Goal: Task Accomplishment & Management: Use online tool/utility

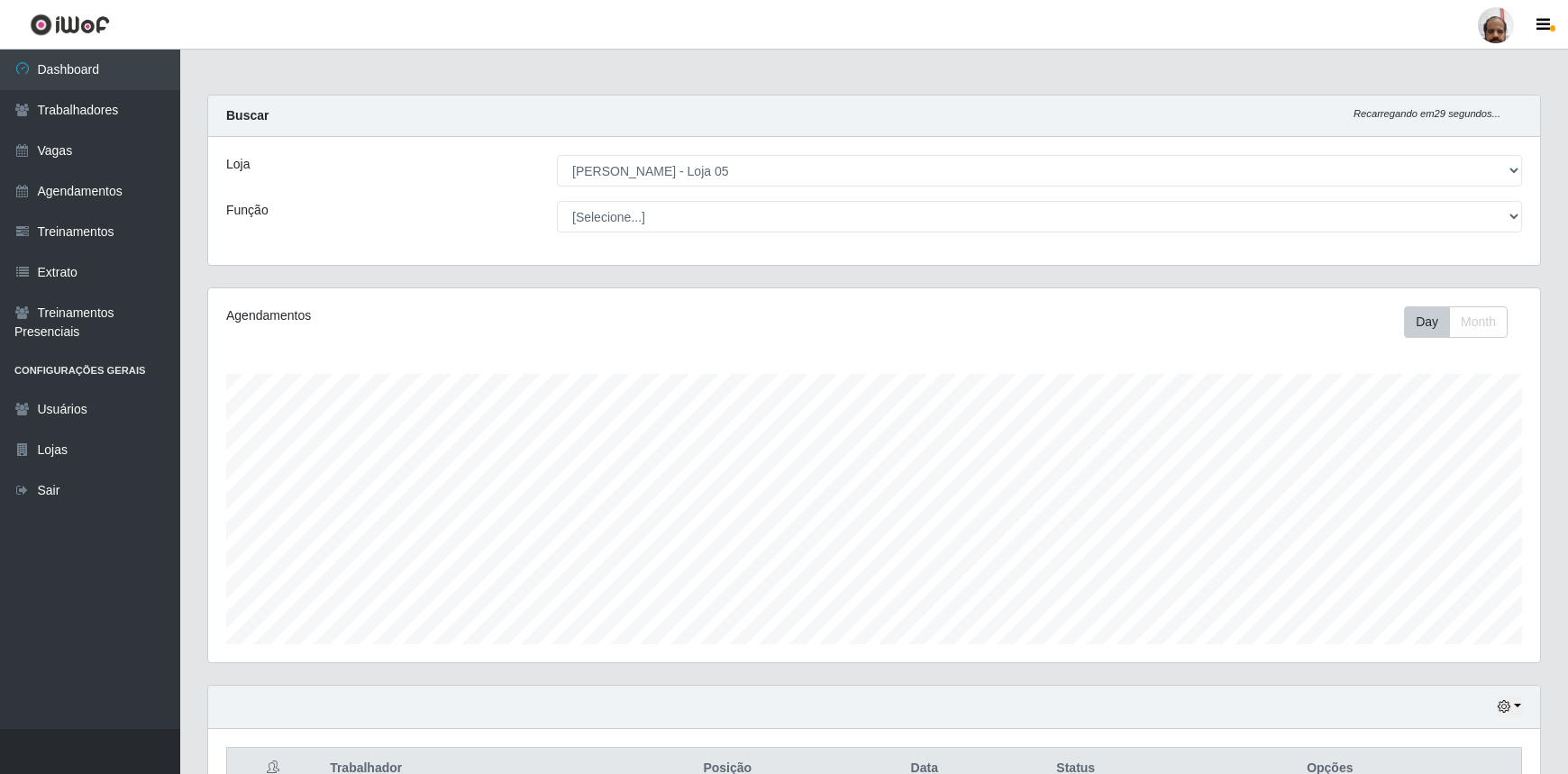
select select "252"
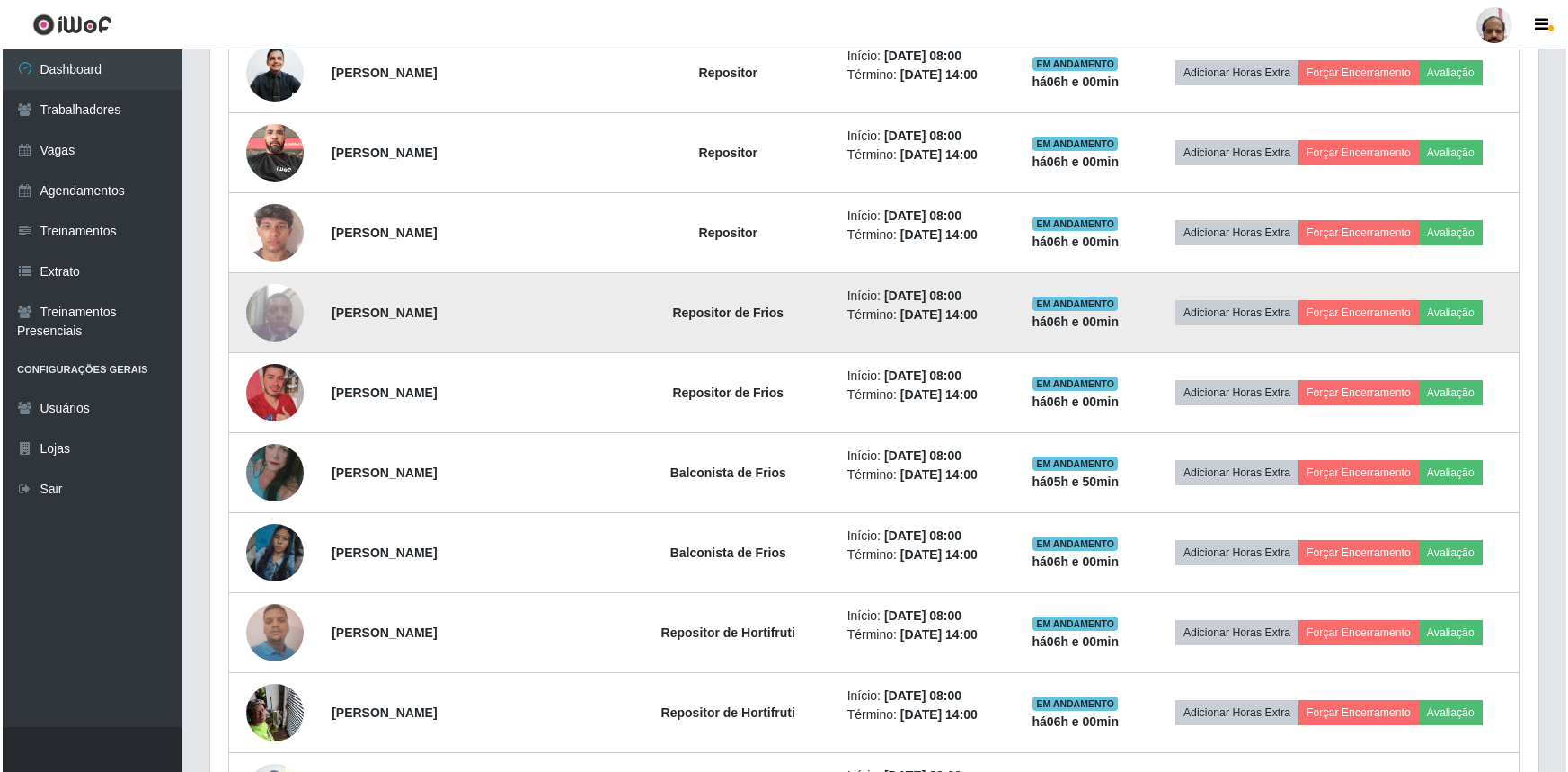
scroll to position [836, 0]
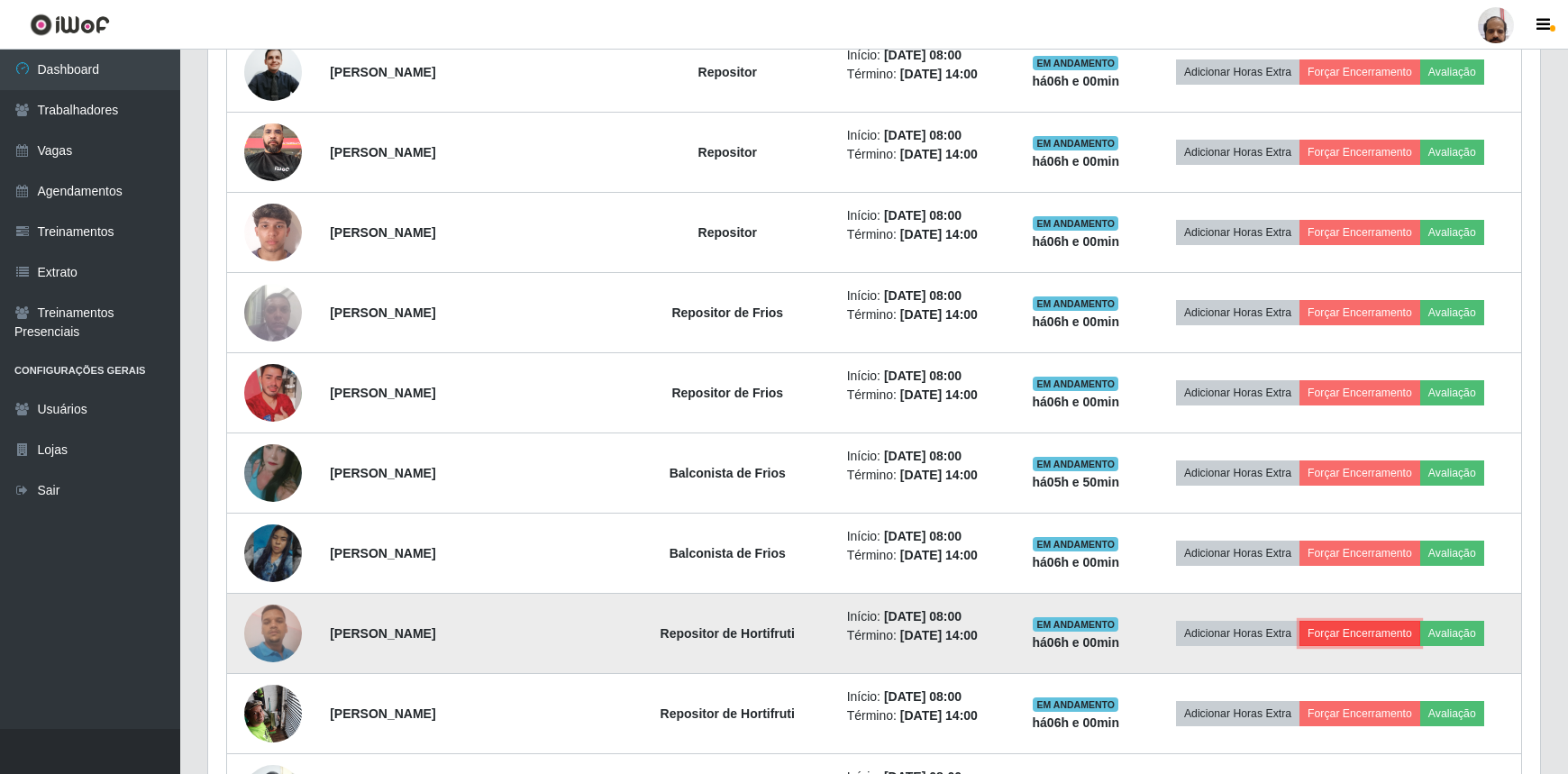
click at [1374, 625] on button "Forçar Encerramento" at bounding box center [1359, 633] width 121 height 25
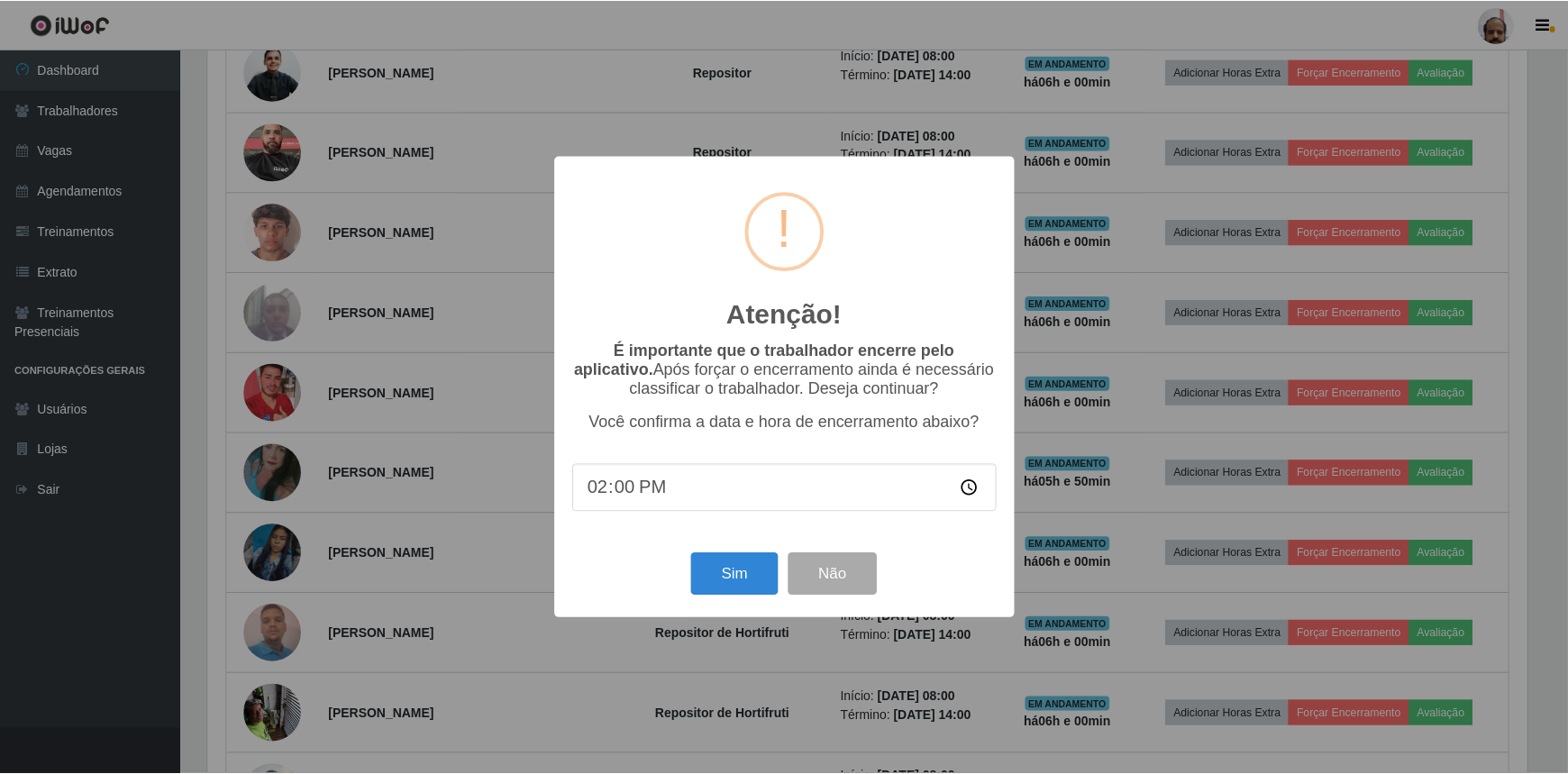
scroll to position [374, 1323]
click at [726, 570] on button "Sim" at bounding box center [736, 574] width 87 height 42
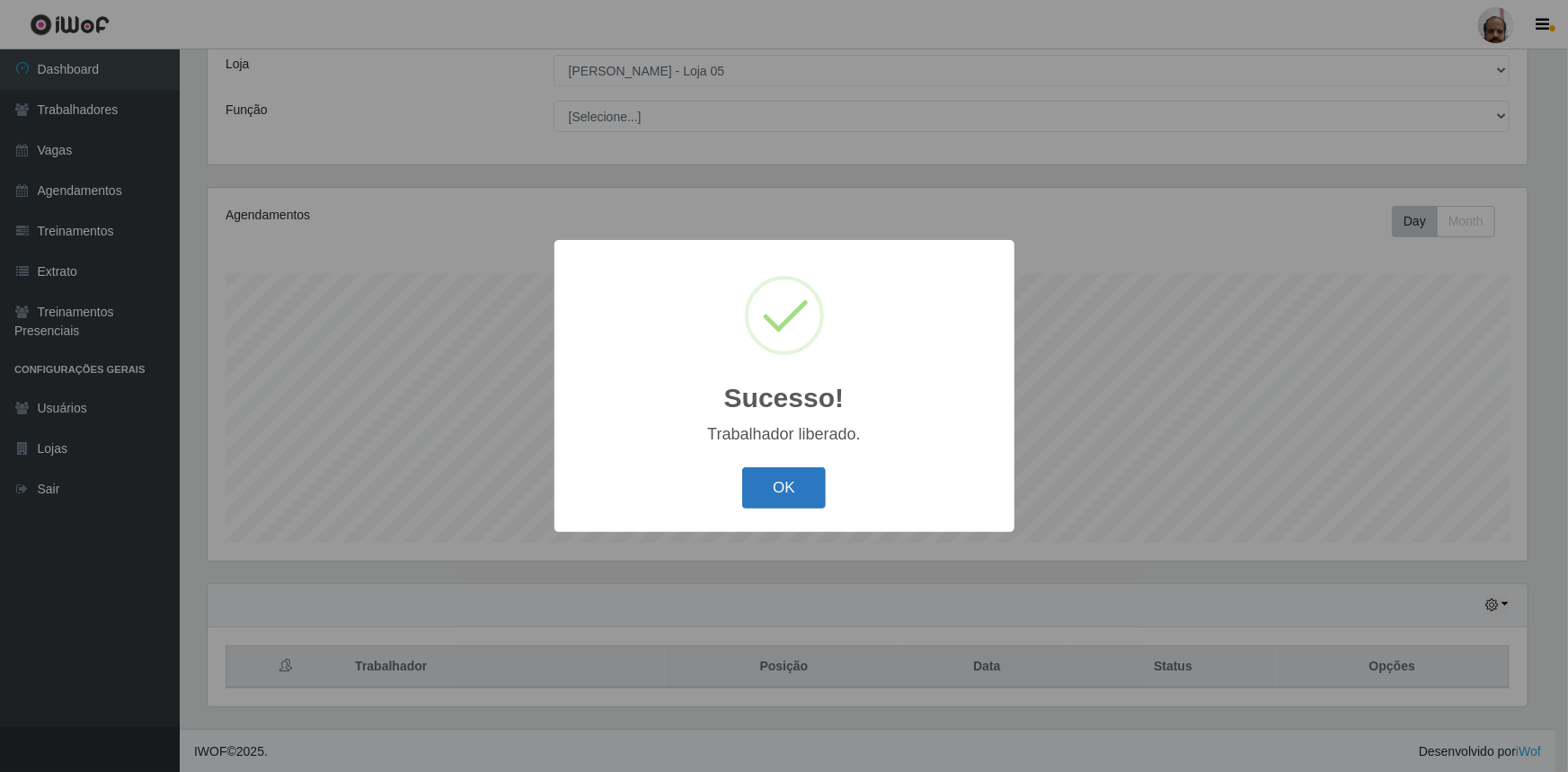
click at [798, 499] on button "OK" at bounding box center [784, 488] width 84 height 42
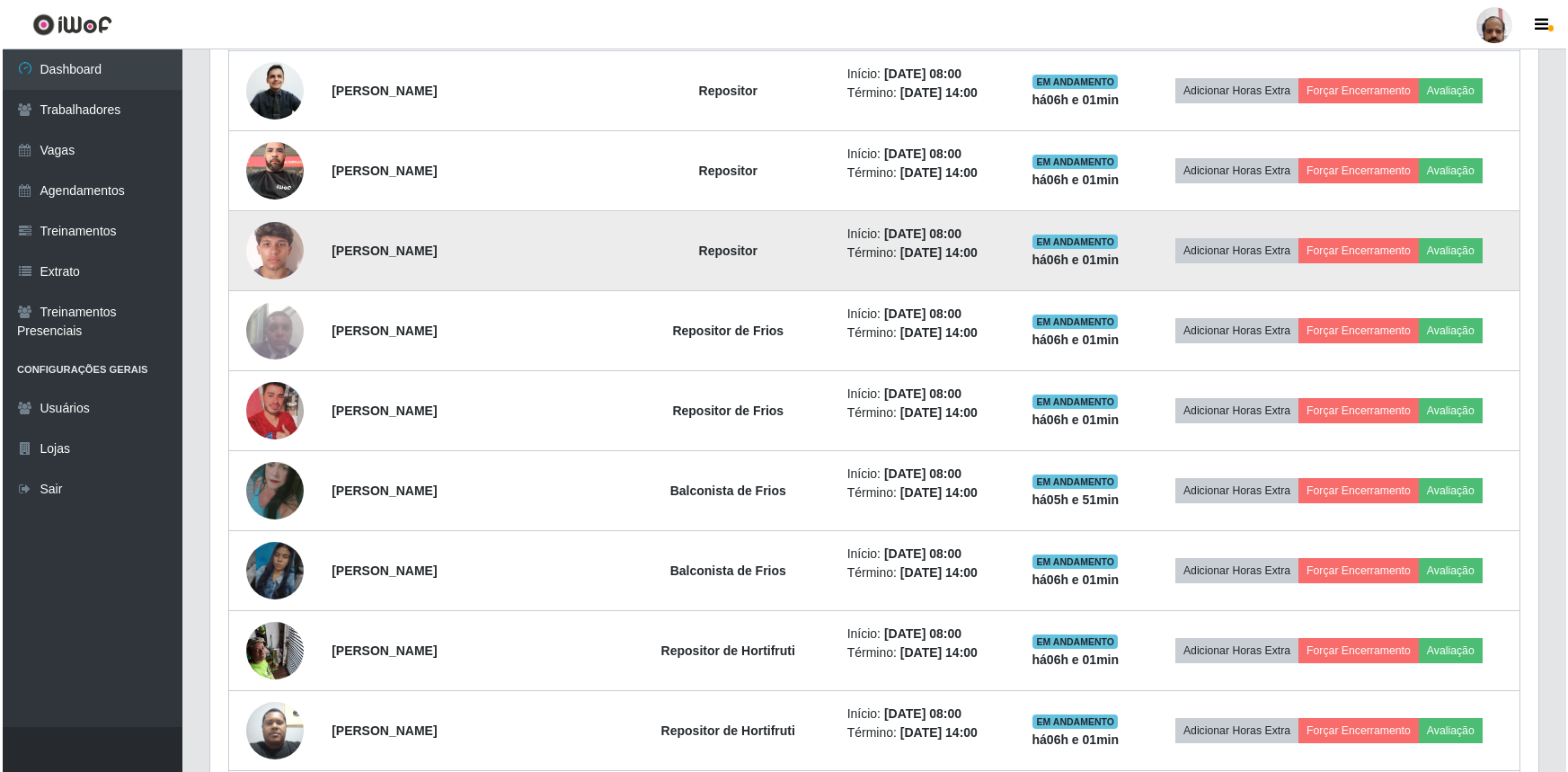
scroll to position [836, 0]
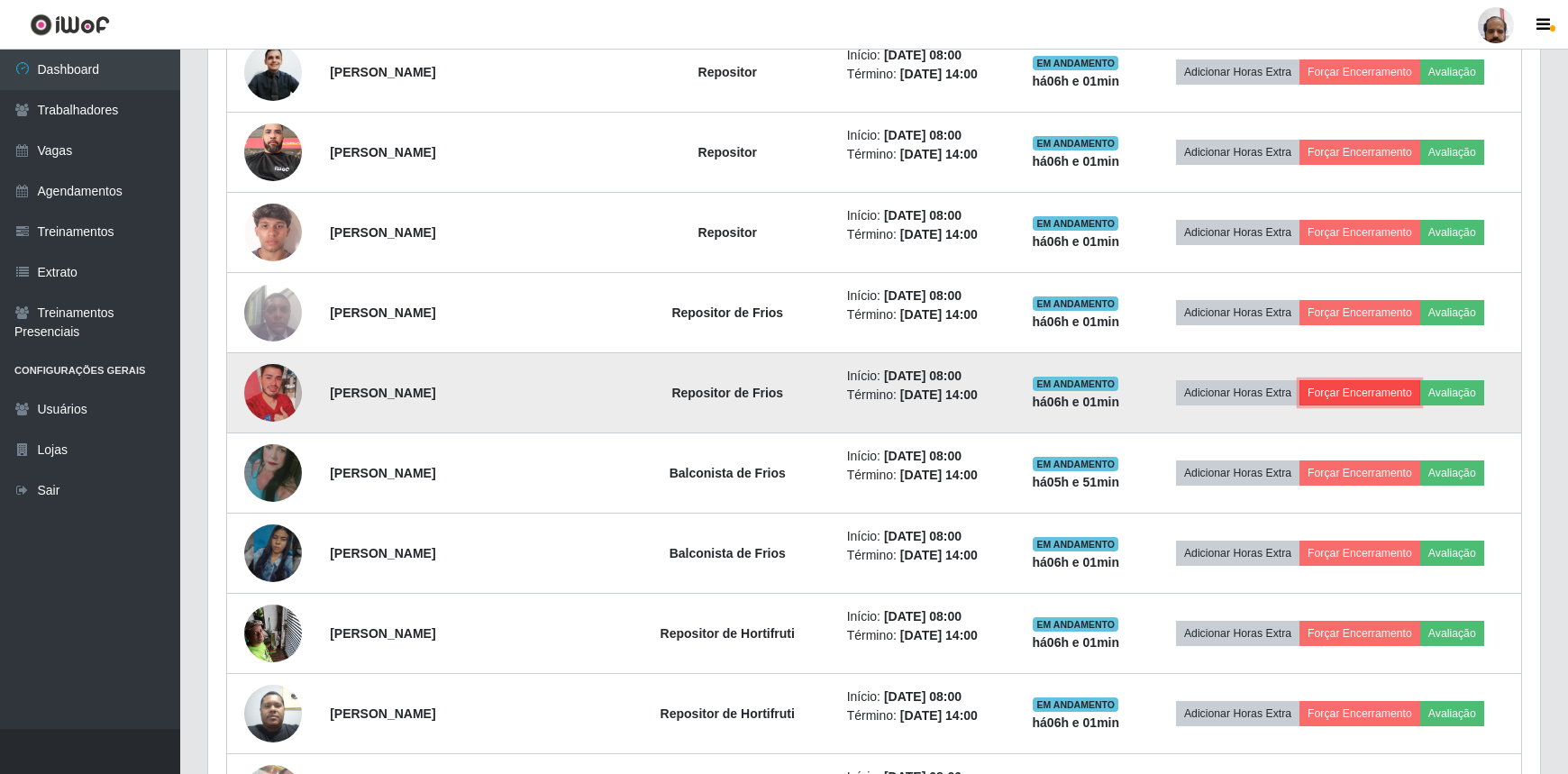
click at [1348, 394] on button "Forçar Encerramento" at bounding box center [1359, 392] width 121 height 25
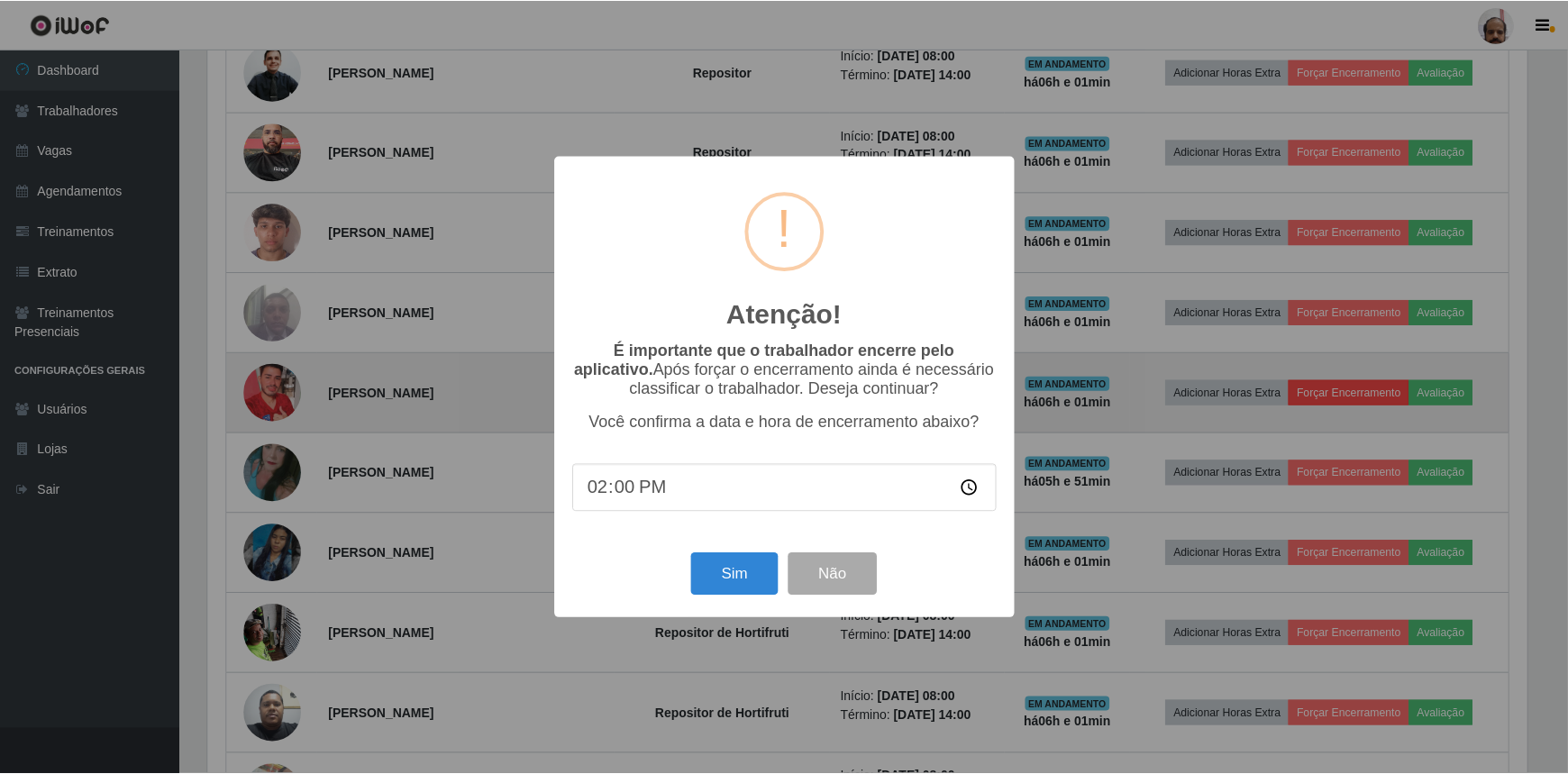
scroll to position [374, 1323]
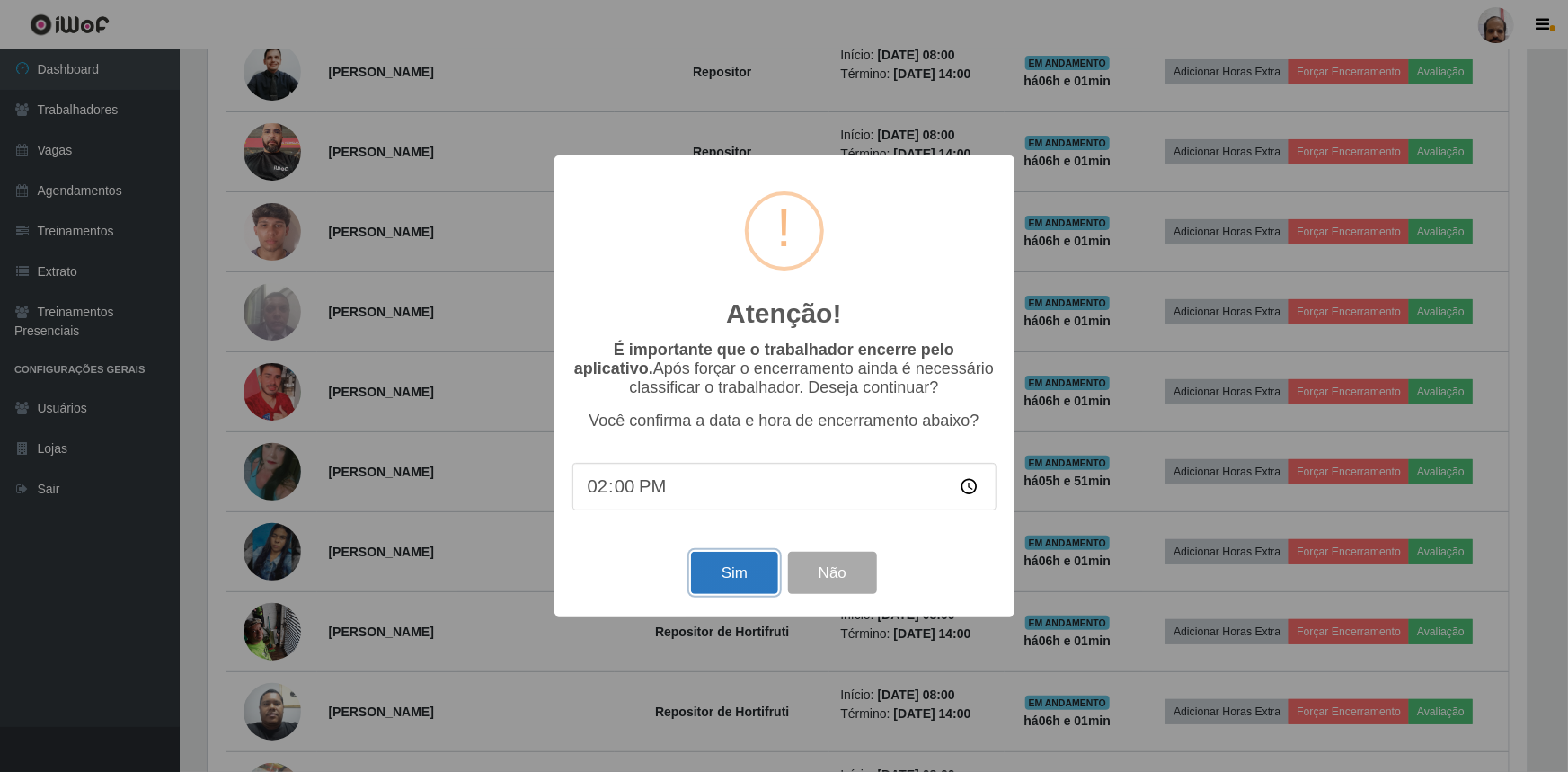
click at [746, 578] on button "Sim" at bounding box center [734, 573] width 87 height 42
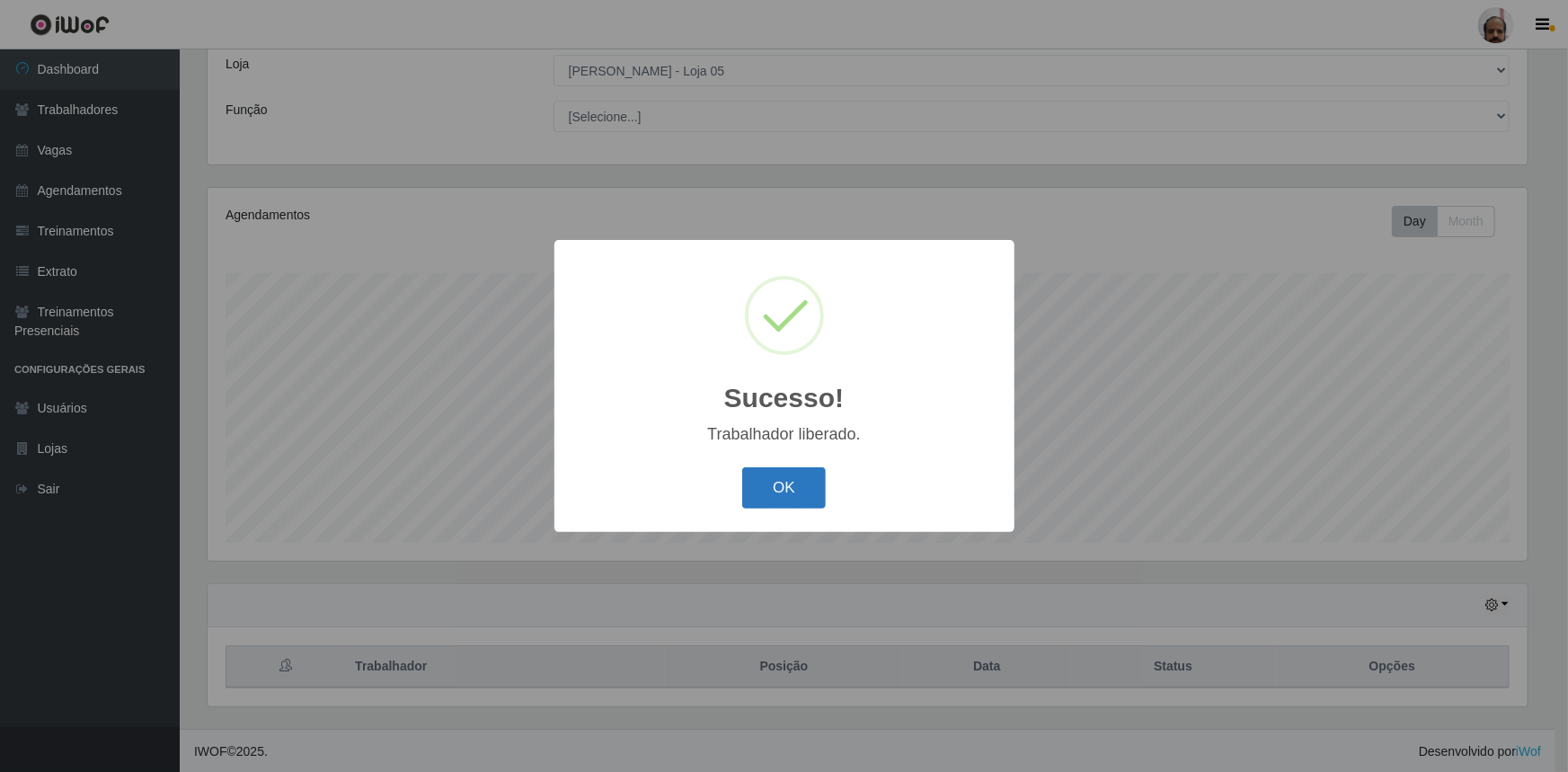
click at [780, 467] on button "OK" at bounding box center [784, 488] width 84 height 42
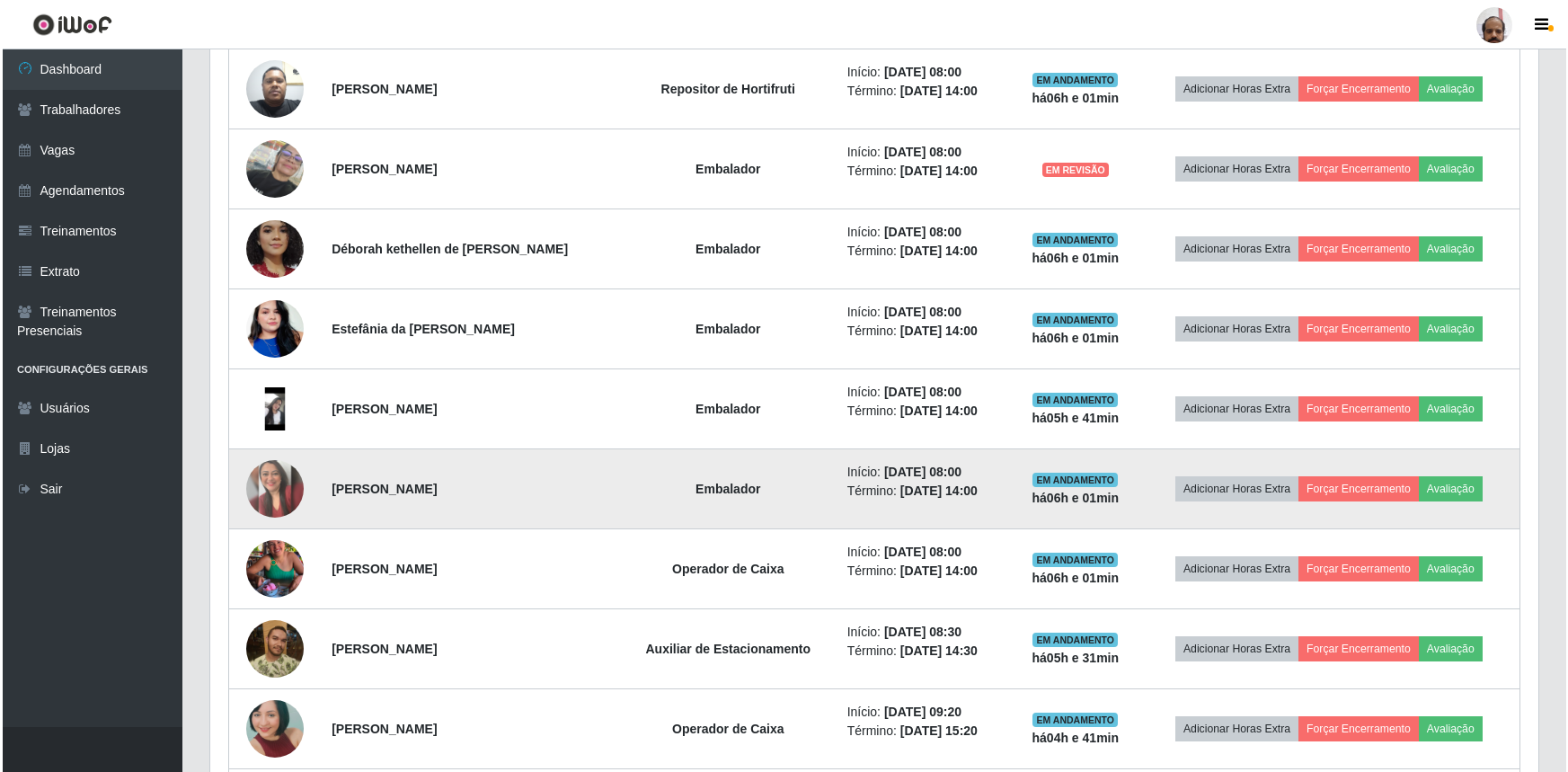
scroll to position [1407, 0]
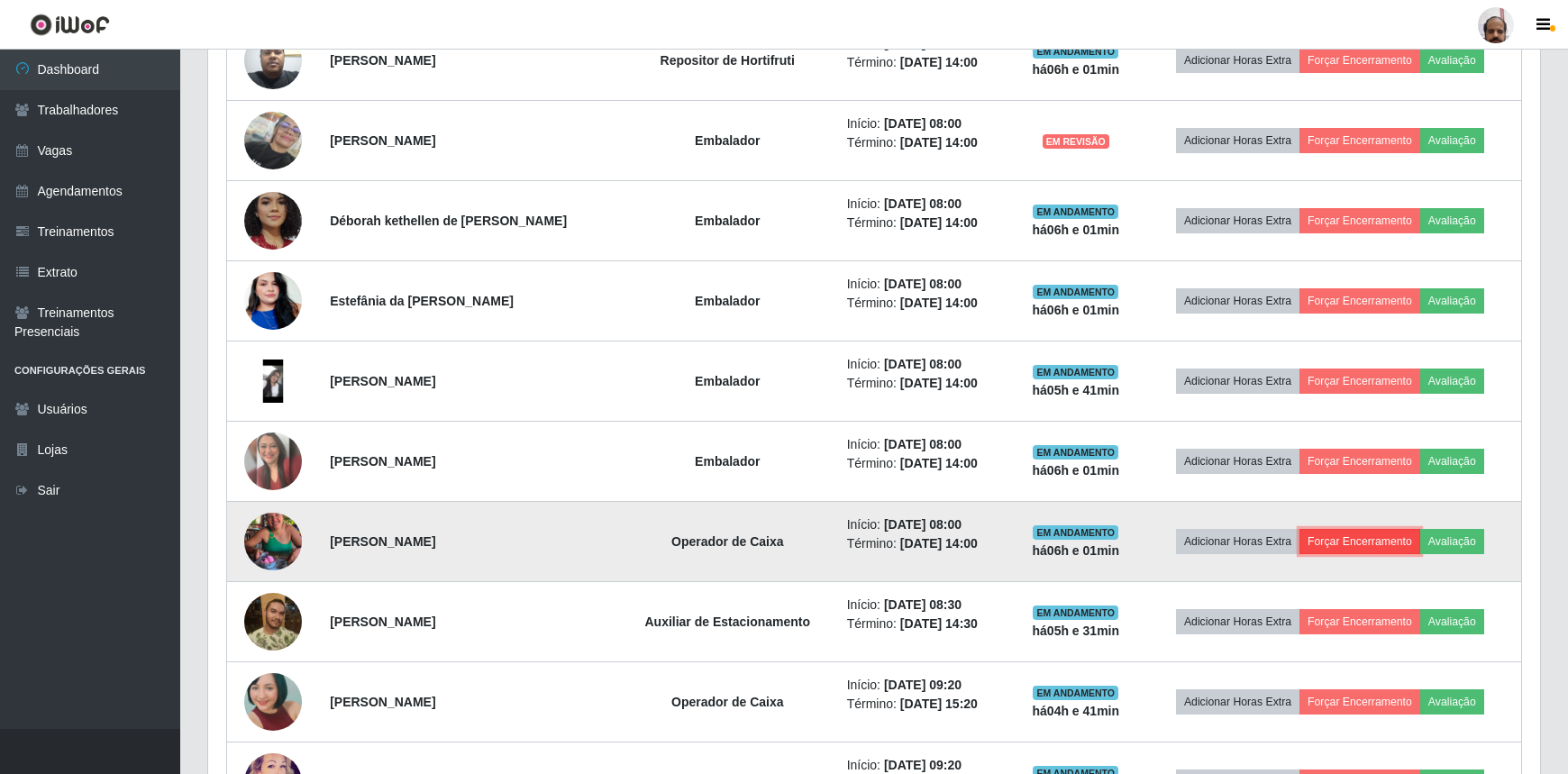
click at [1370, 539] on button "Forçar Encerramento" at bounding box center [1359, 541] width 121 height 25
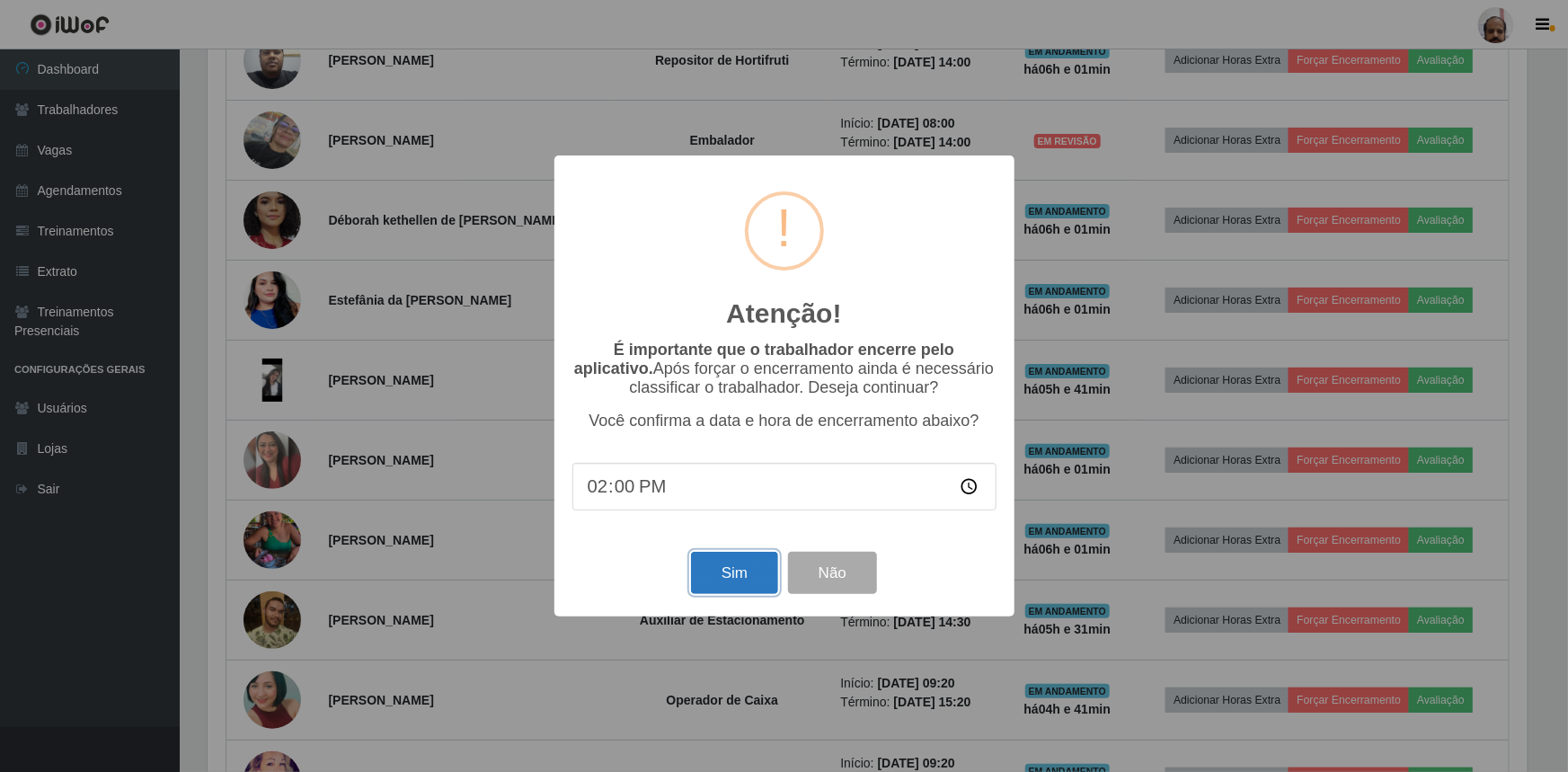
click at [741, 575] on button "Sim" at bounding box center [734, 573] width 87 height 42
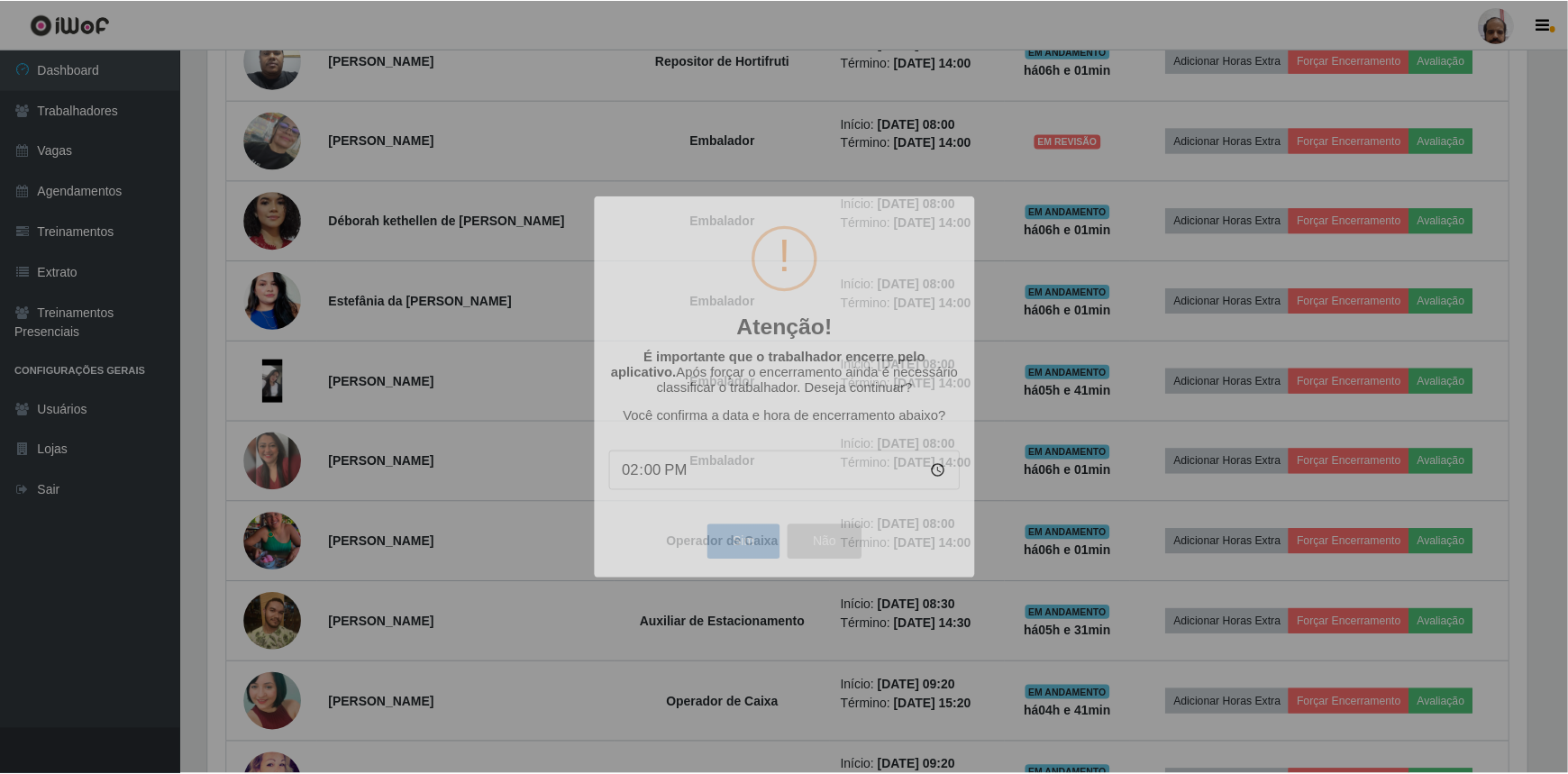
scroll to position [0, 0]
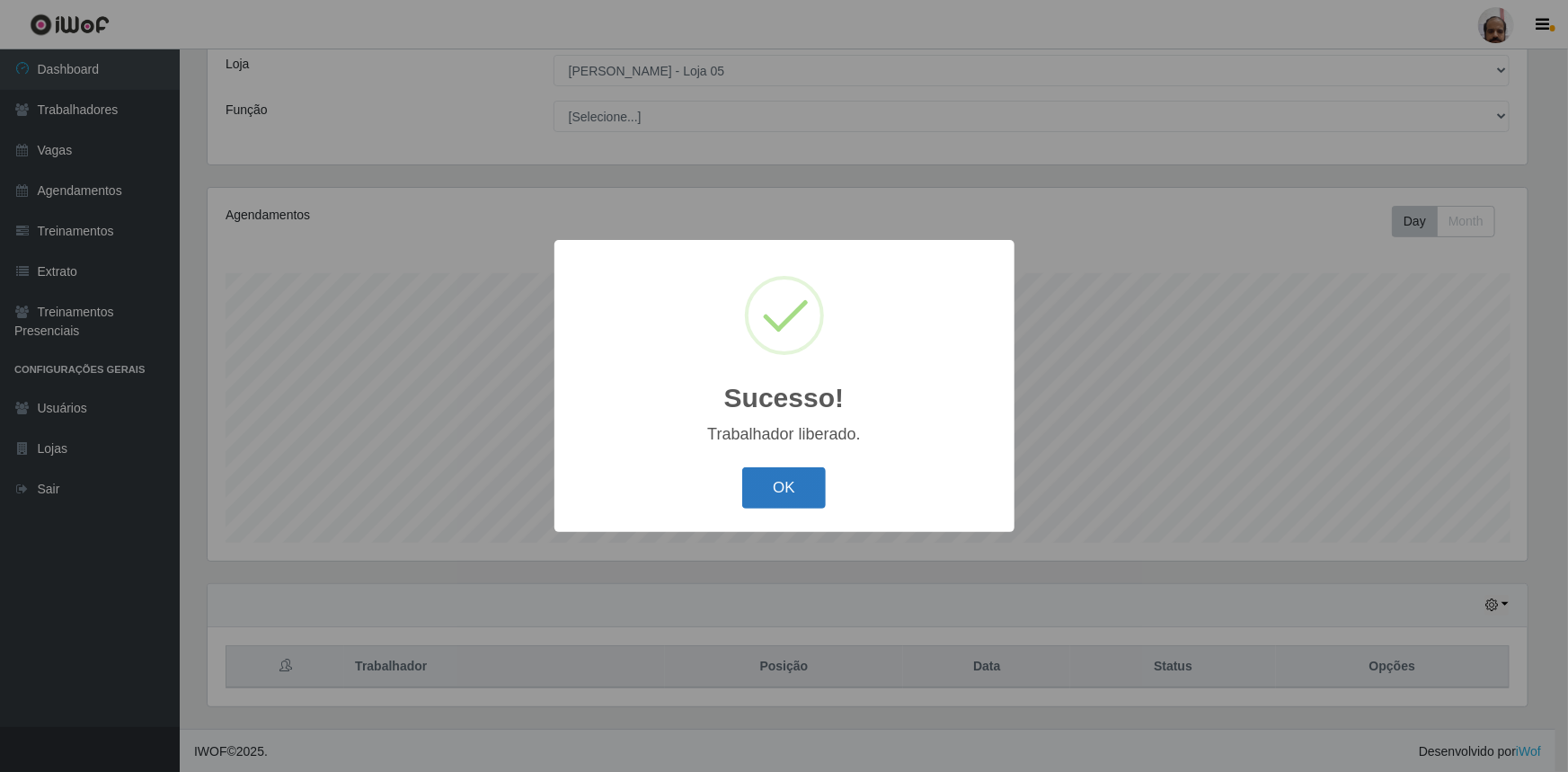
click at [790, 493] on button "OK" at bounding box center [784, 488] width 84 height 42
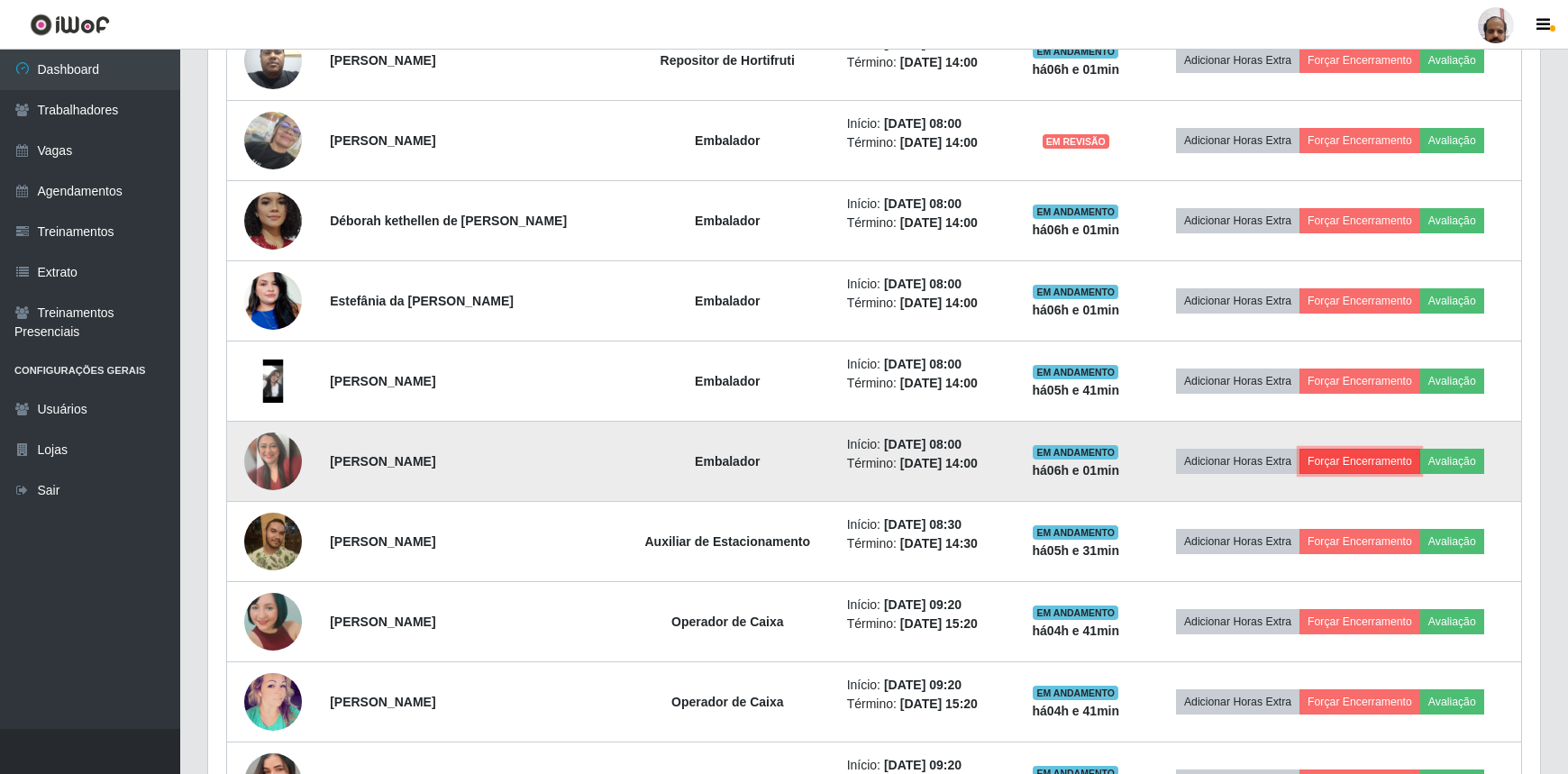
click at [1361, 459] on button "Forçar Encerramento" at bounding box center [1359, 461] width 121 height 25
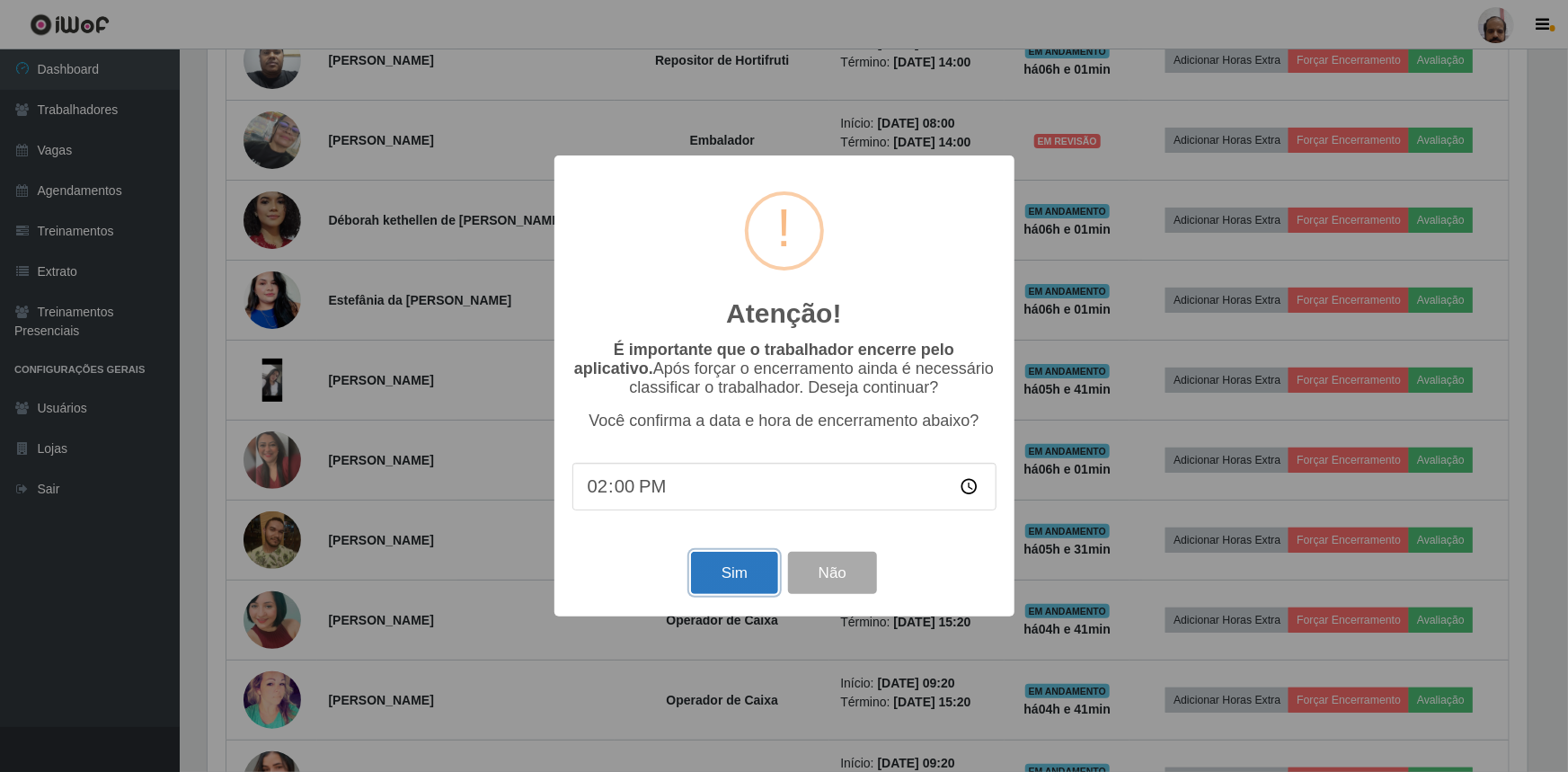
click at [747, 569] on button "Sim" at bounding box center [734, 573] width 87 height 42
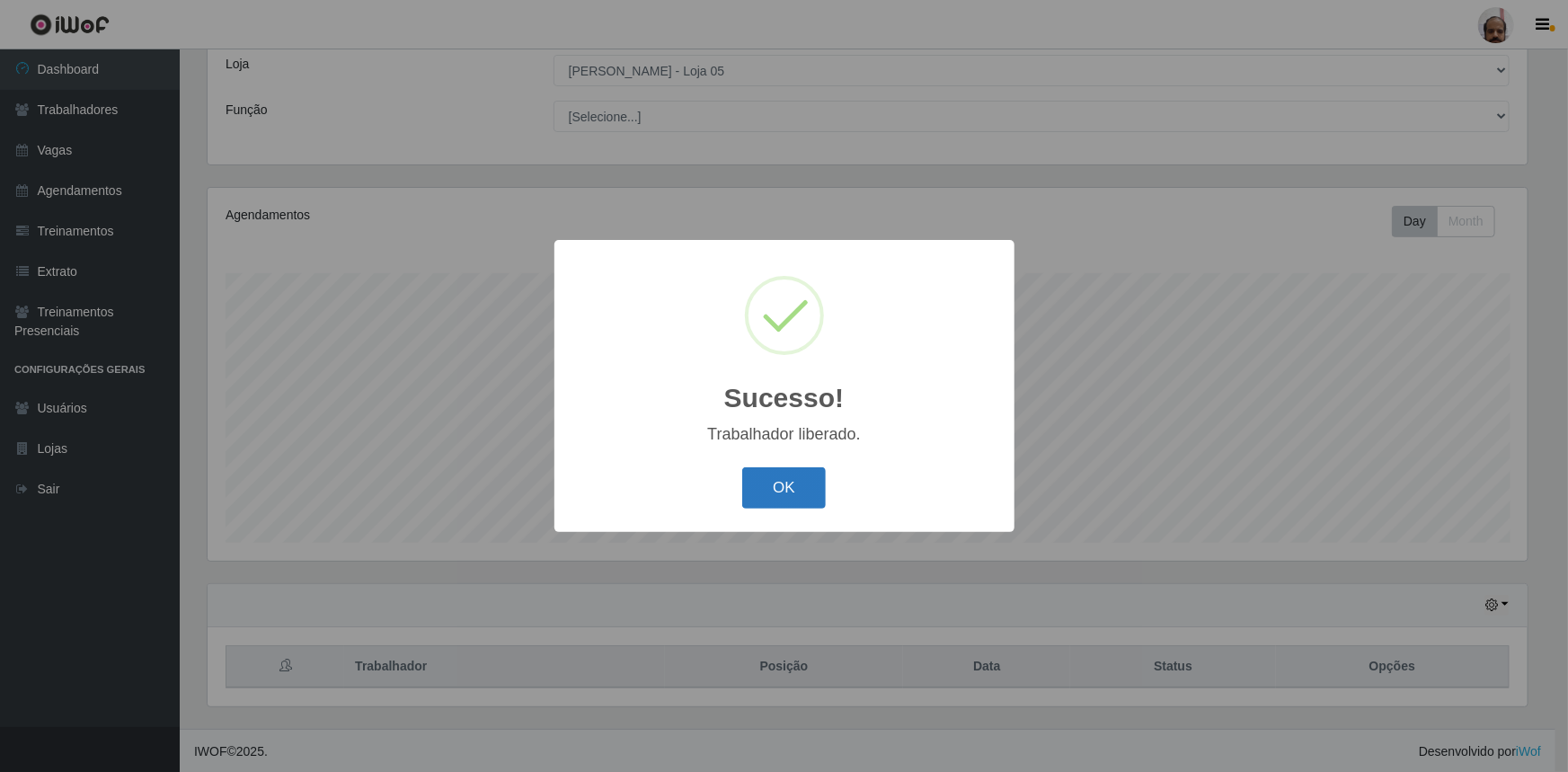
click at [772, 484] on button "OK" at bounding box center [784, 488] width 84 height 42
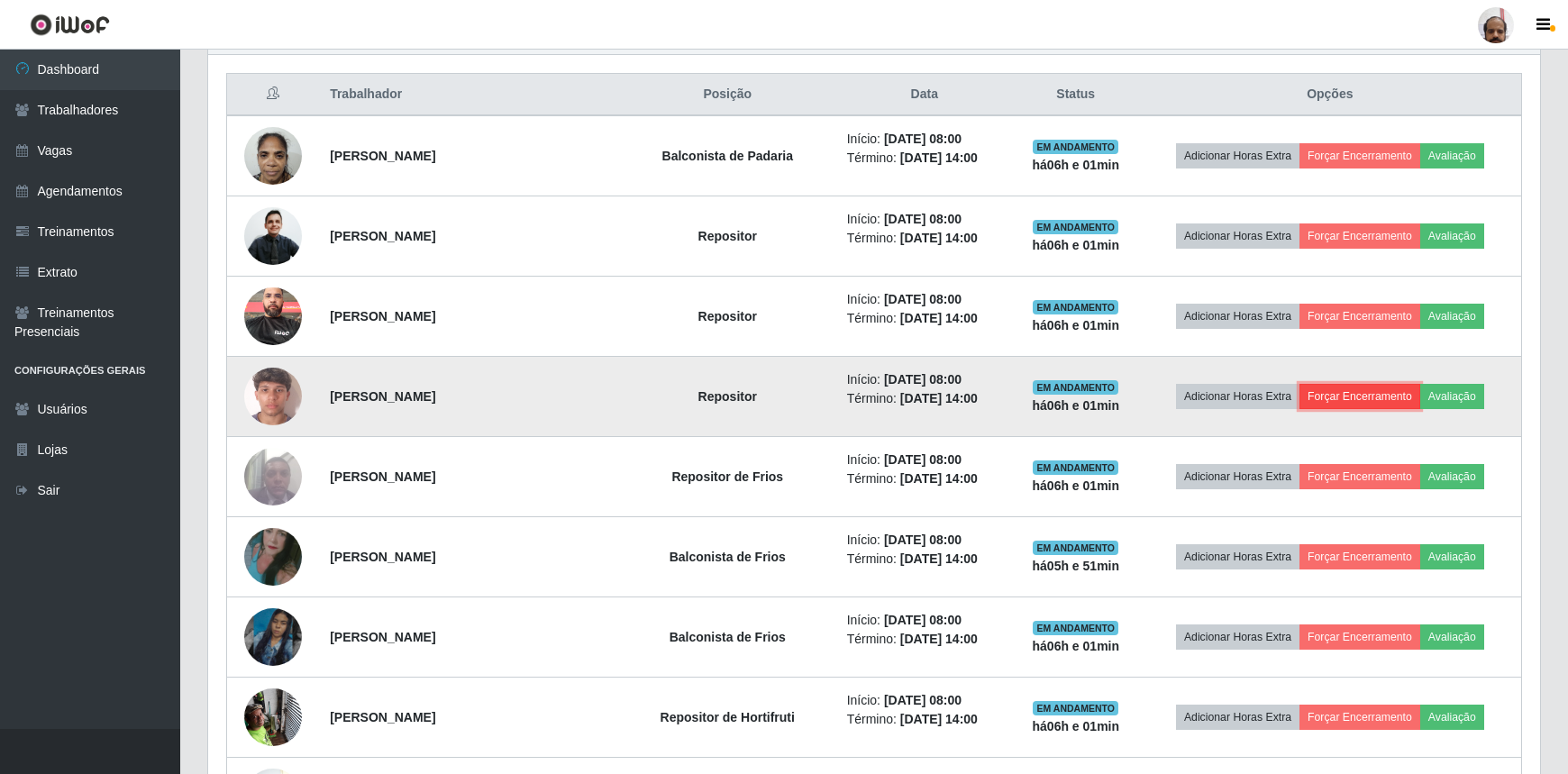
click at [1363, 384] on button "Forçar Encerramento" at bounding box center [1359, 396] width 121 height 25
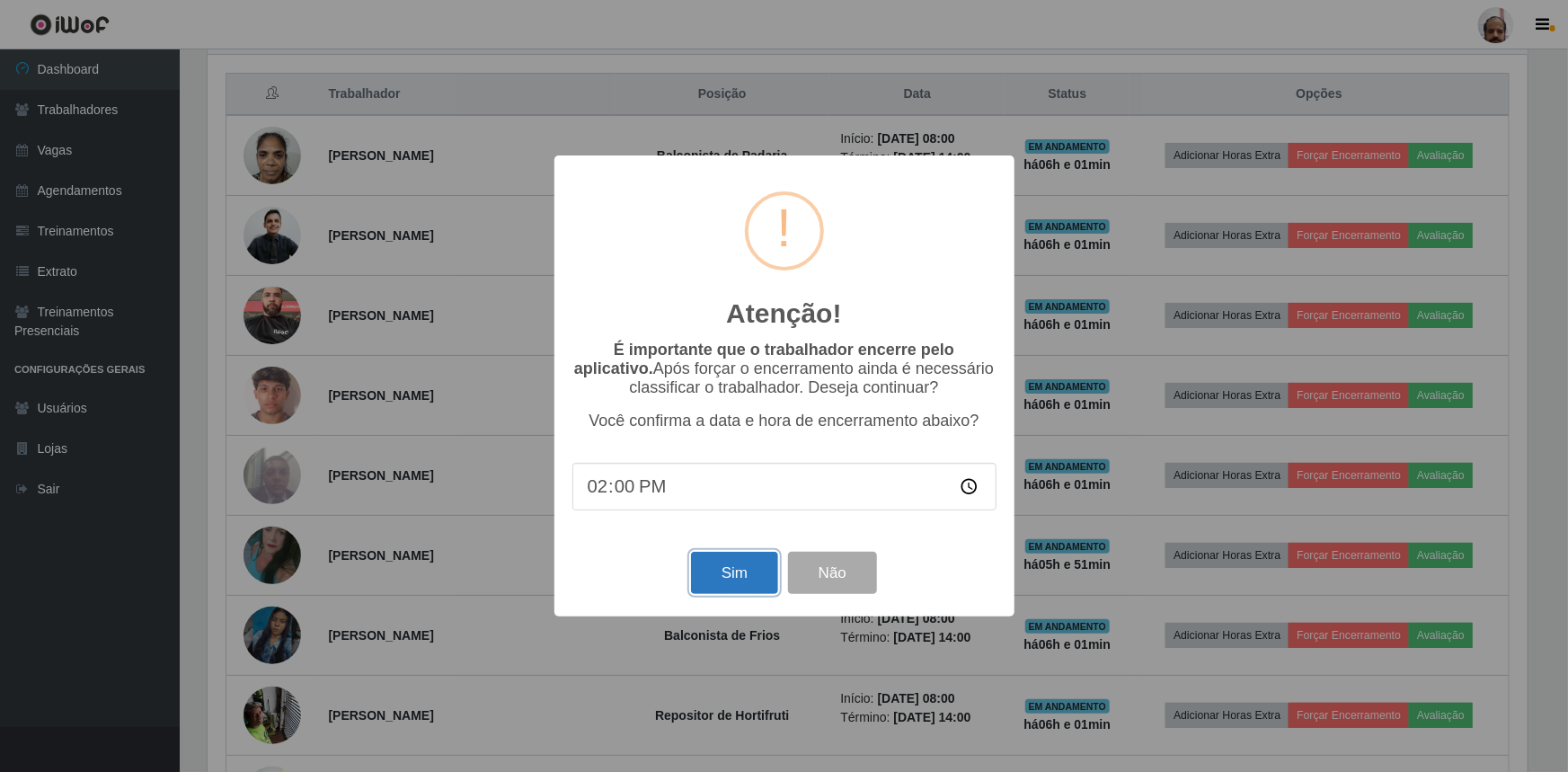
click at [735, 567] on button "Sim" at bounding box center [734, 573] width 87 height 42
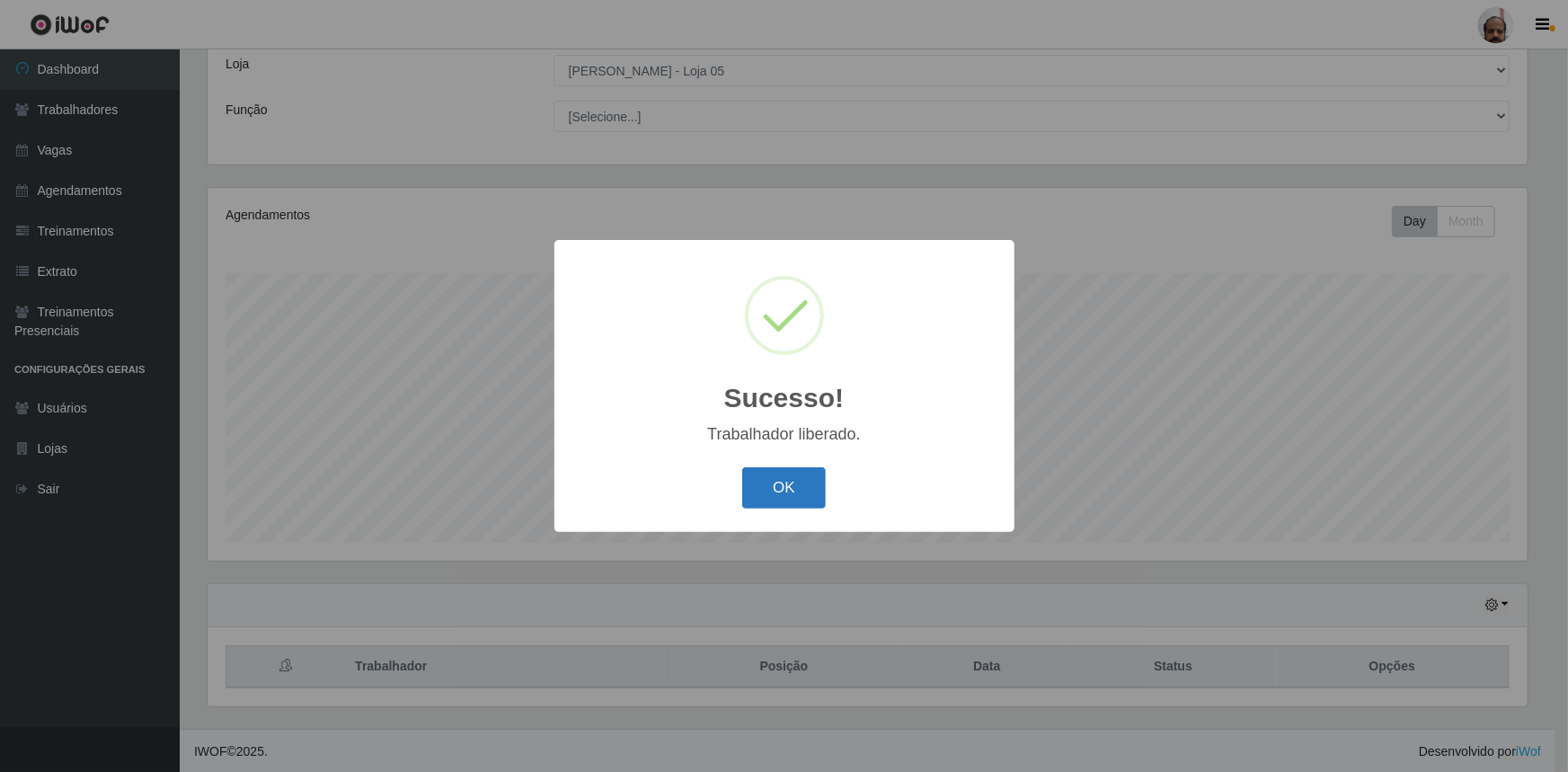
click at [785, 484] on button "OK" at bounding box center [784, 488] width 84 height 42
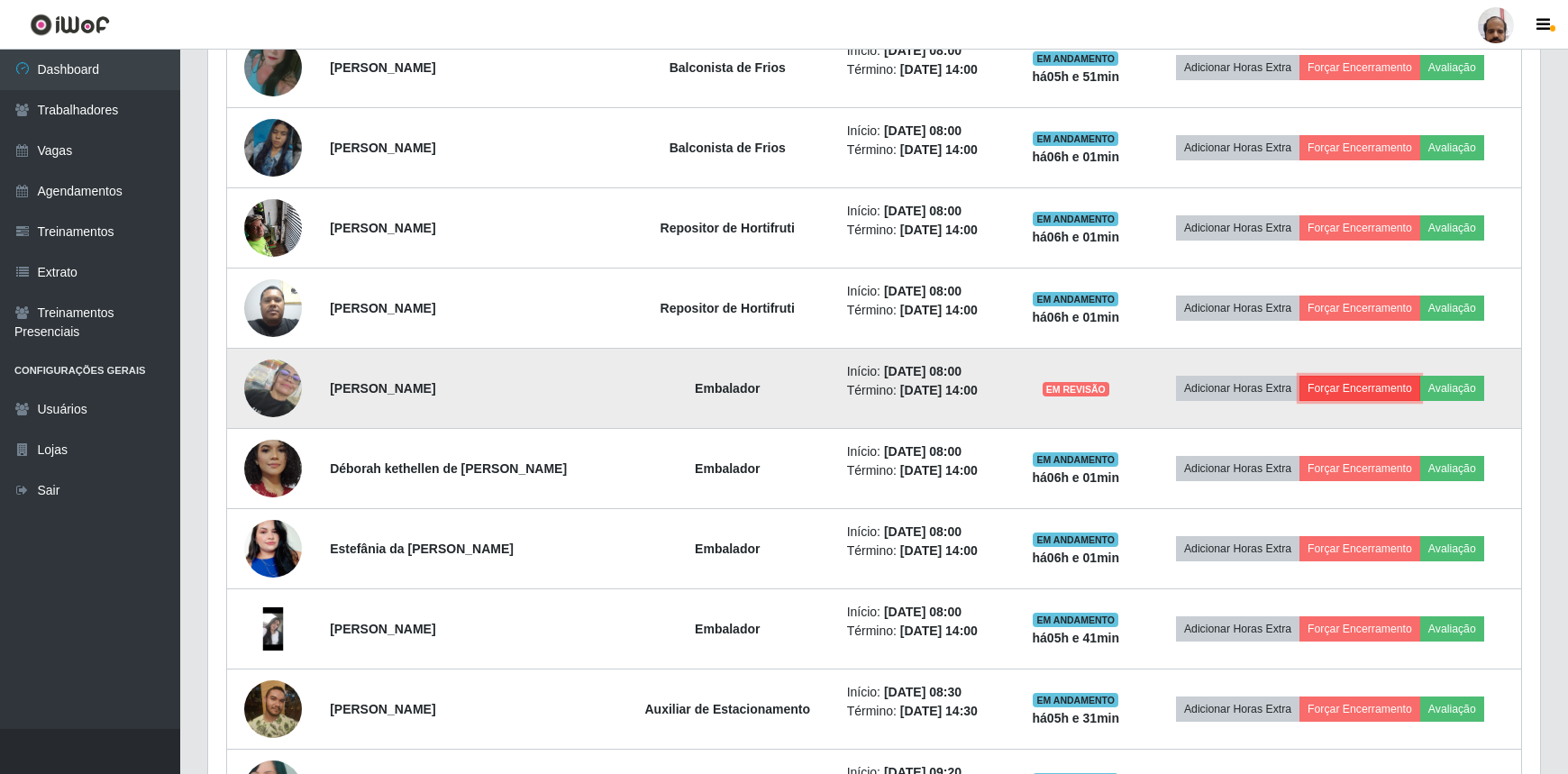
click at [1375, 385] on button "Forçar Encerramento" at bounding box center [1359, 388] width 121 height 25
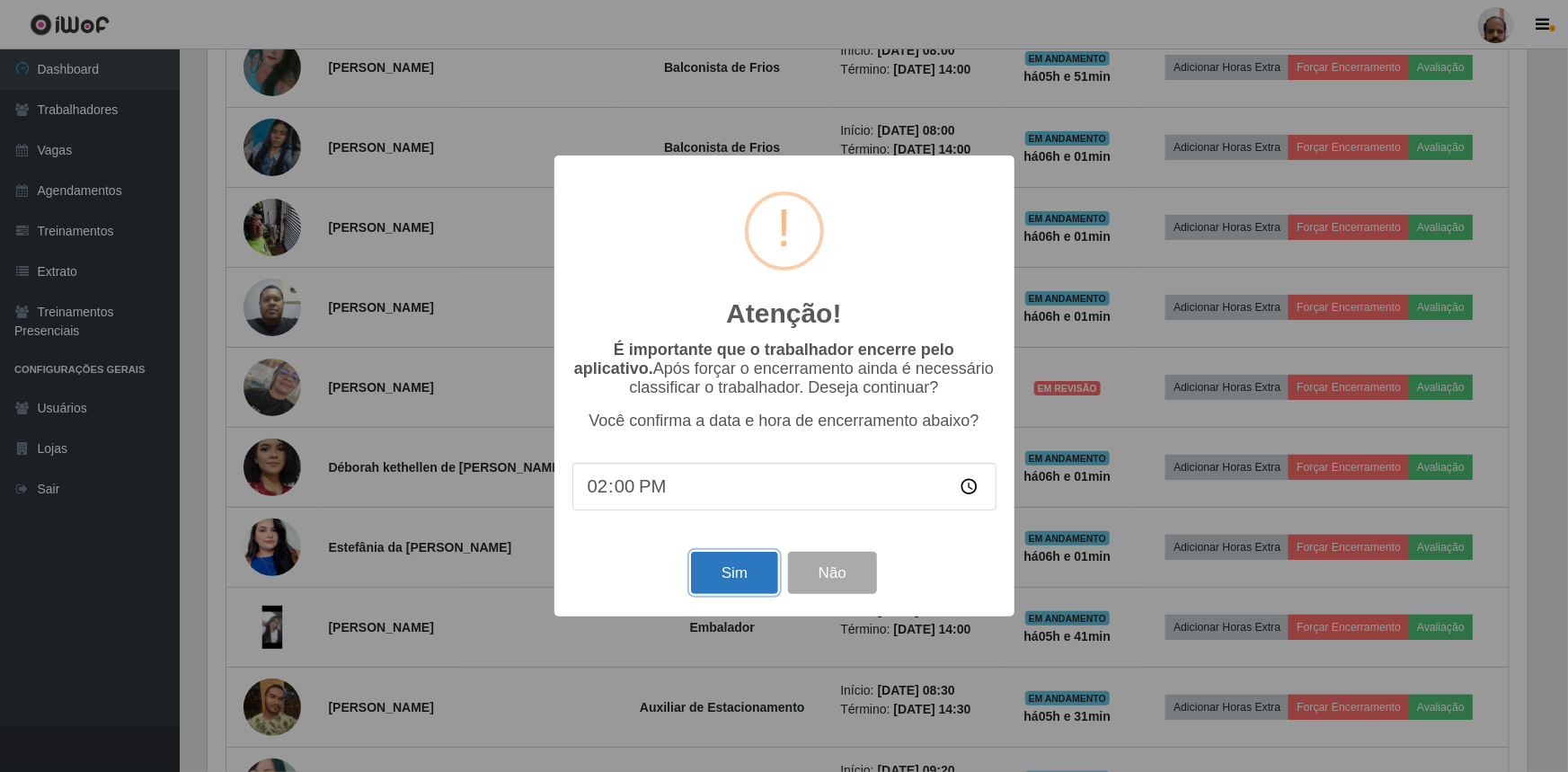
click at [734, 586] on button "Sim" at bounding box center [734, 573] width 87 height 42
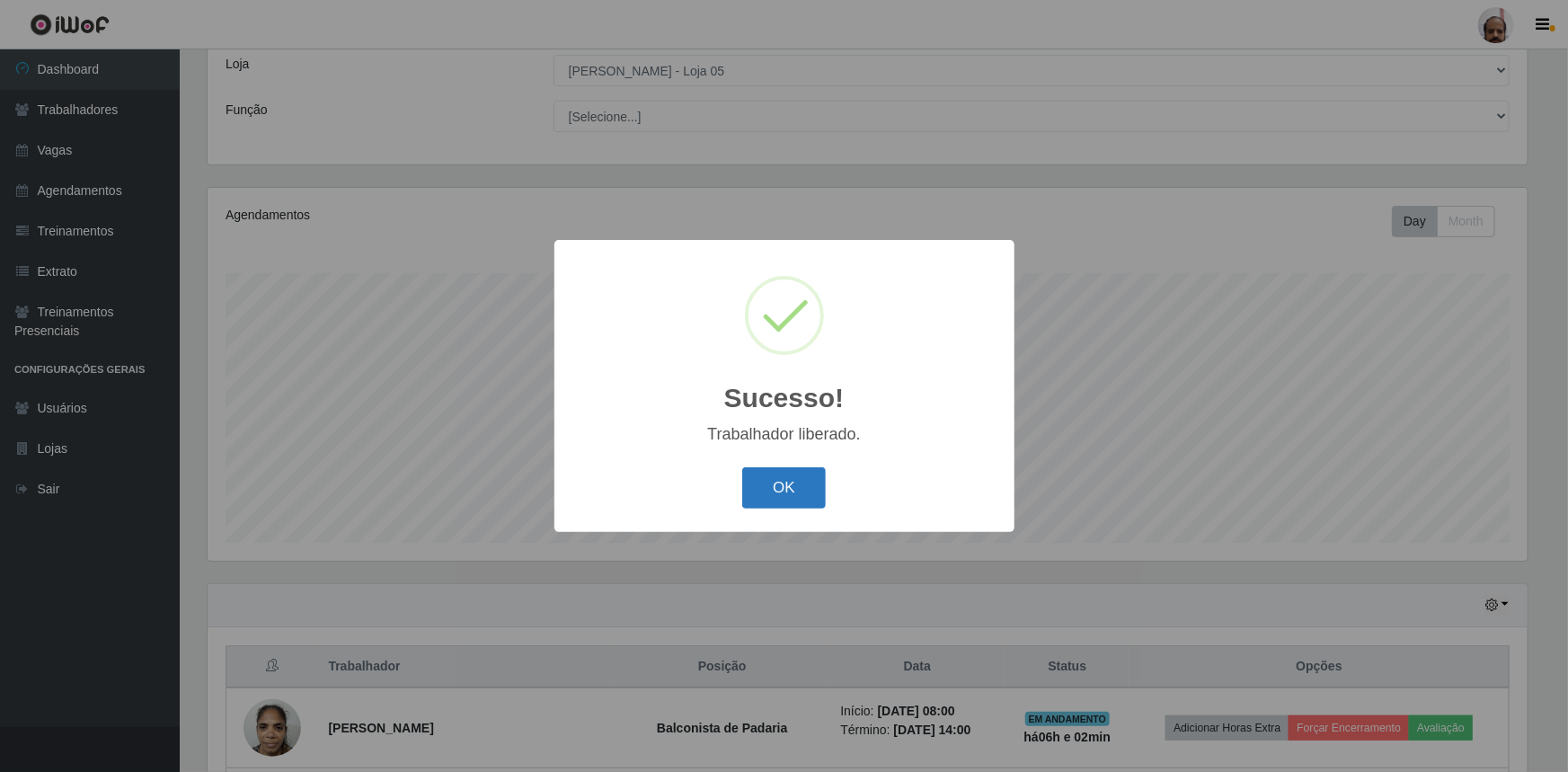
click at [785, 498] on button "OK" at bounding box center [784, 488] width 84 height 42
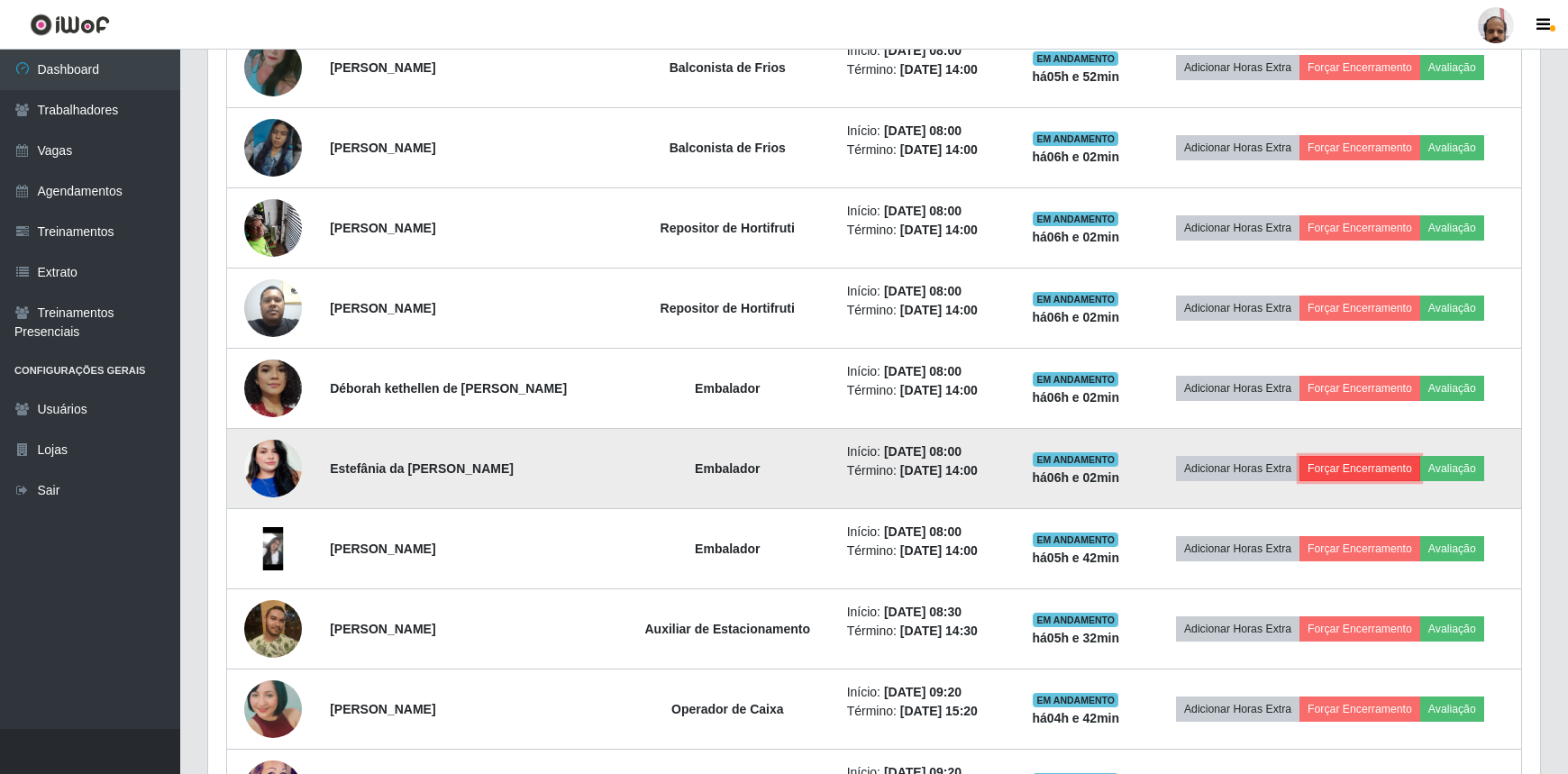
click at [1343, 461] on button "Forçar Encerramento" at bounding box center [1359, 468] width 121 height 25
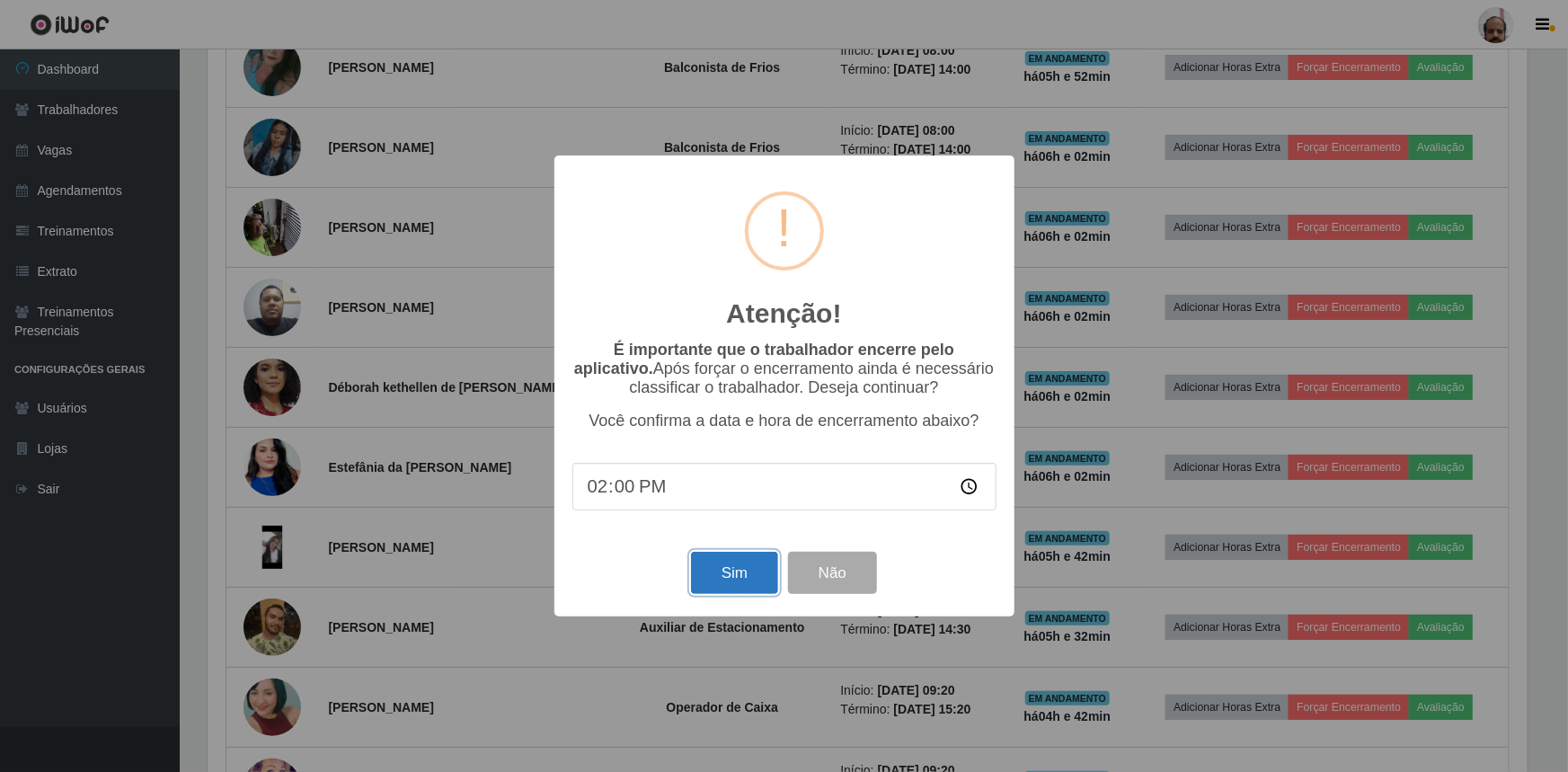
click at [731, 580] on button "Sim" at bounding box center [734, 573] width 87 height 42
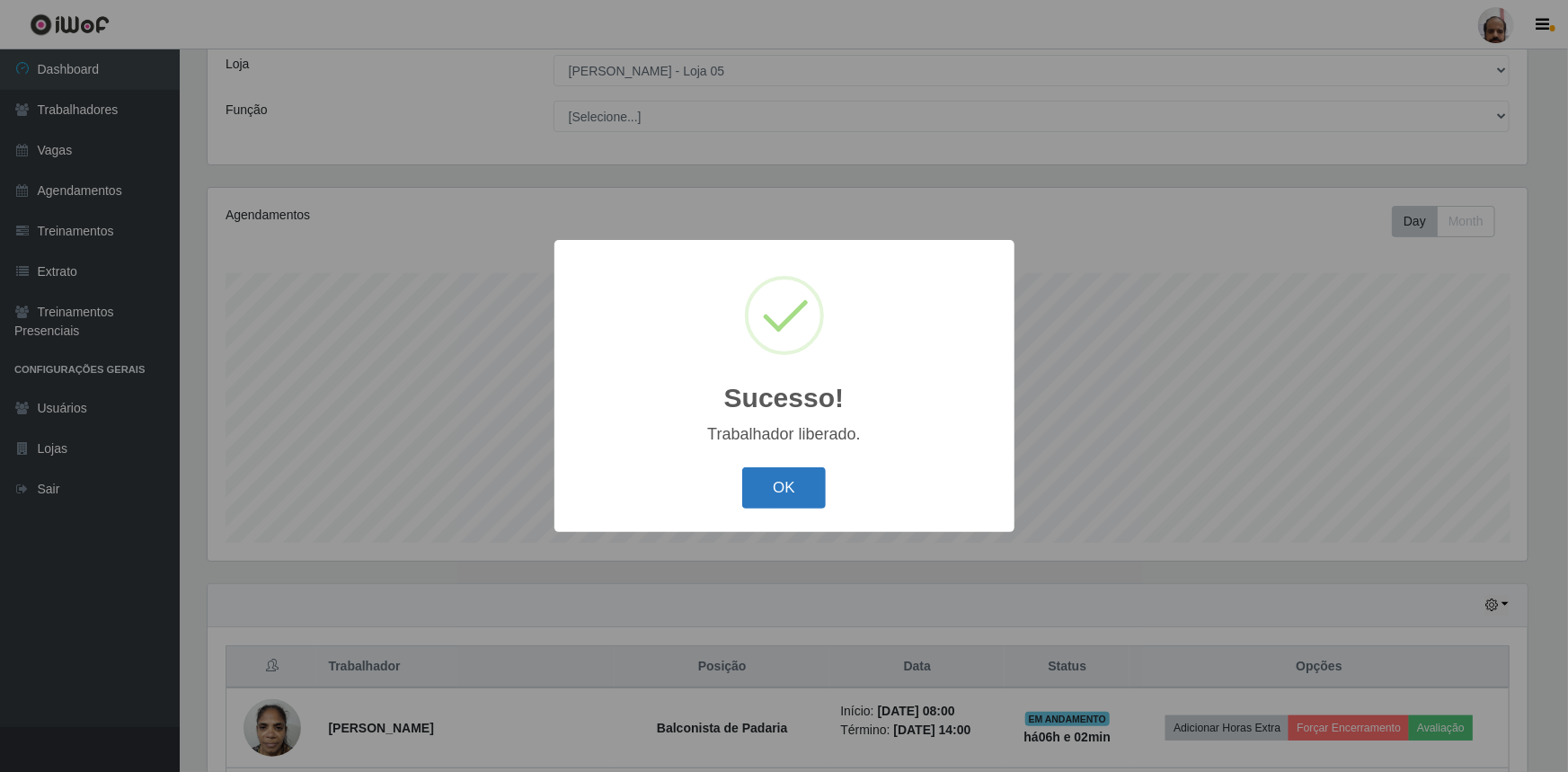
click at [786, 489] on button "OK" at bounding box center [784, 488] width 84 height 42
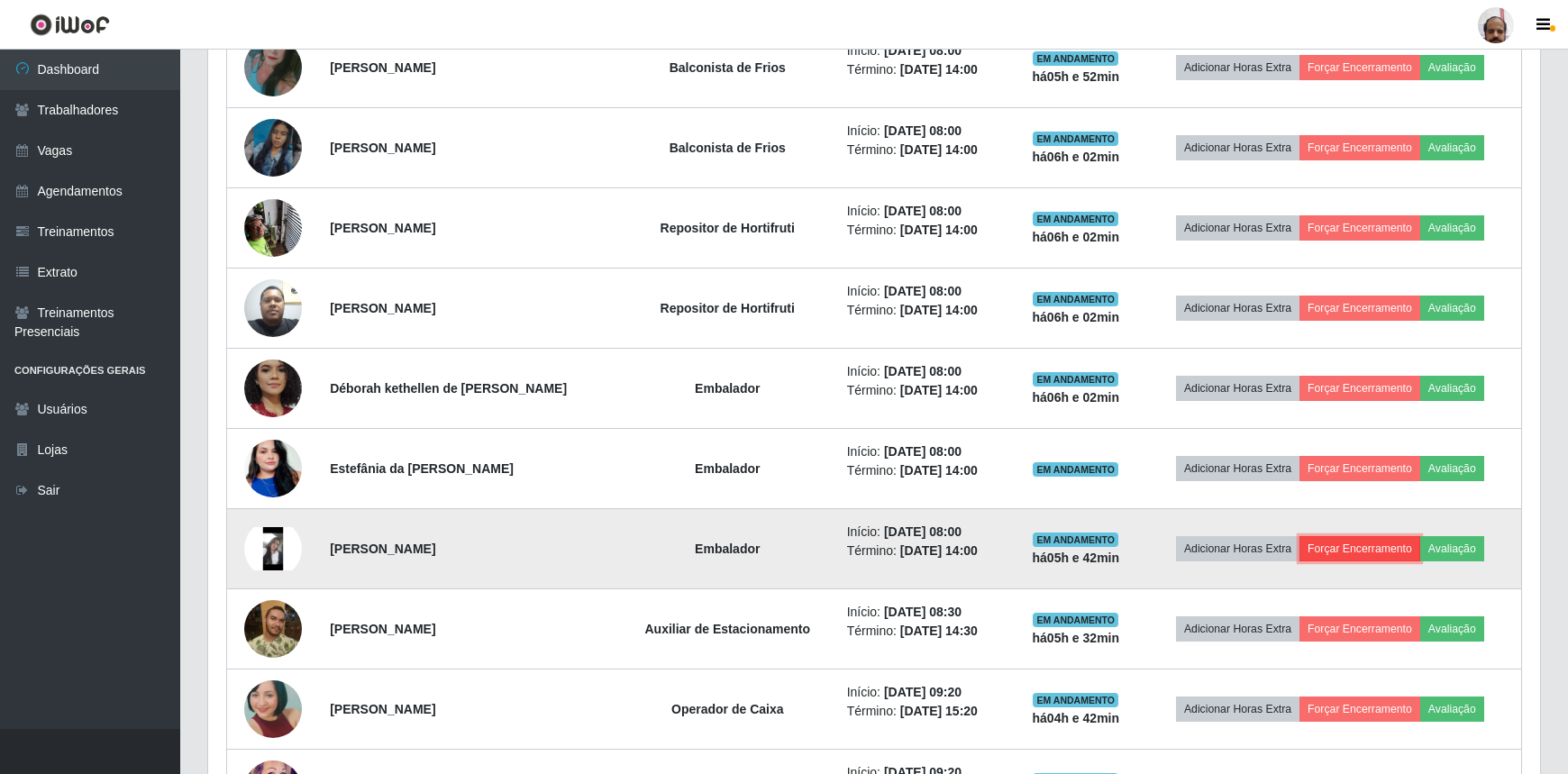
click at [1342, 541] on button "Forçar Encerramento" at bounding box center [1359, 548] width 121 height 25
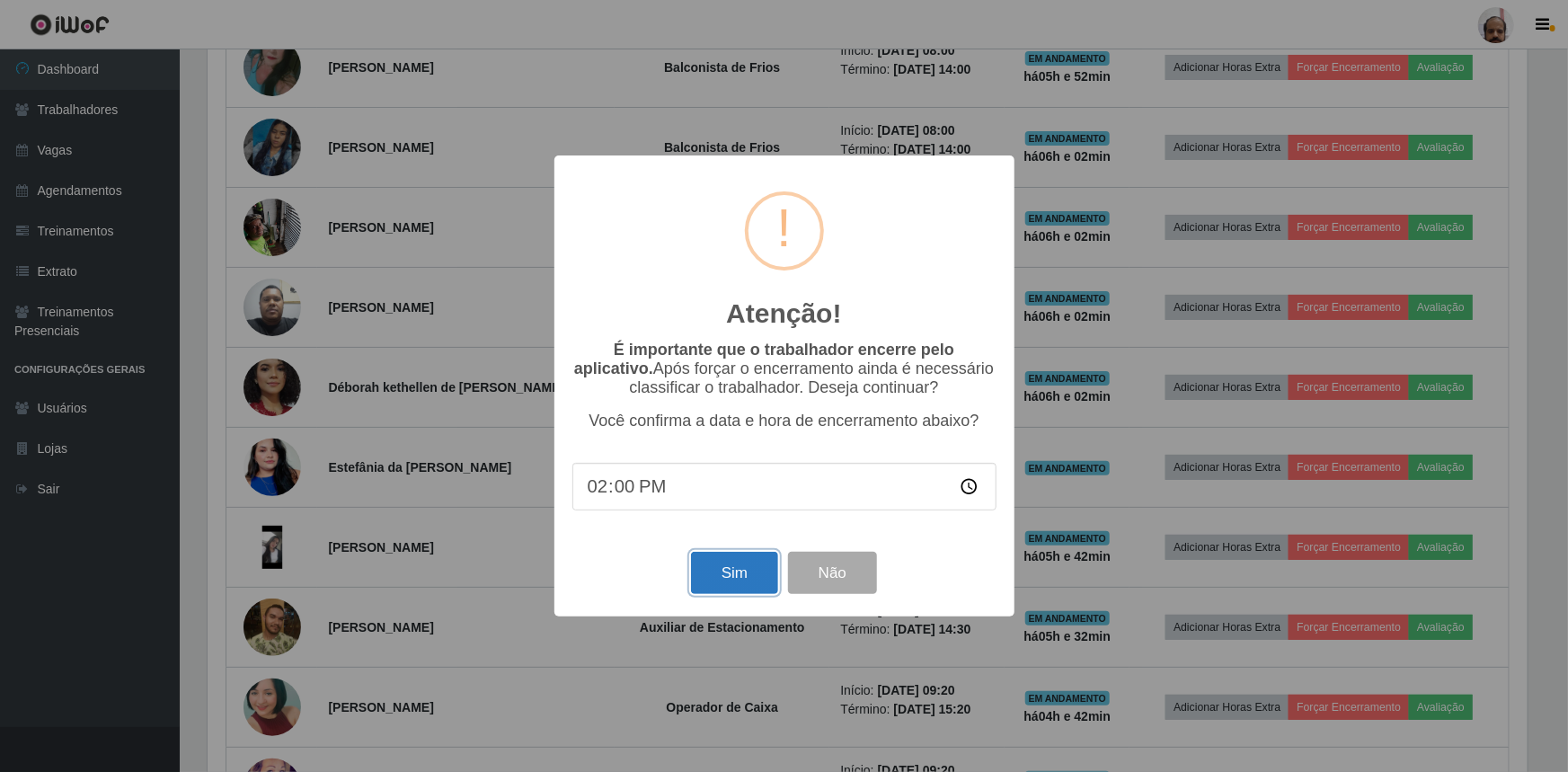
click at [715, 571] on button "Sim" at bounding box center [734, 573] width 87 height 42
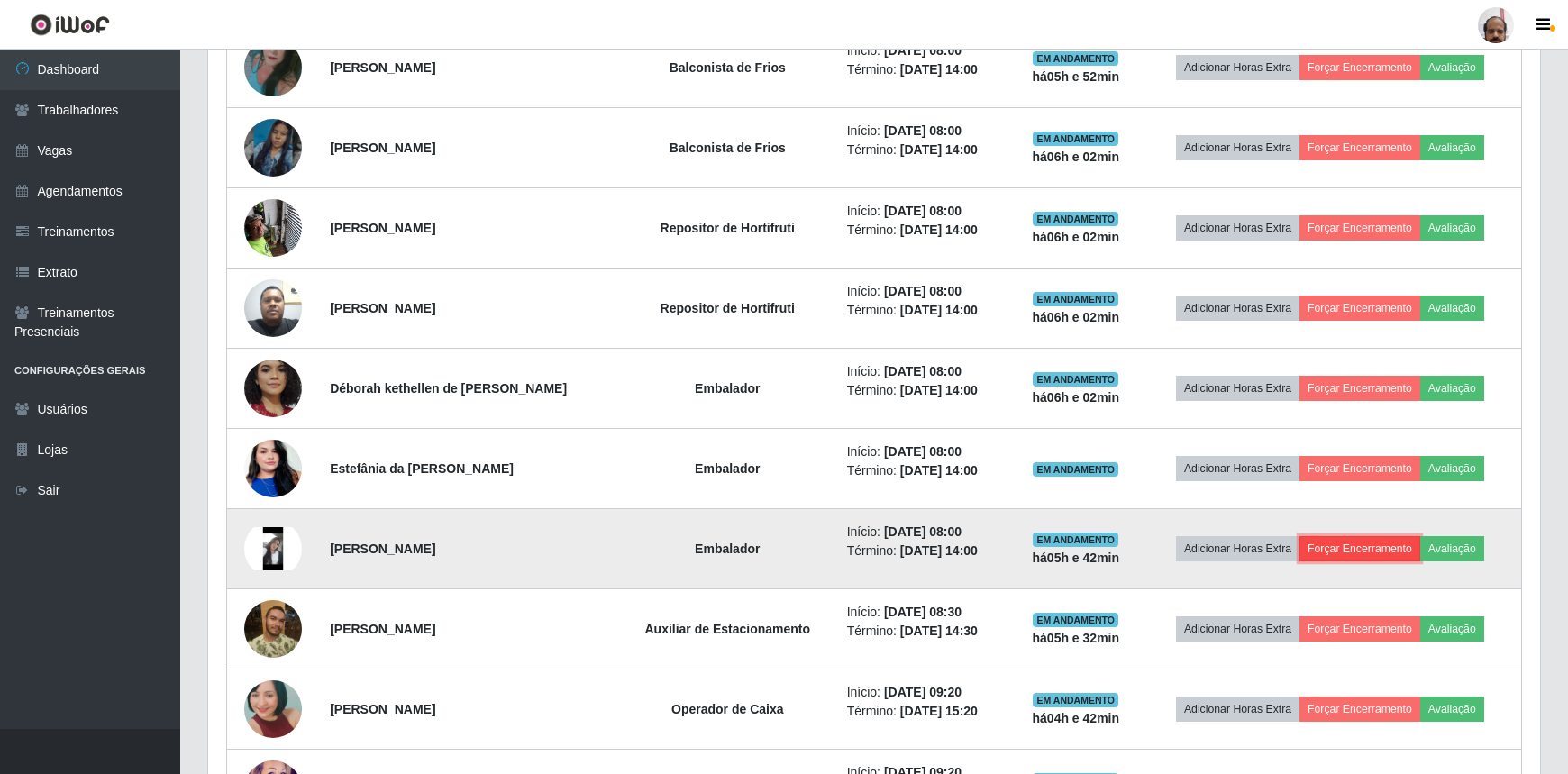
click at [1342, 547] on button "Forçar Encerramento" at bounding box center [1359, 548] width 121 height 25
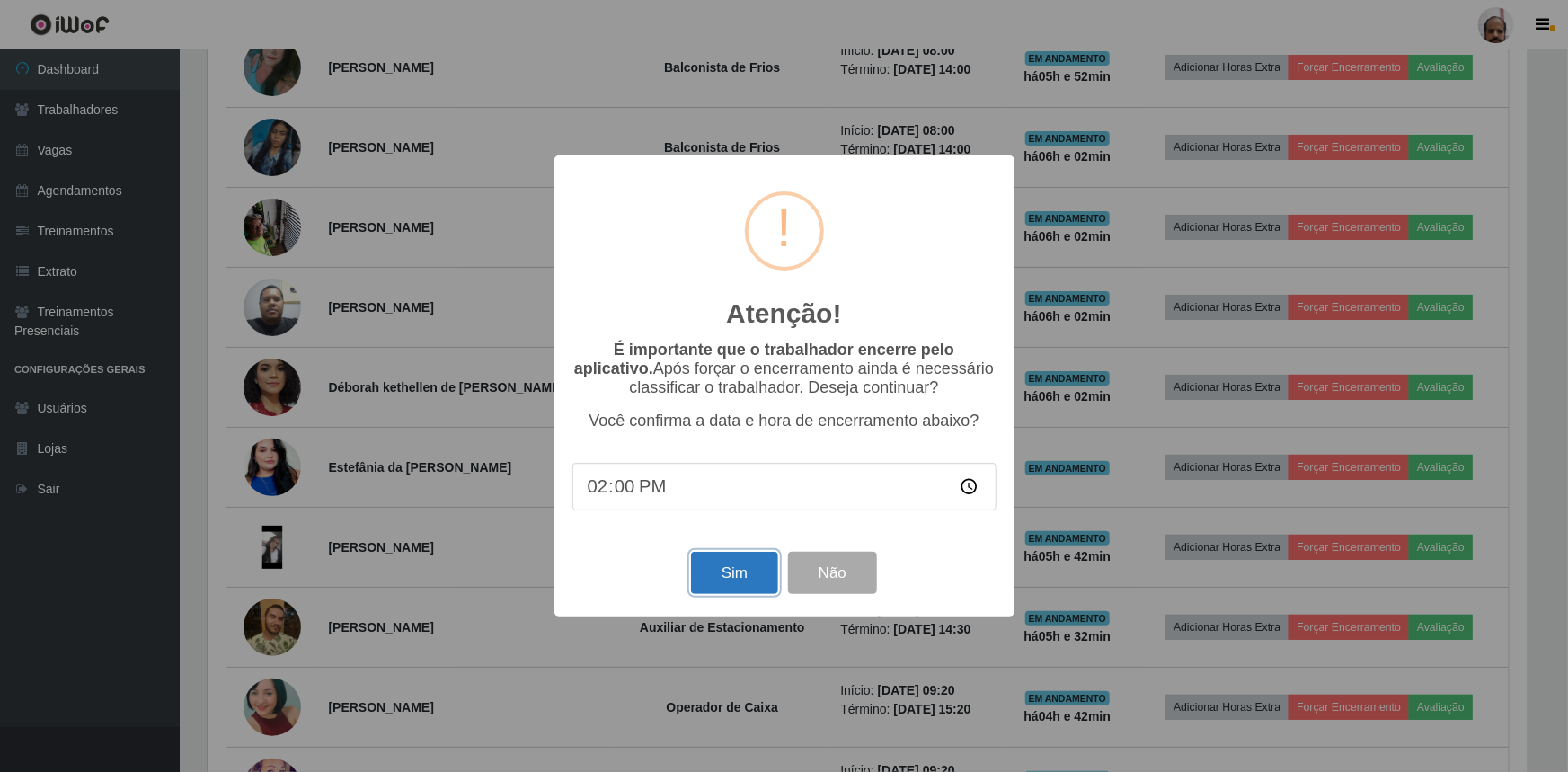
click at [741, 568] on button "Sim" at bounding box center [734, 573] width 87 height 42
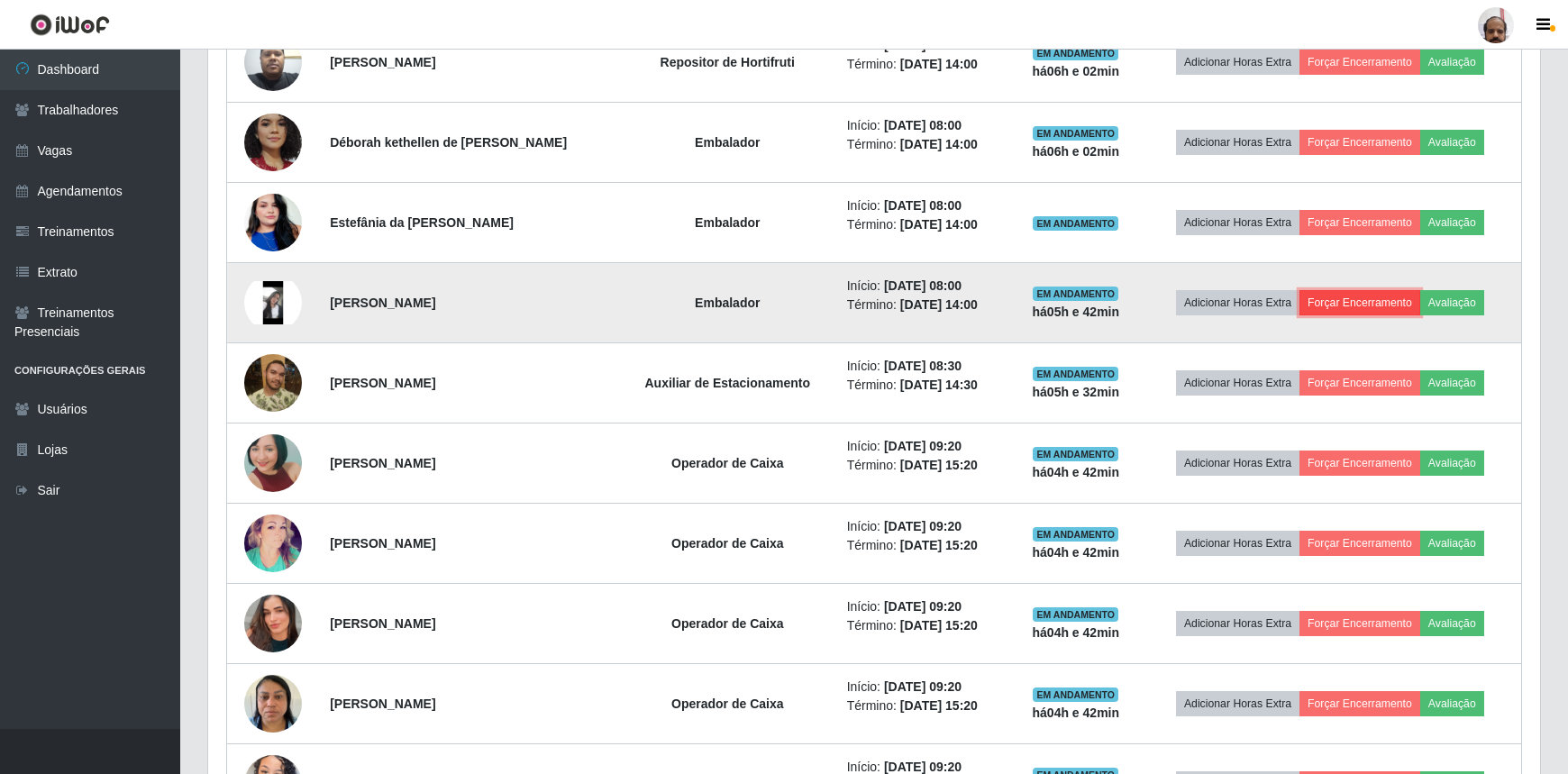
click at [1337, 292] on button "Forçar Encerramento" at bounding box center [1359, 302] width 121 height 25
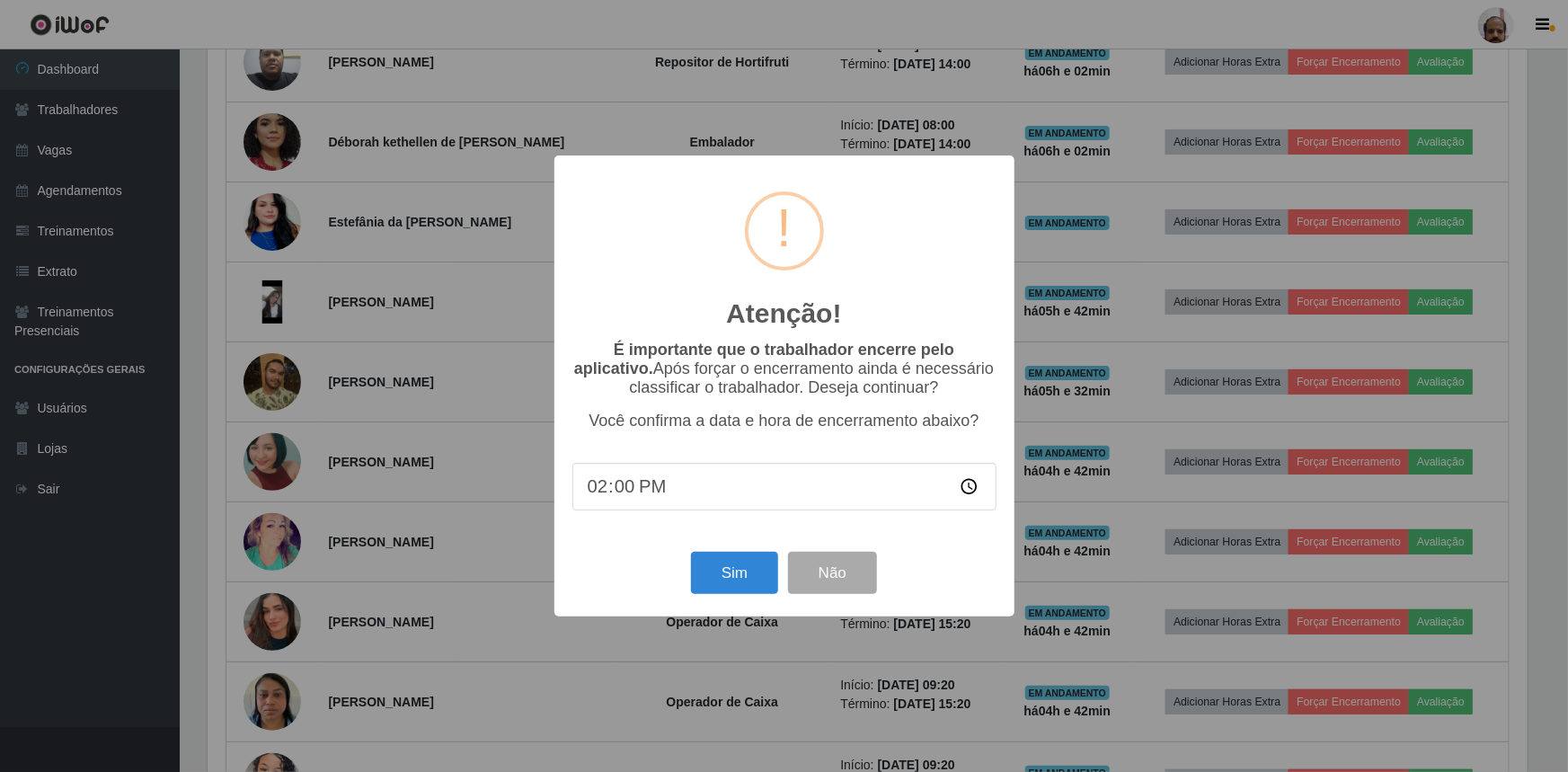
type input "14:02"
click at [728, 582] on button "Sim" at bounding box center [734, 573] width 87 height 42
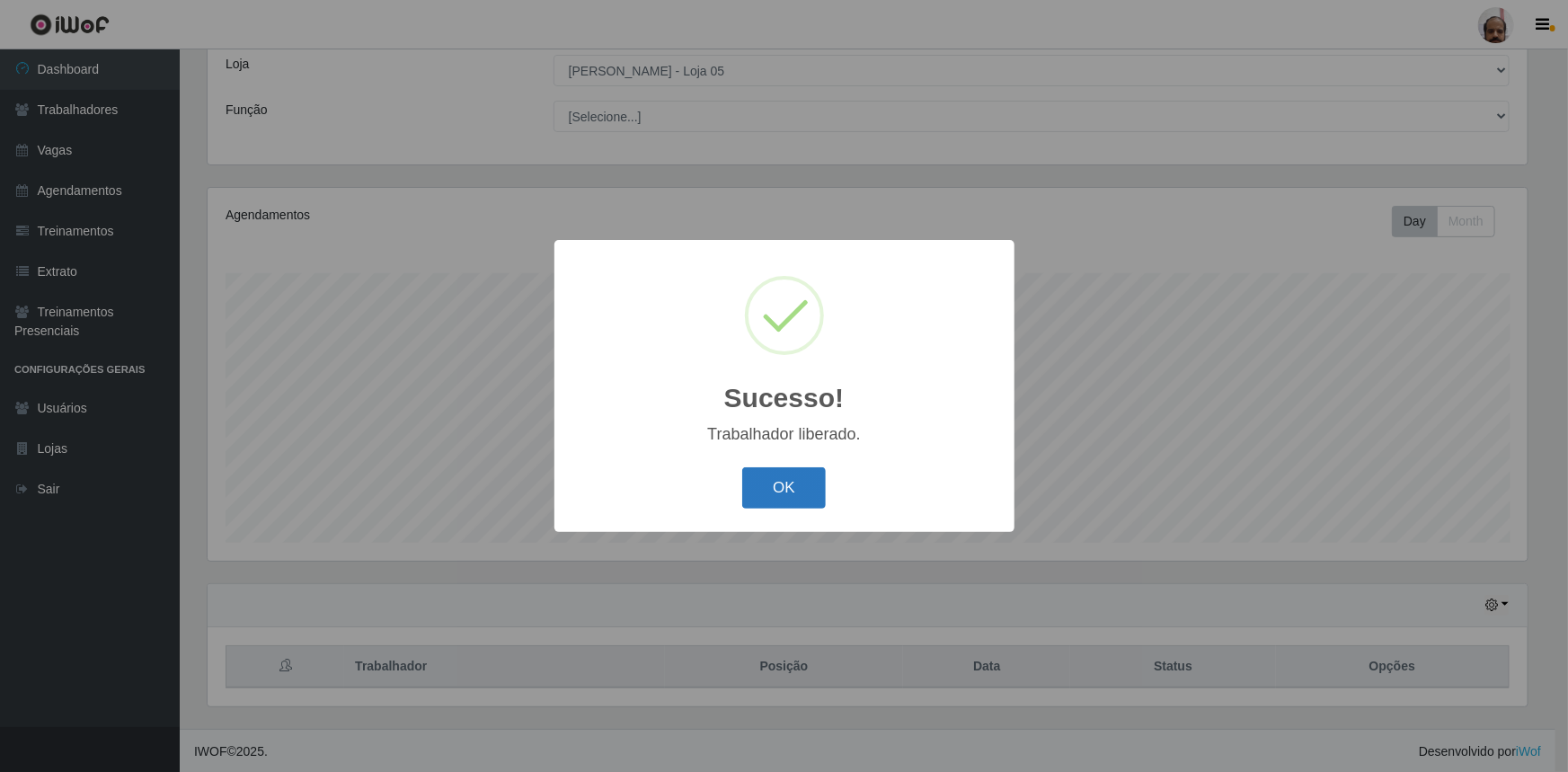
click at [767, 487] on button "OK" at bounding box center [784, 488] width 84 height 42
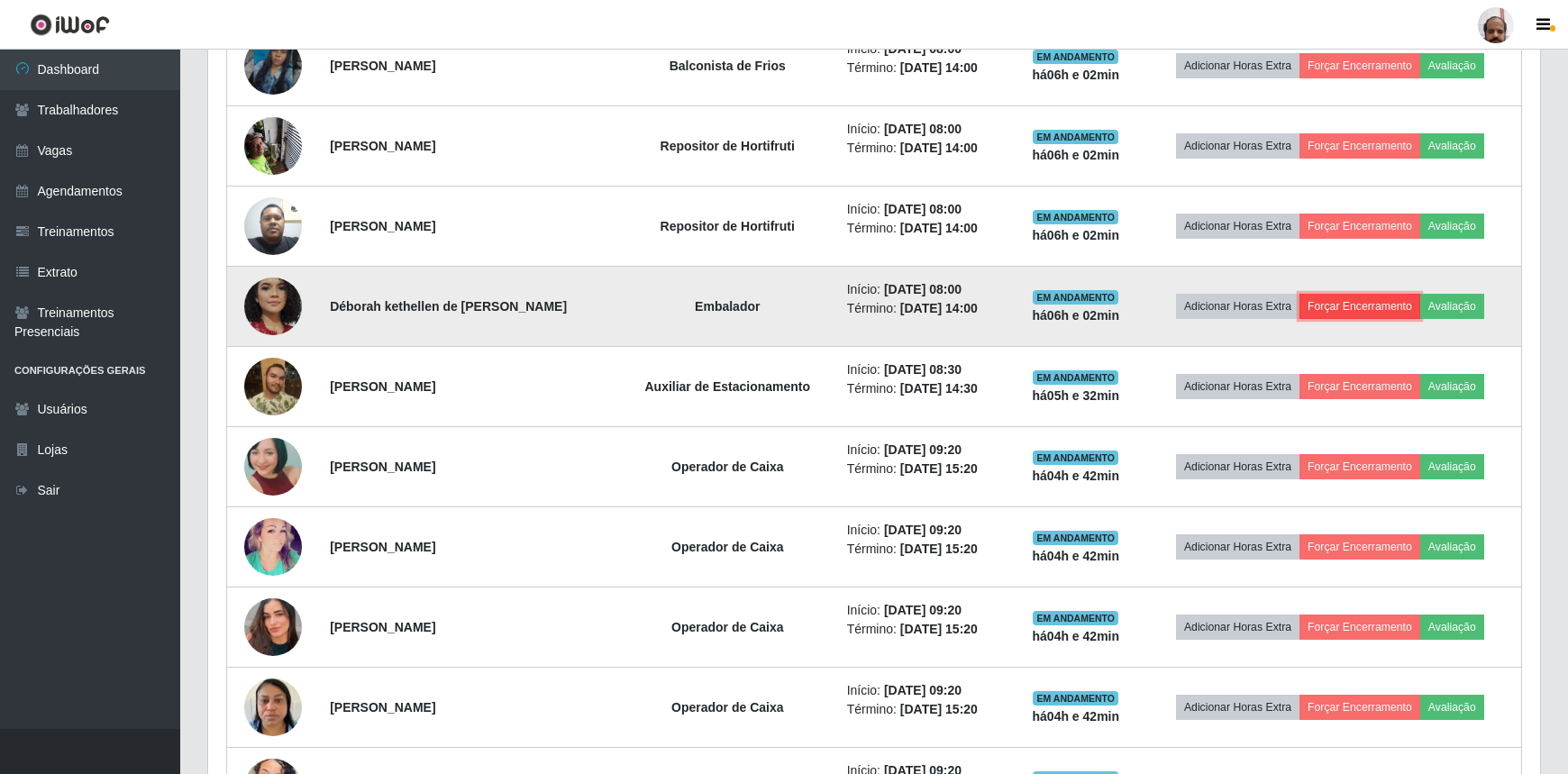
click at [1360, 305] on button "Forçar Encerramento" at bounding box center [1359, 306] width 121 height 25
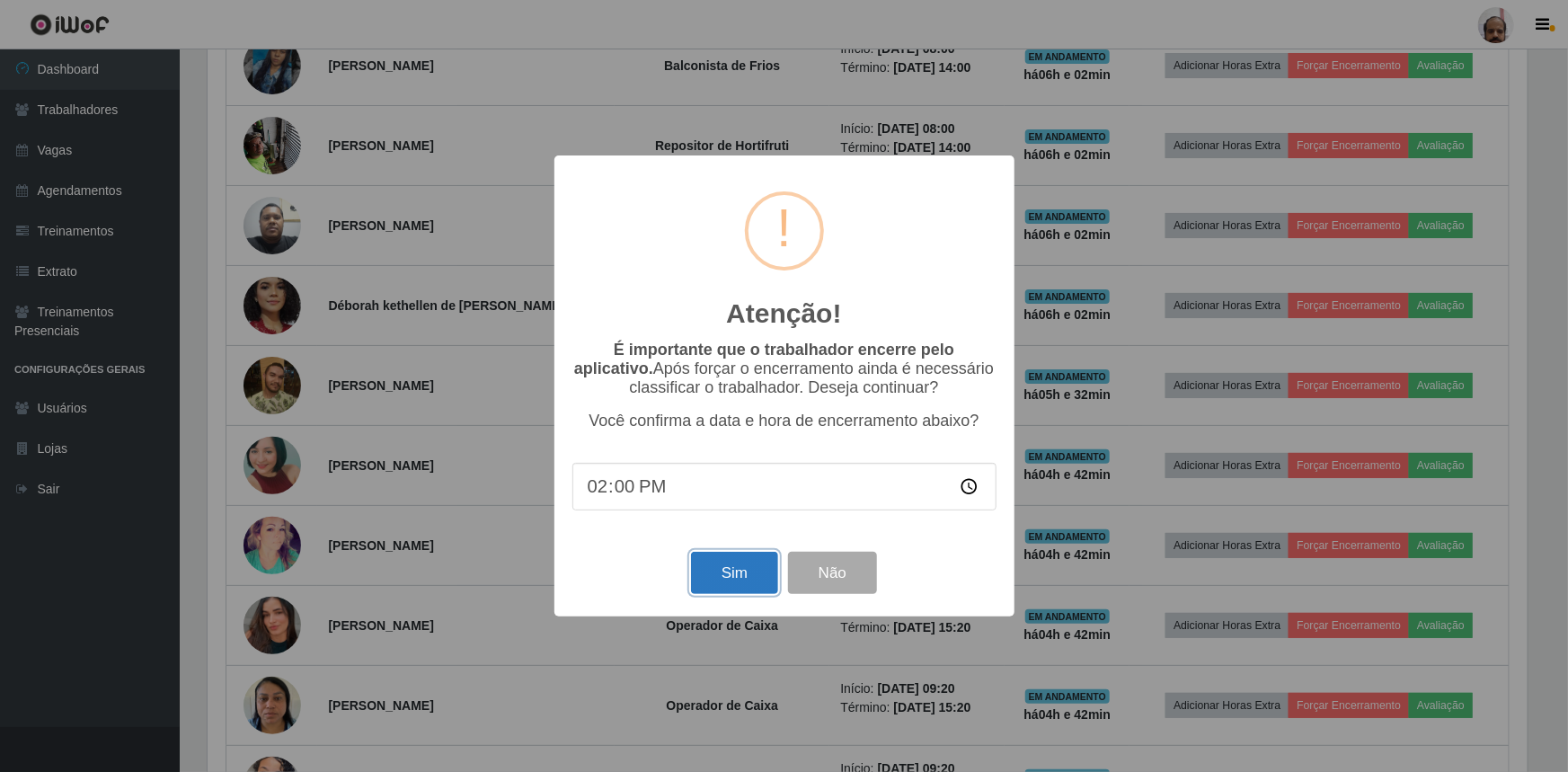
click at [751, 568] on button "Sim" at bounding box center [734, 573] width 87 height 42
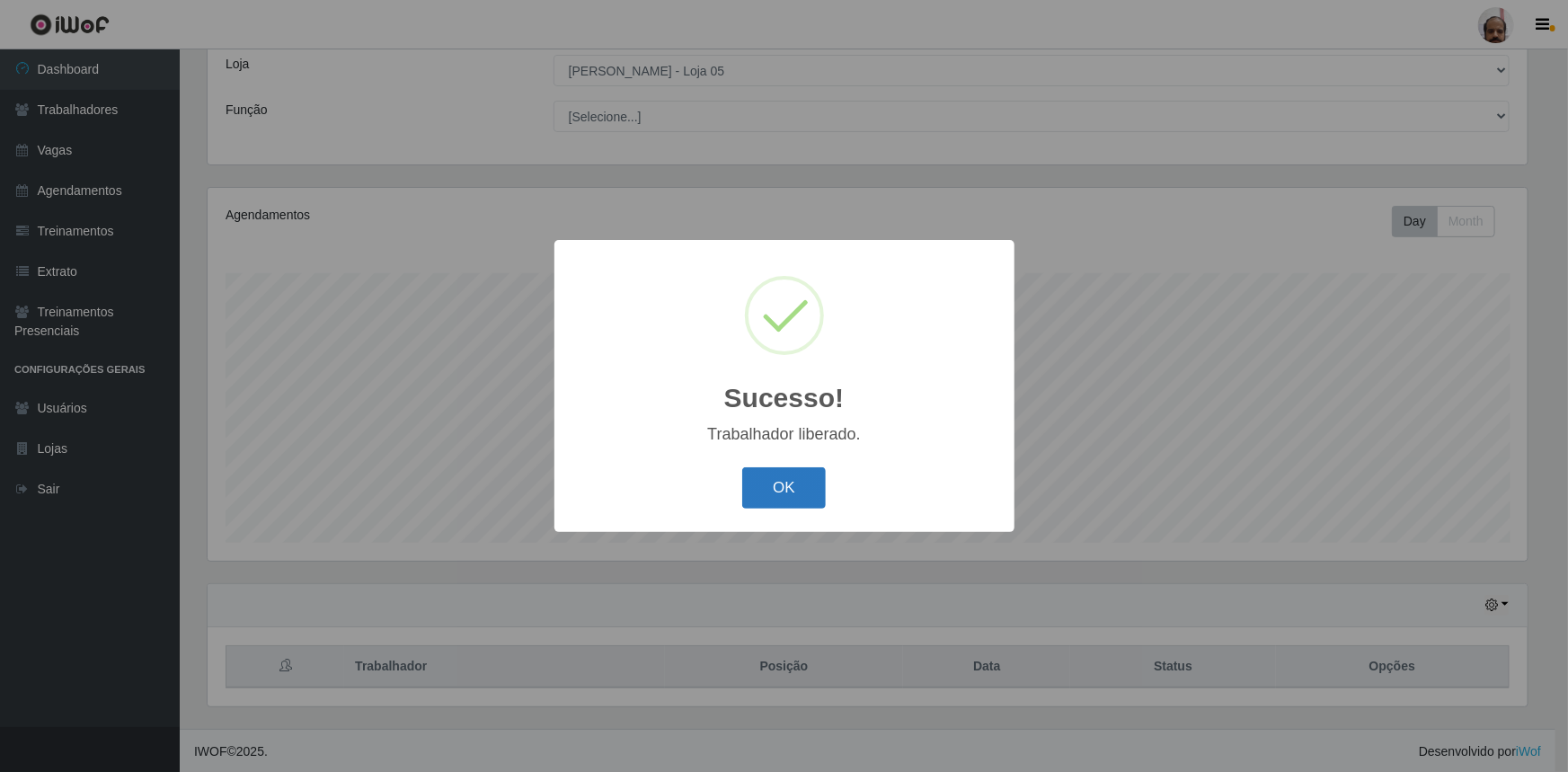
click at [780, 486] on button "OK" at bounding box center [784, 488] width 84 height 42
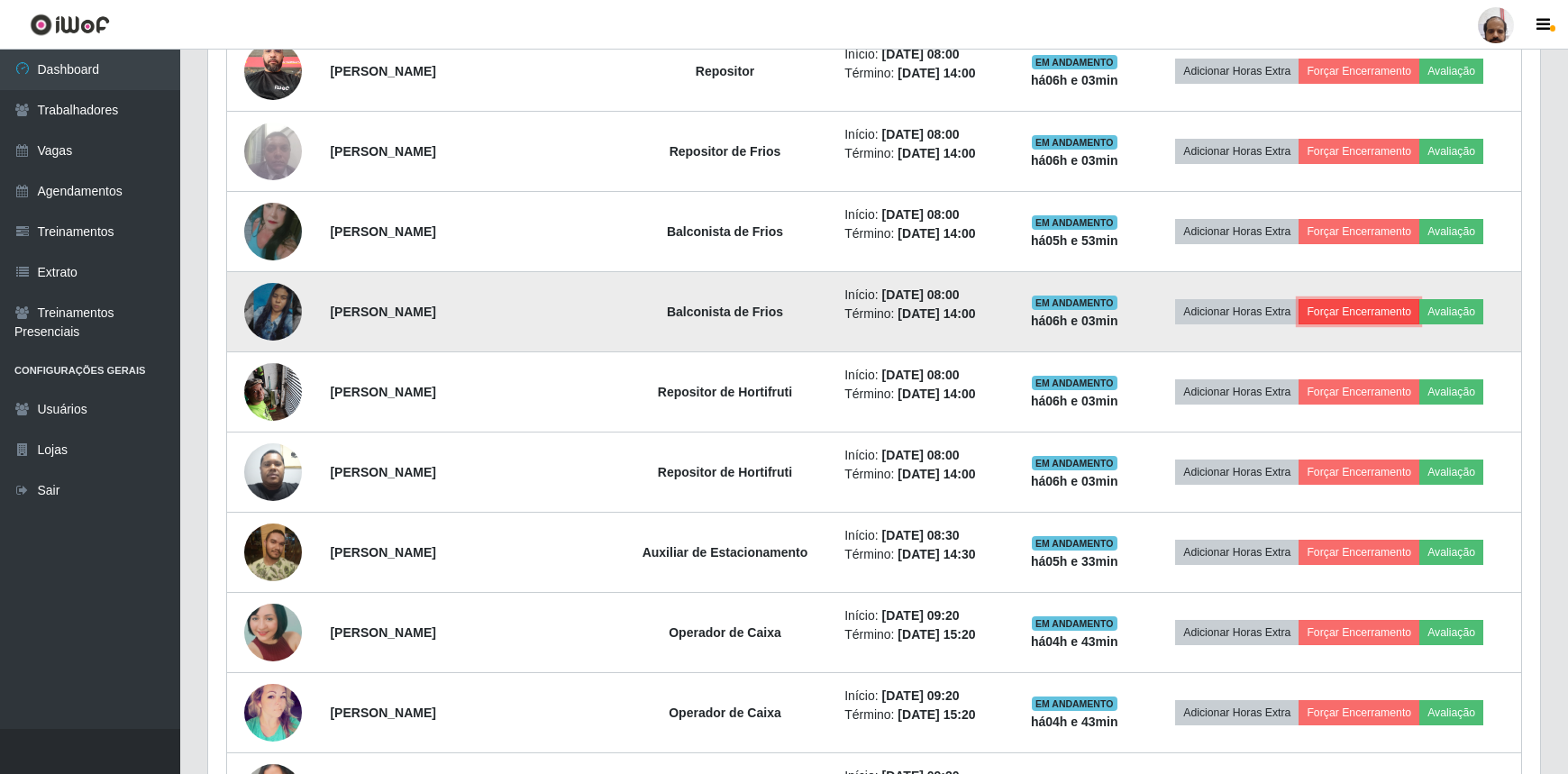
click at [1375, 305] on button "Forçar Encerramento" at bounding box center [1358, 311] width 121 height 25
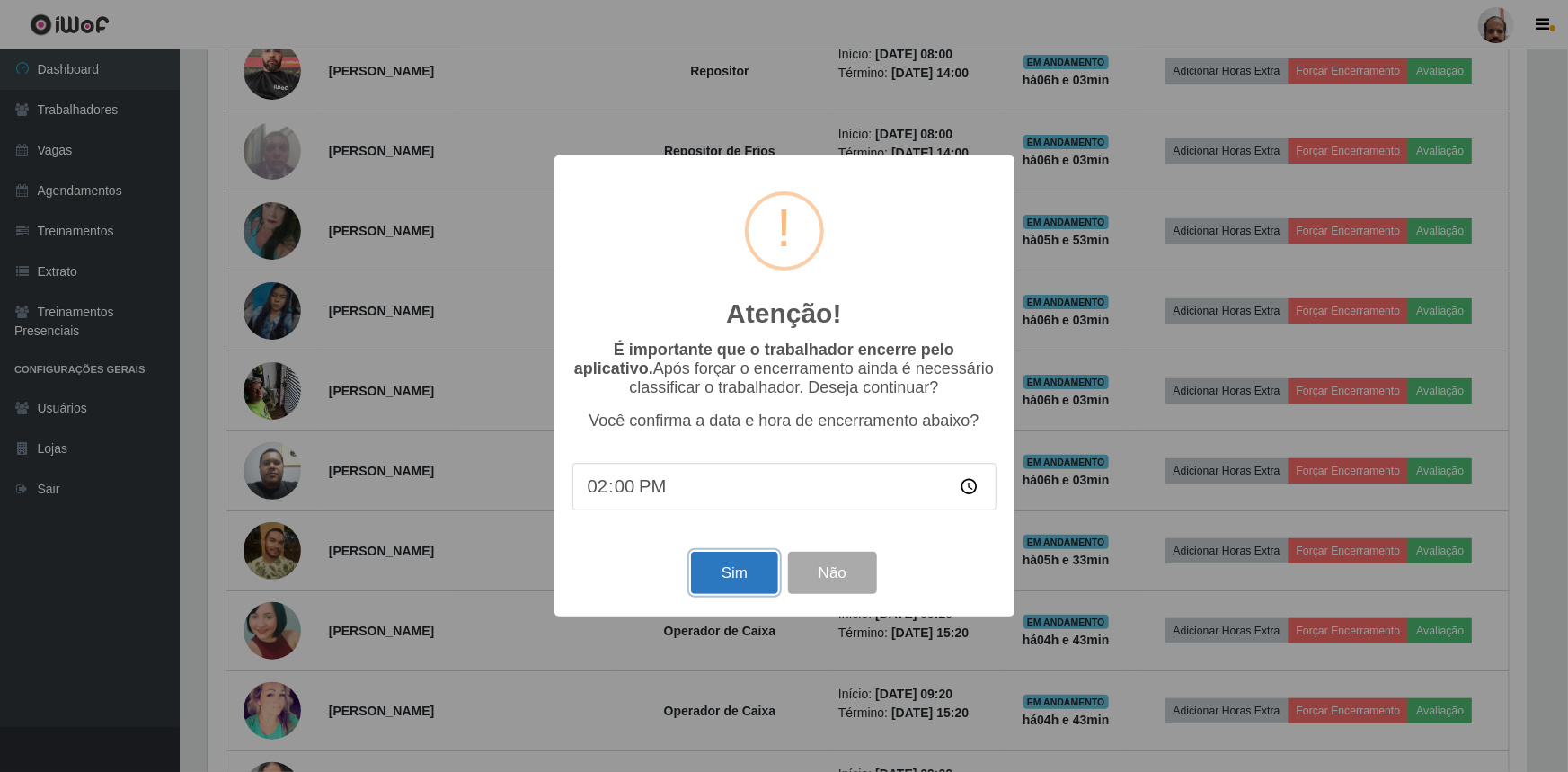
click at [703, 589] on button "Sim" at bounding box center [734, 573] width 87 height 42
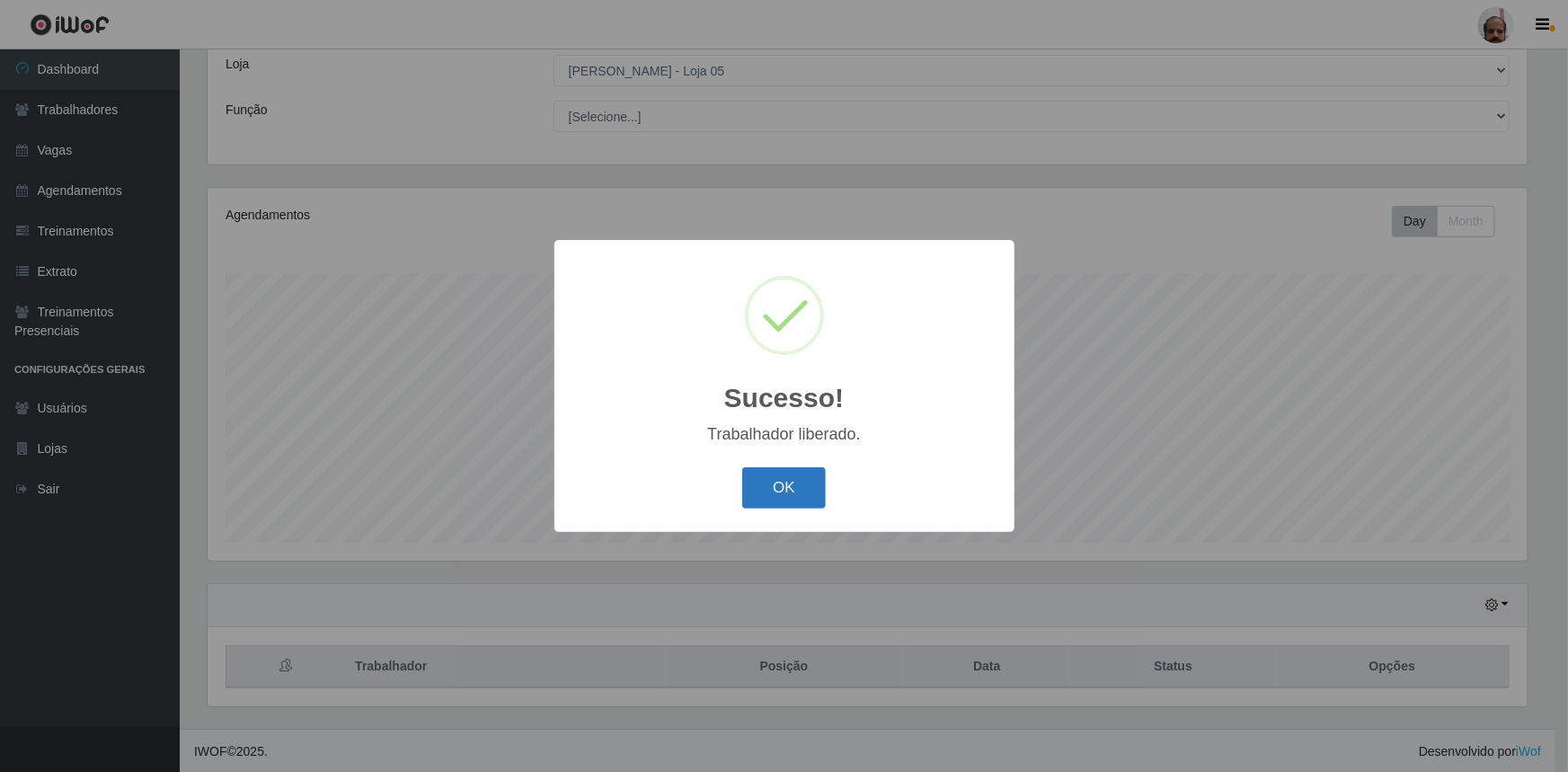
click at [787, 495] on button "OK" at bounding box center [784, 488] width 84 height 42
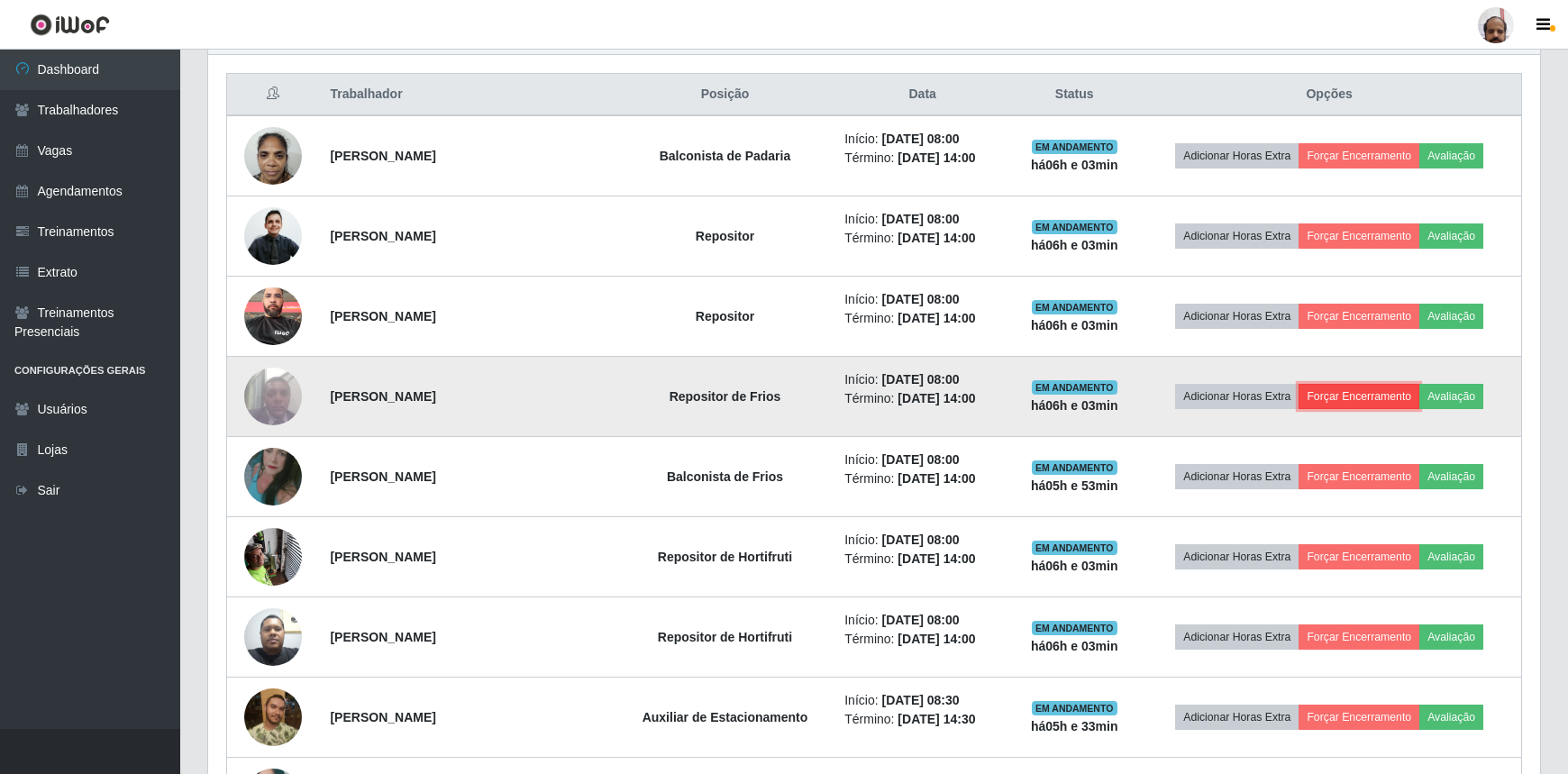
click at [1353, 385] on button "Forçar Encerramento" at bounding box center [1358, 396] width 121 height 25
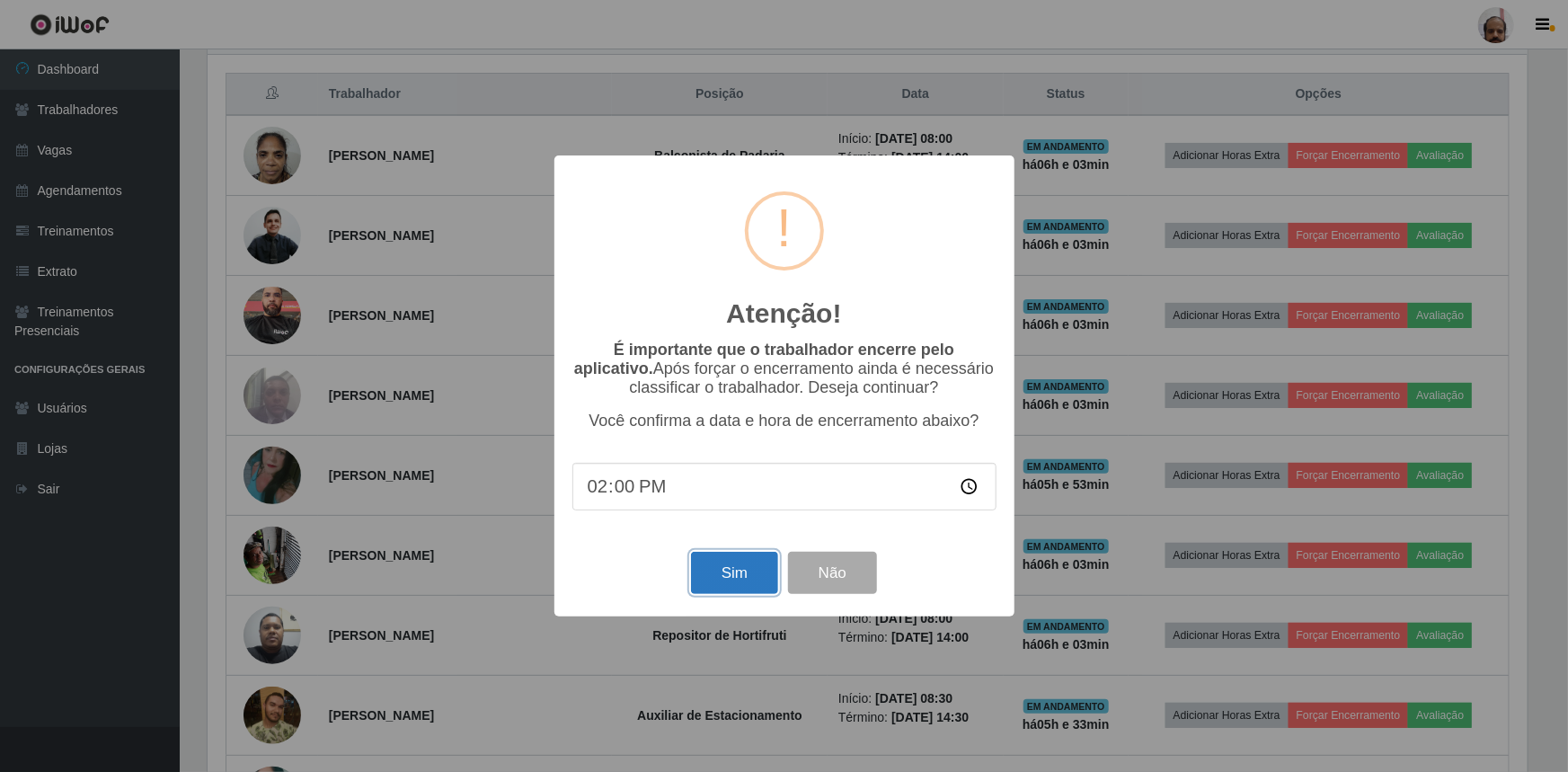
click at [727, 577] on button "Sim" at bounding box center [734, 573] width 87 height 42
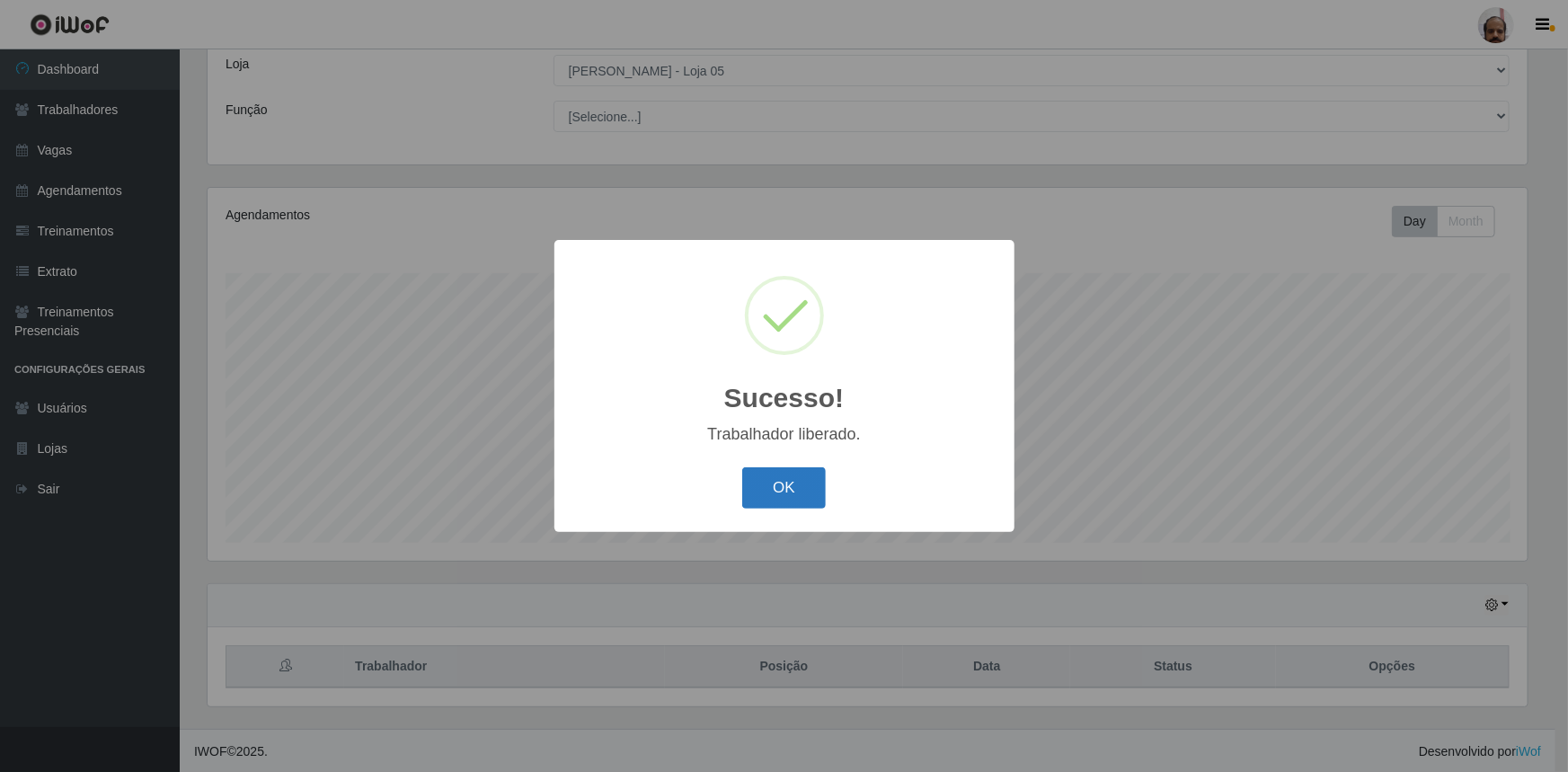
click at [771, 481] on button "OK" at bounding box center [784, 488] width 84 height 42
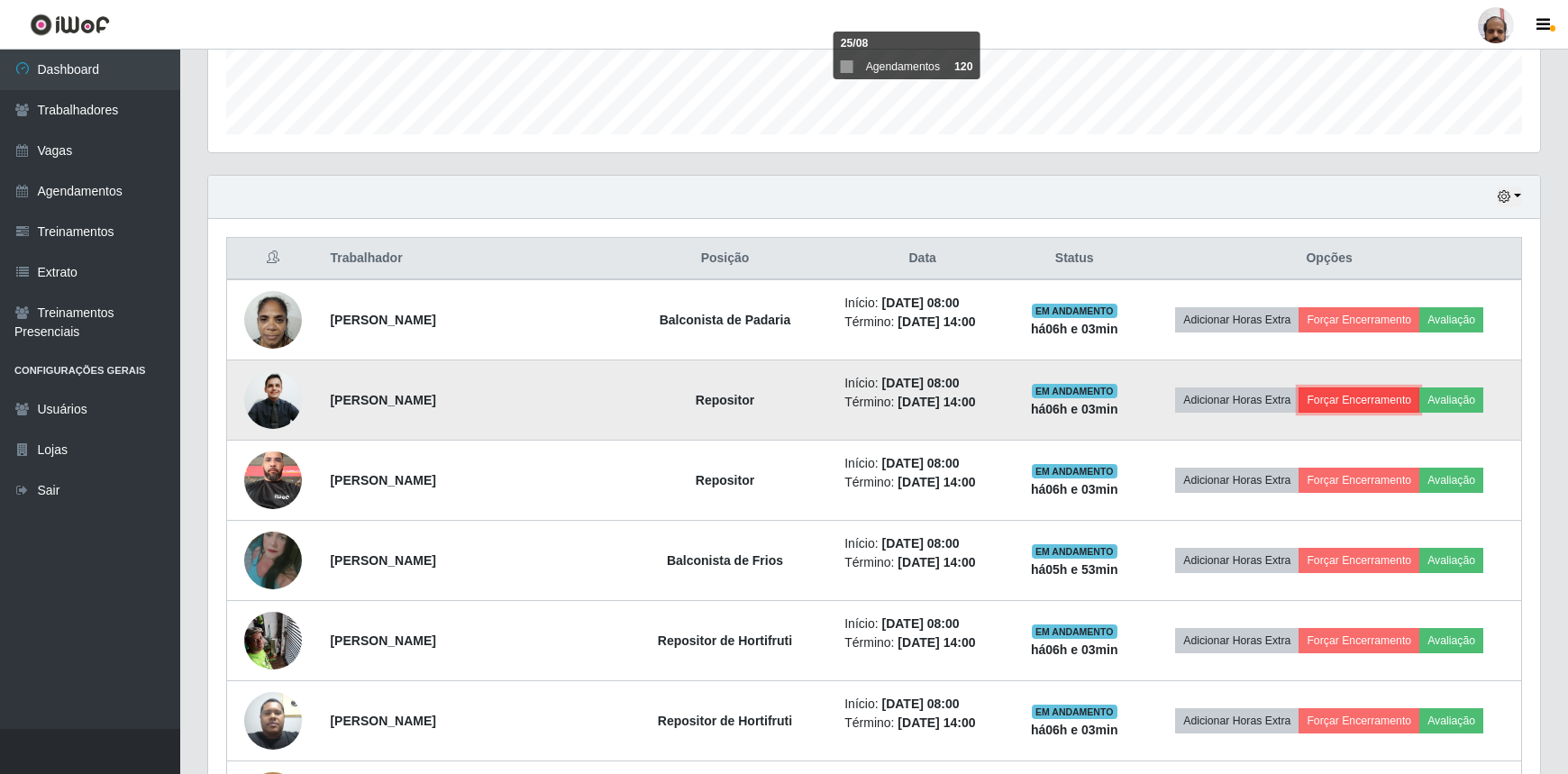
click at [1338, 393] on button "Forçar Encerramento" at bounding box center [1358, 399] width 121 height 25
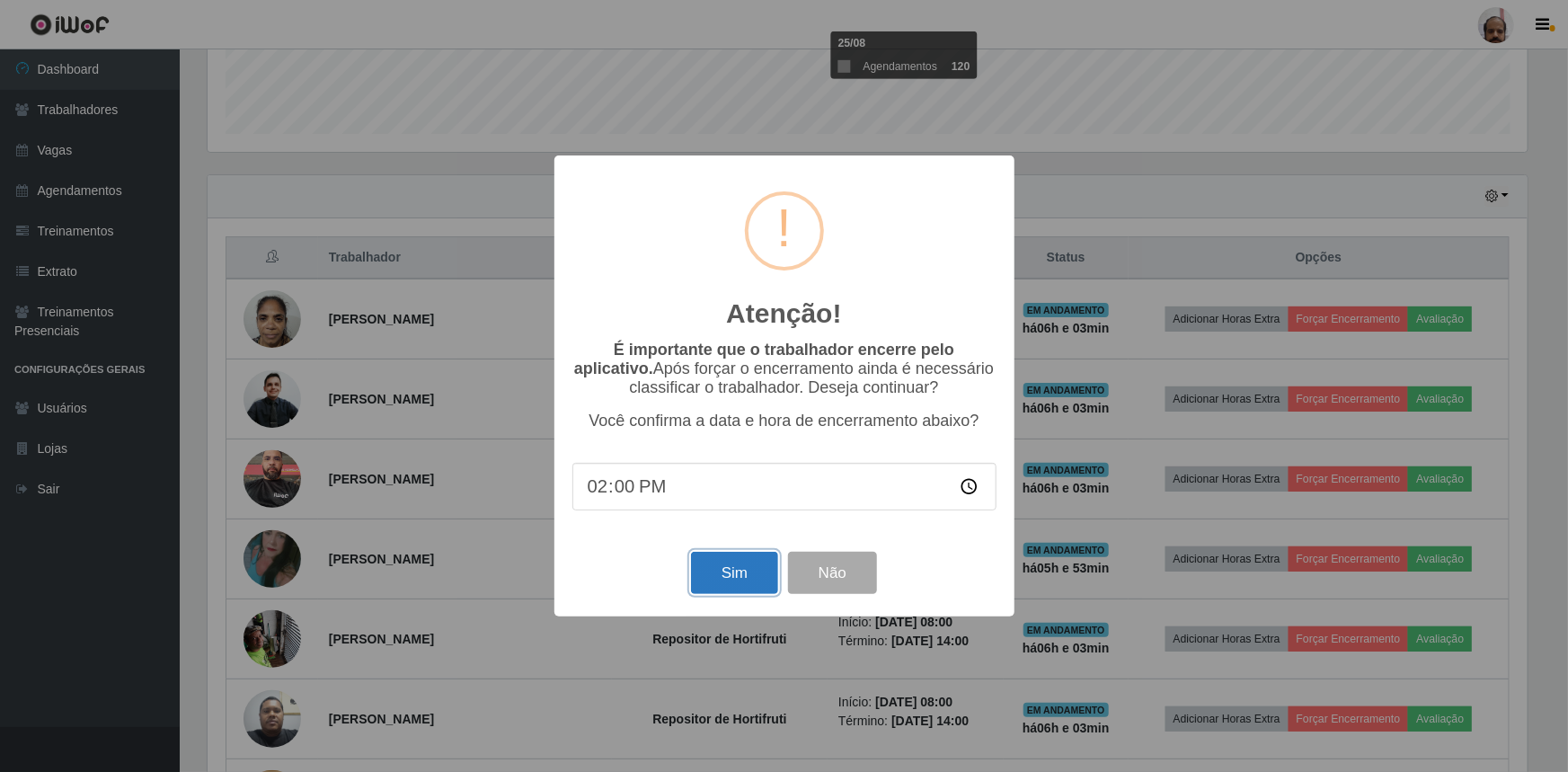
click at [728, 574] on button "Sim" at bounding box center [734, 573] width 87 height 42
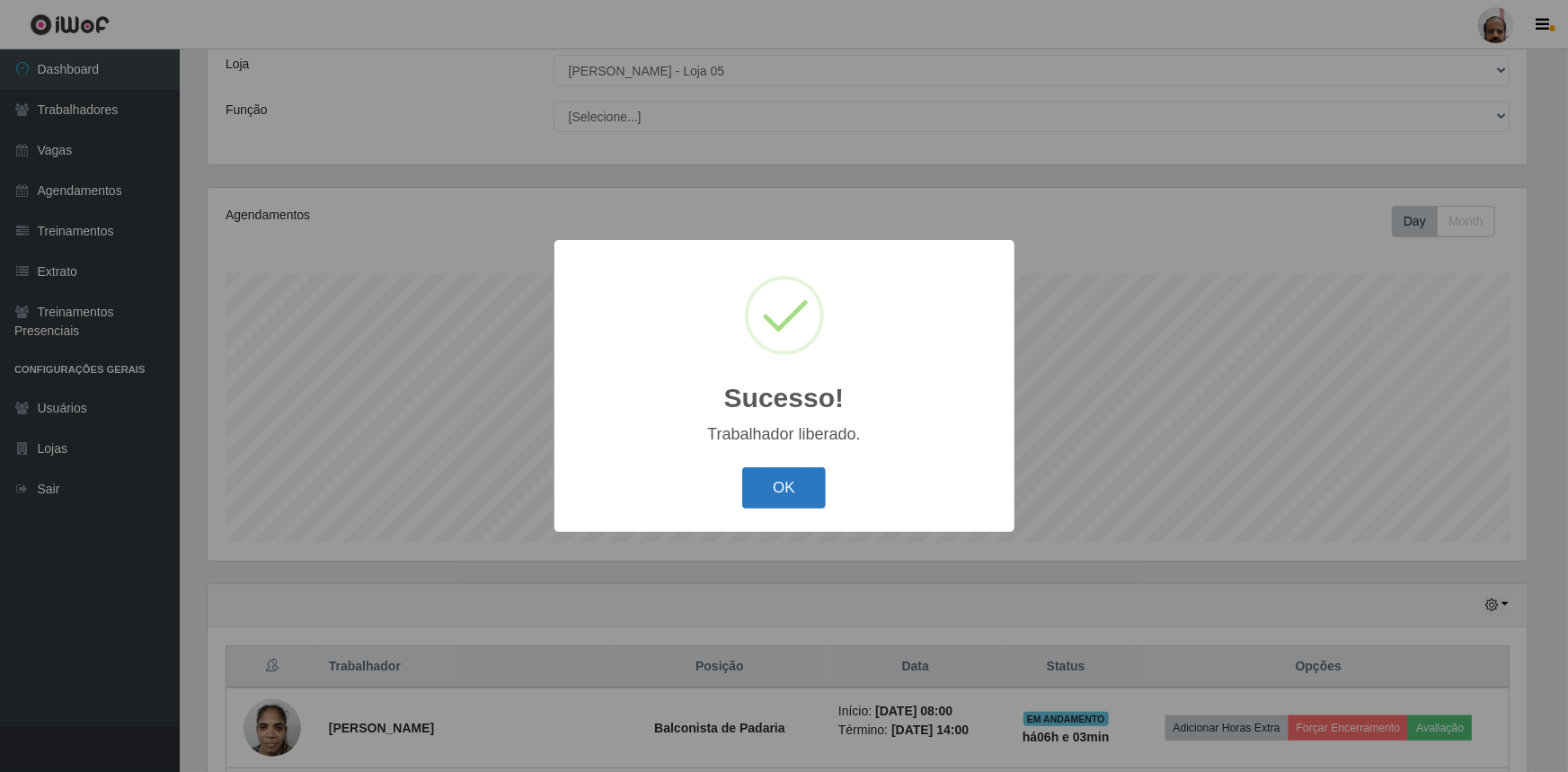
click at [781, 485] on button "OK" at bounding box center [784, 488] width 84 height 42
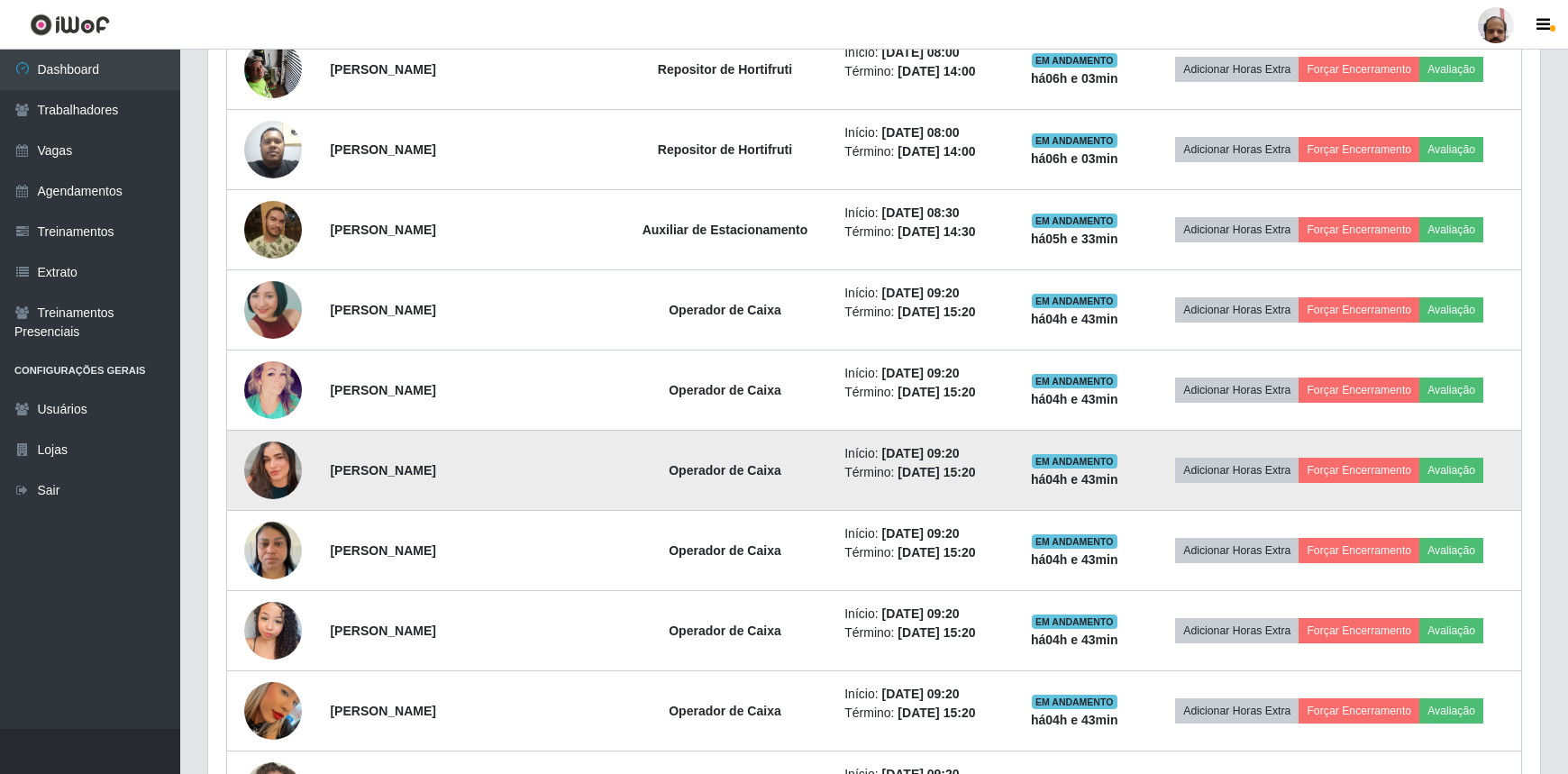
click at [272, 469] on img at bounding box center [273, 470] width 58 height 103
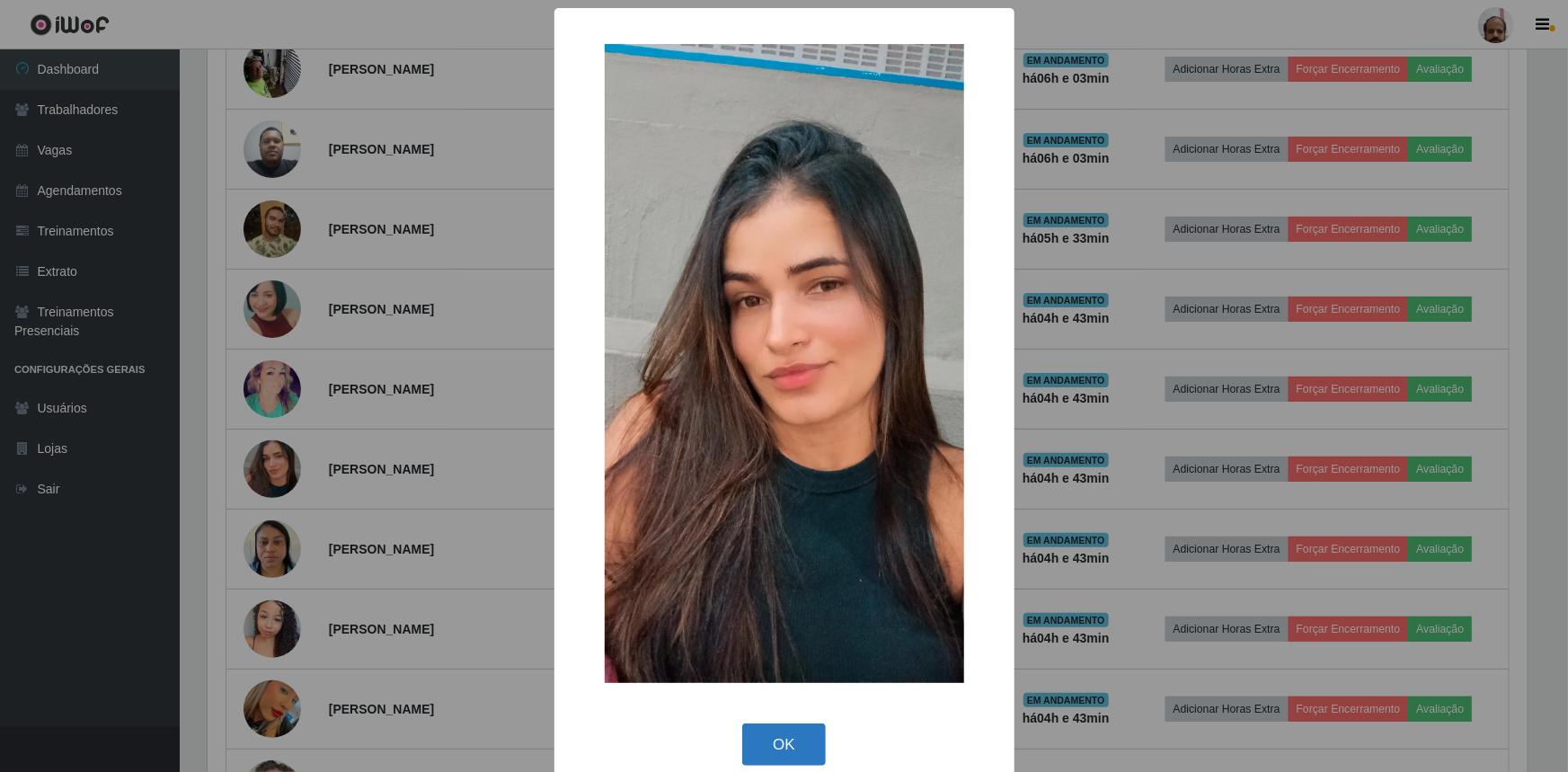
click at [770, 736] on button "OK" at bounding box center [784, 744] width 84 height 42
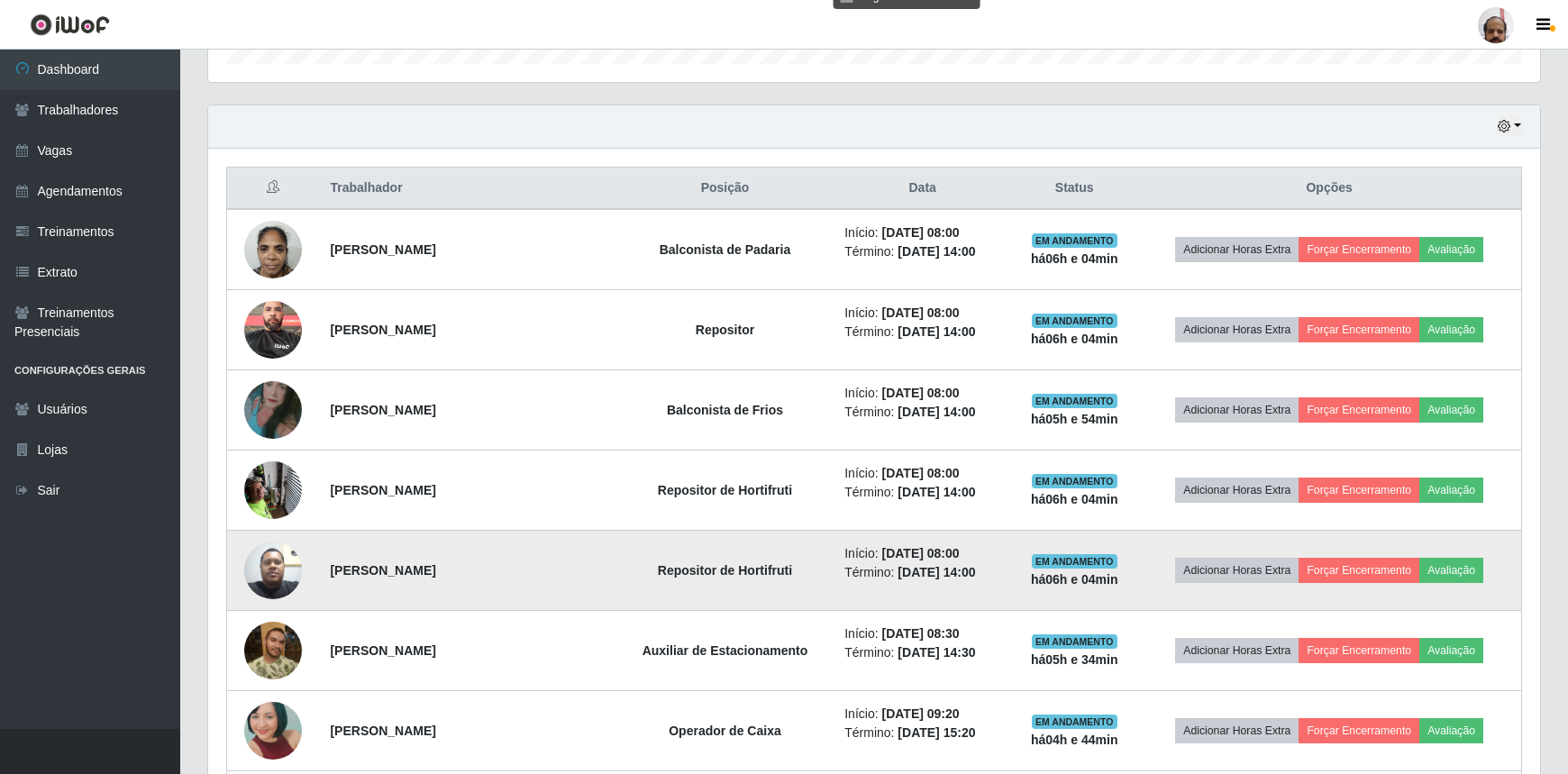
scroll to position [592, 0]
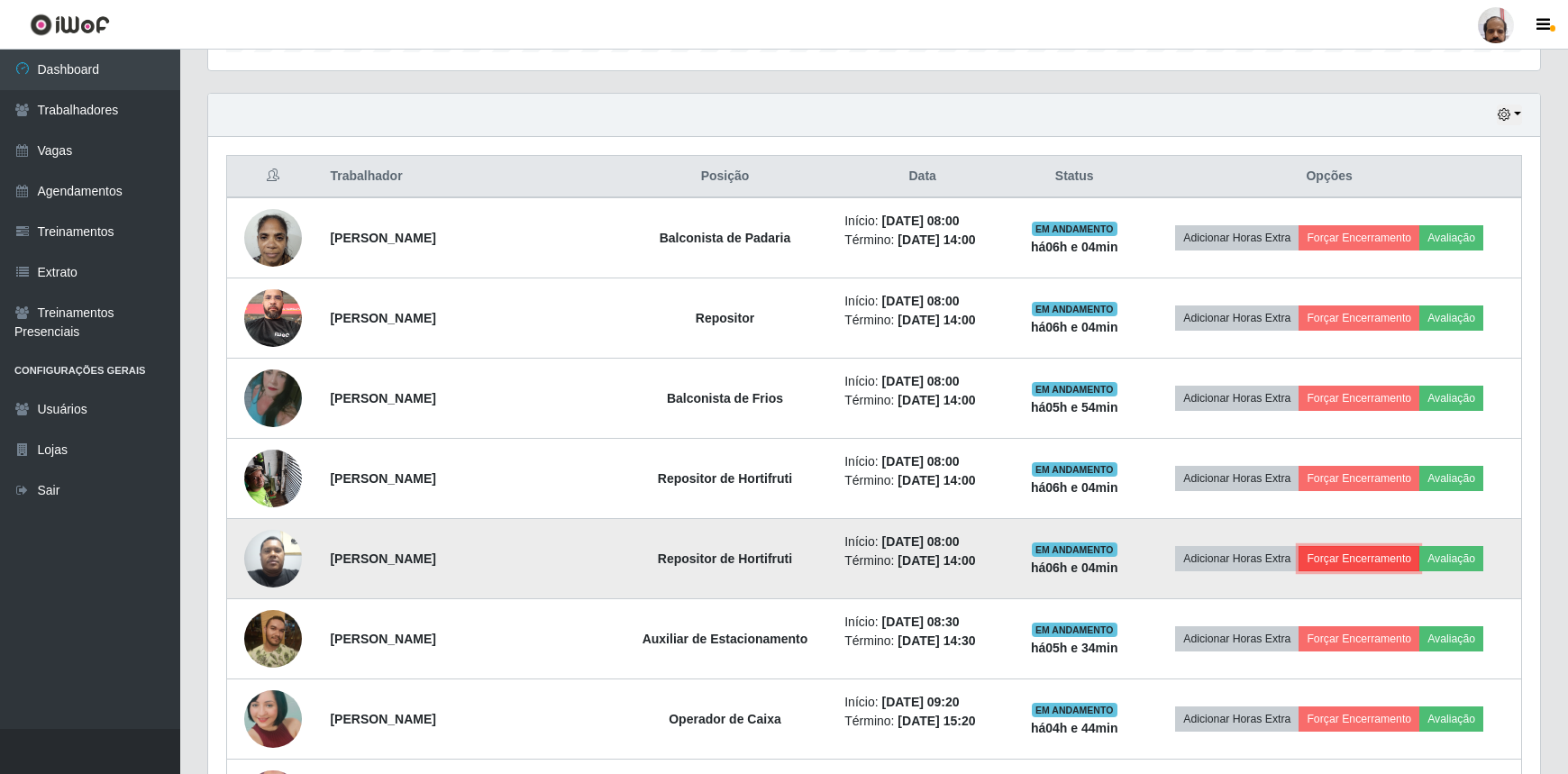
click at [1351, 557] on button "Forçar Encerramento" at bounding box center [1358, 558] width 121 height 25
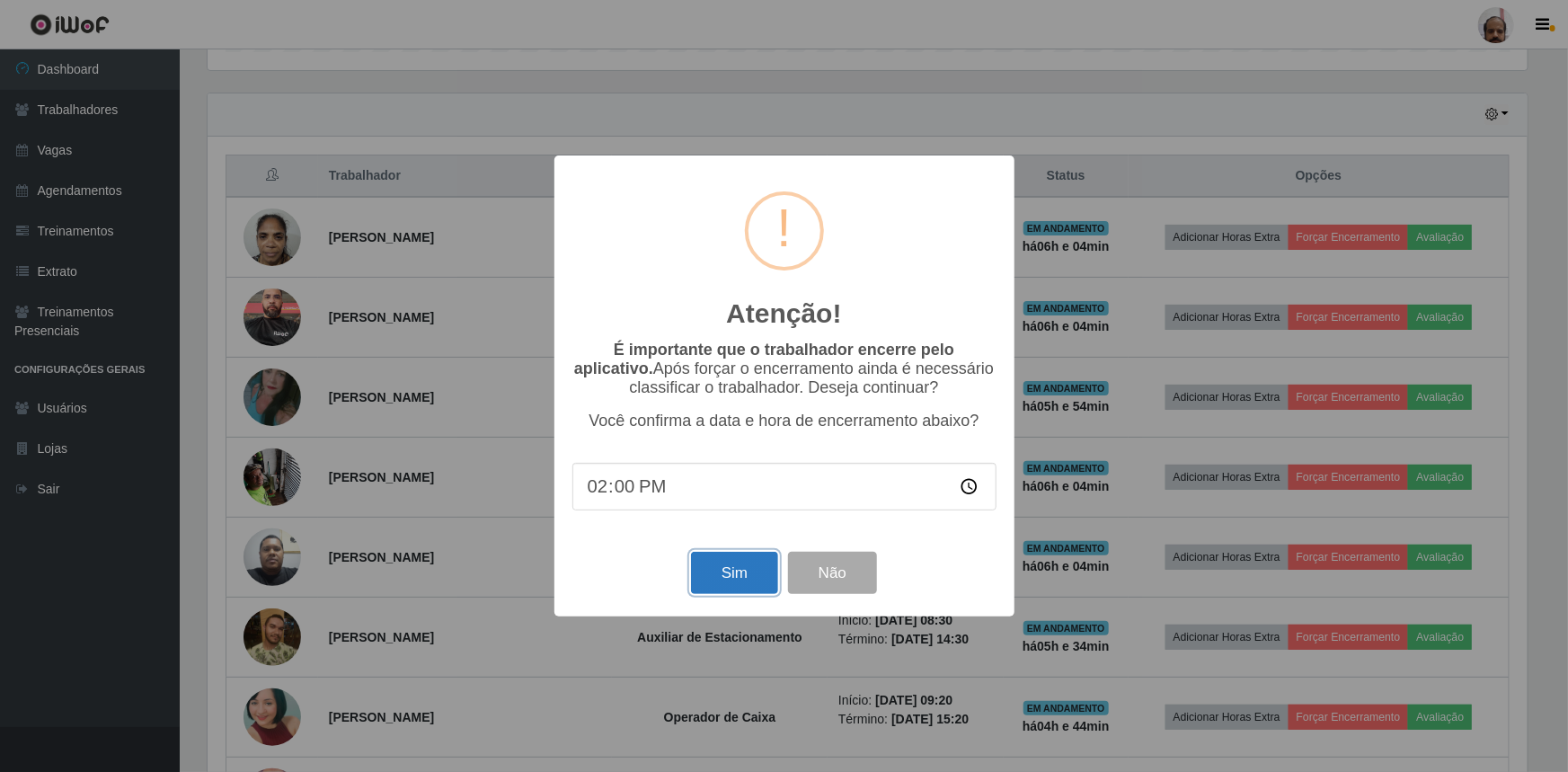
click at [737, 565] on button "Sim" at bounding box center [734, 573] width 87 height 42
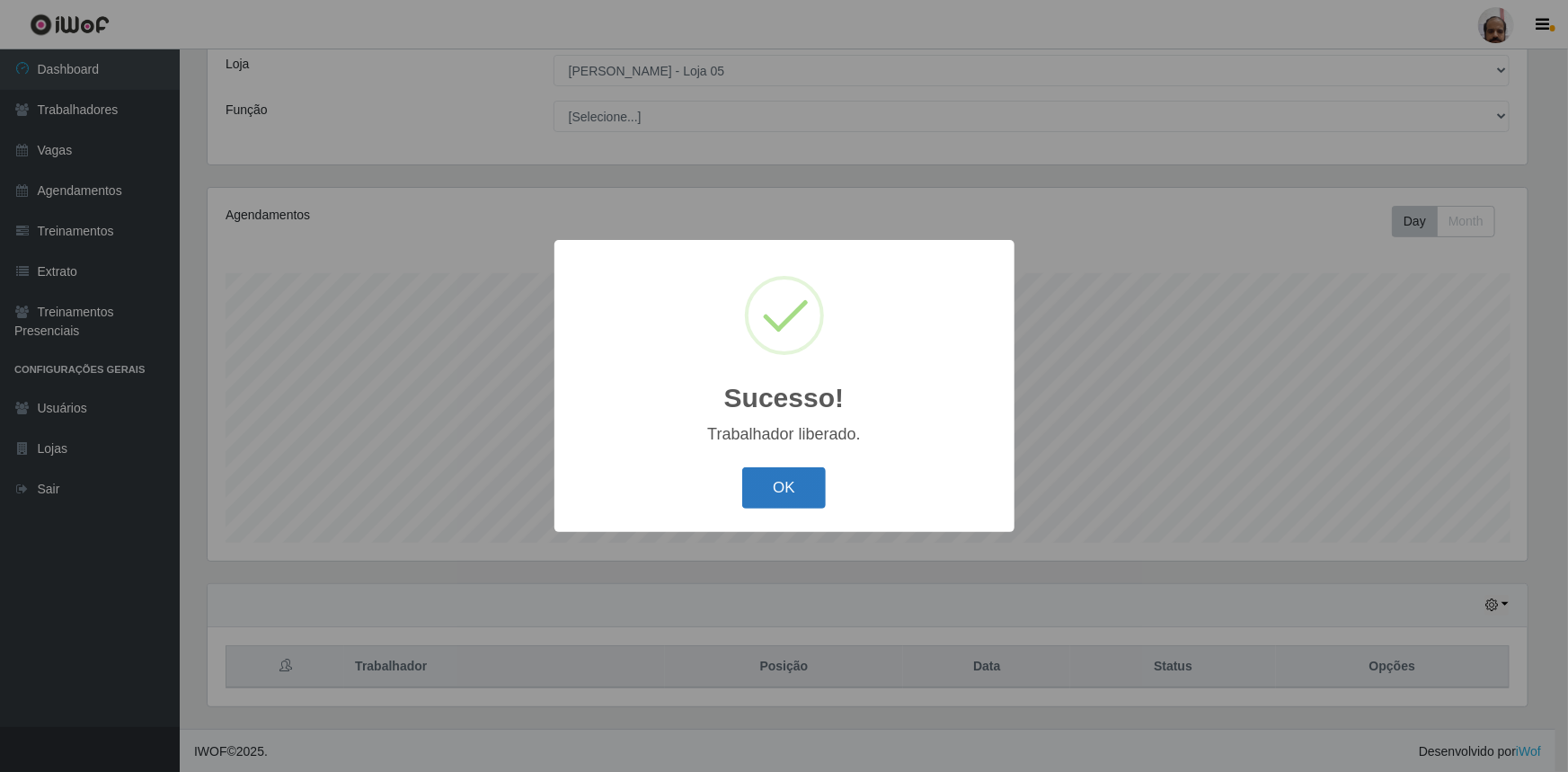
click at [804, 470] on button "OK" at bounding box center [784, 488] width 84 height 42
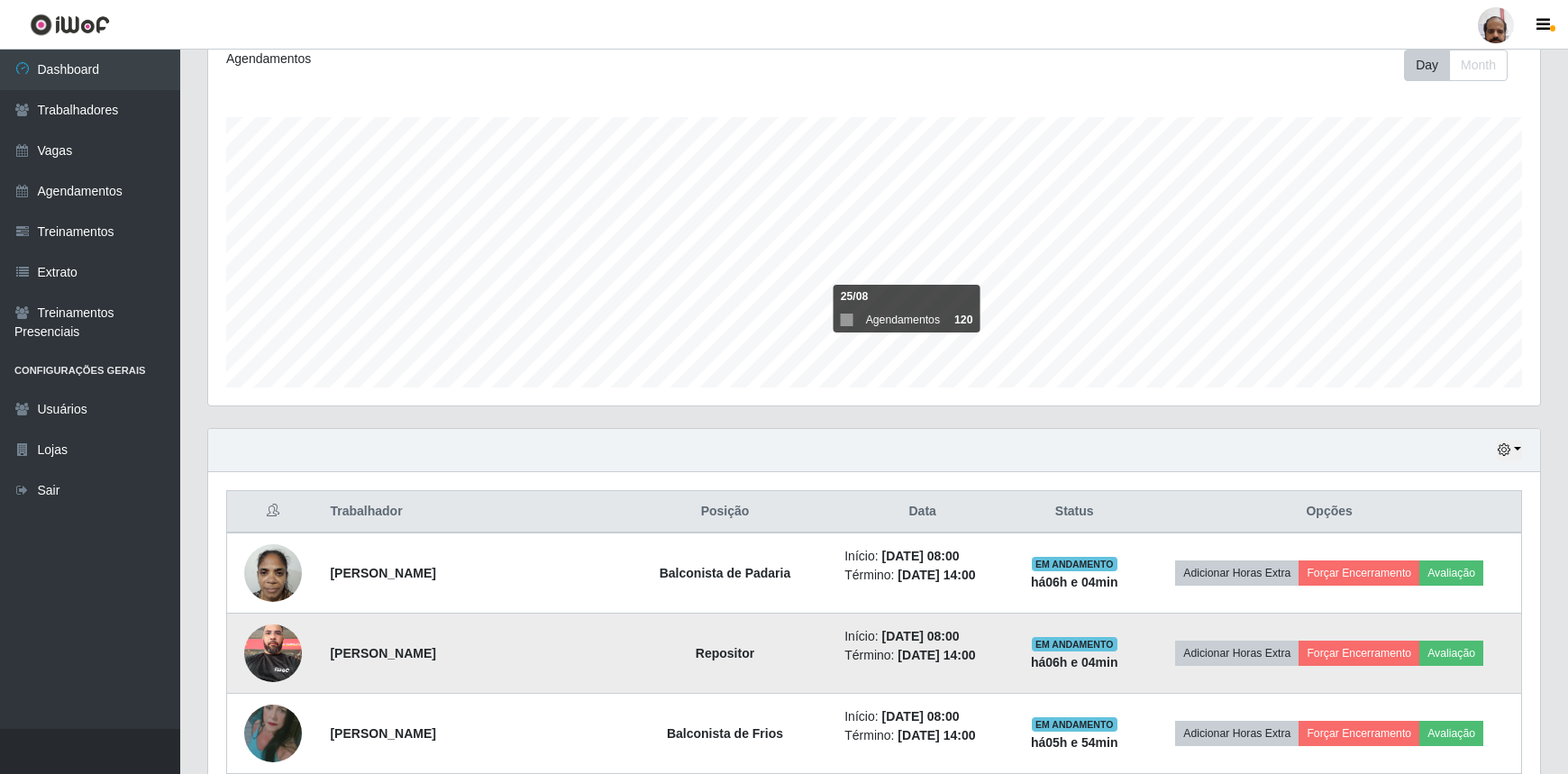
scroll to position [510, 0]
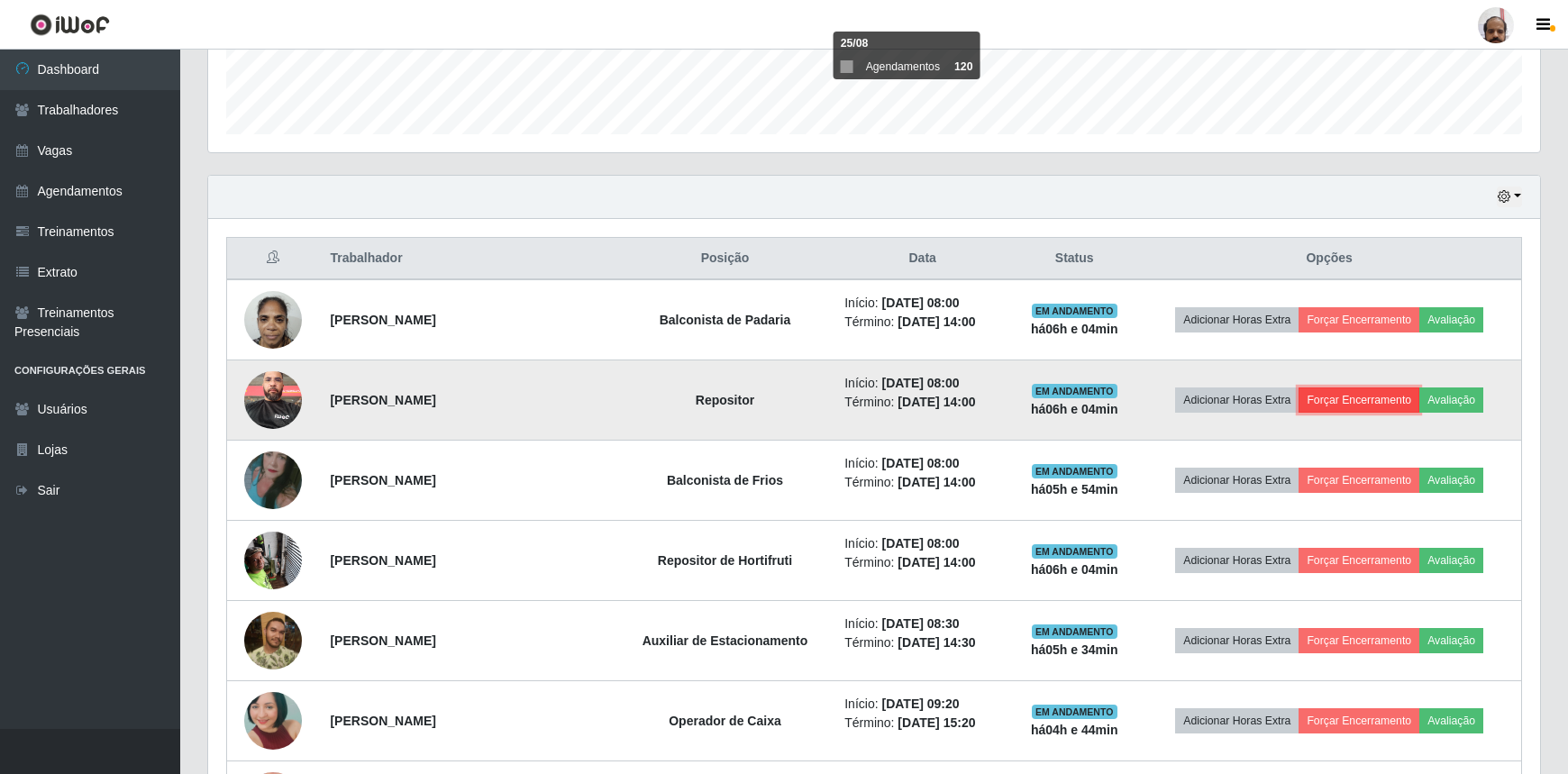
click at [1346, 397] on button "Forçar Encerramento" at bounding box center [1358, 399] width 121 height 25
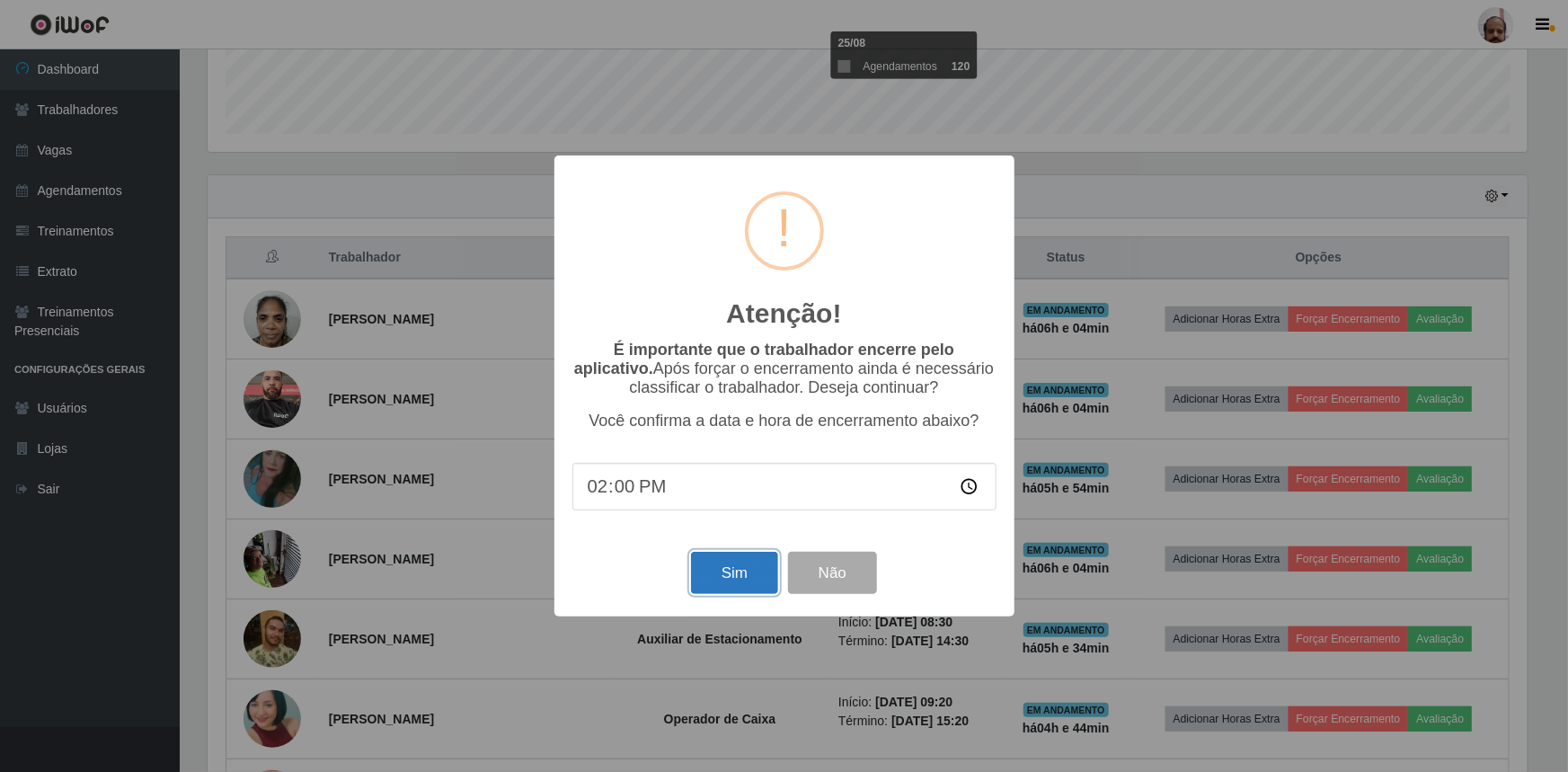
click at [729, 583] on button "Sim" at bounding box center [734, 573] width 87 height 42
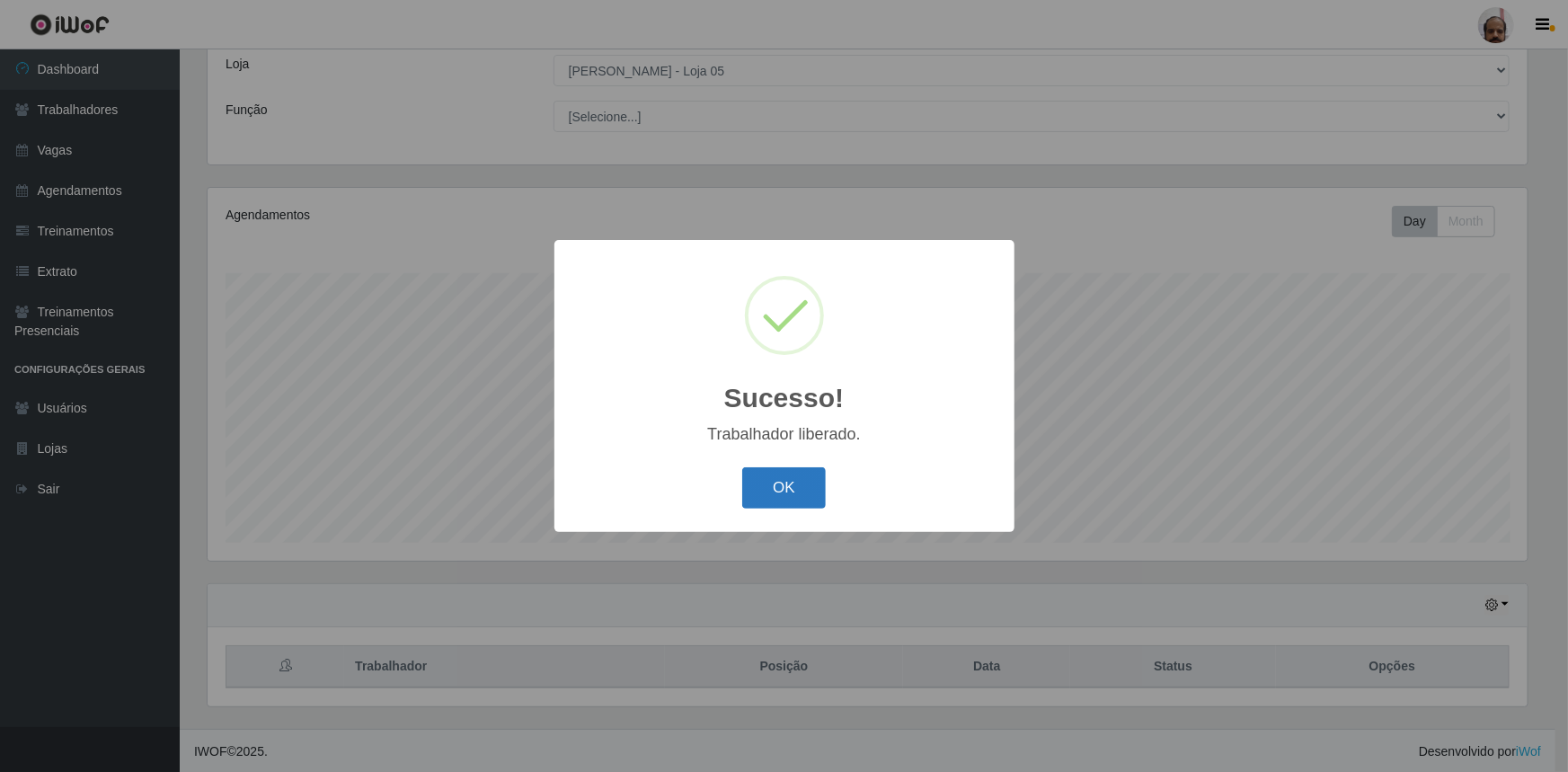
click at [785, 484] on button "OK" at bounding box center [784, 488] width 84 height 42
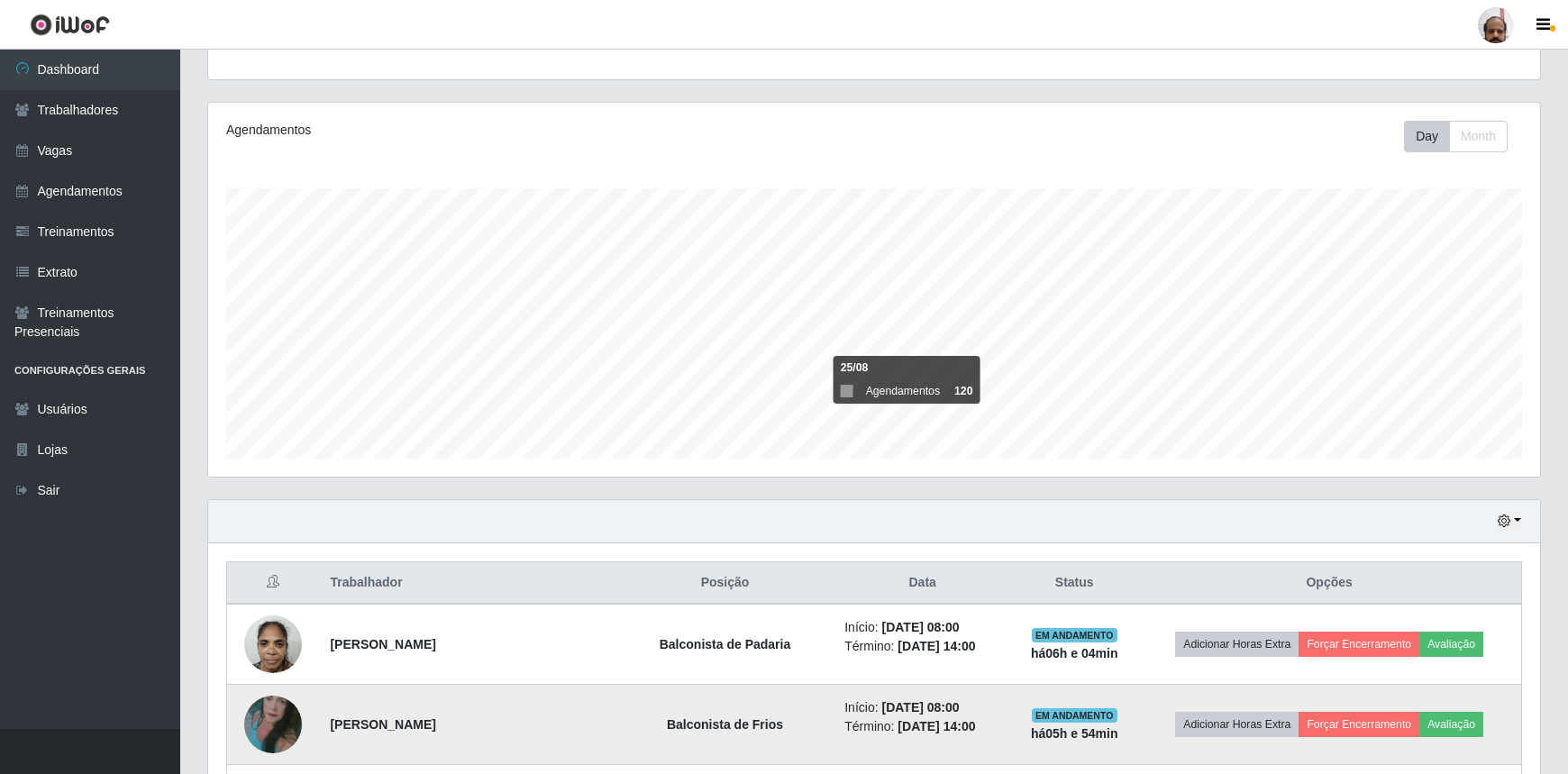
scroll to position [264, 0]
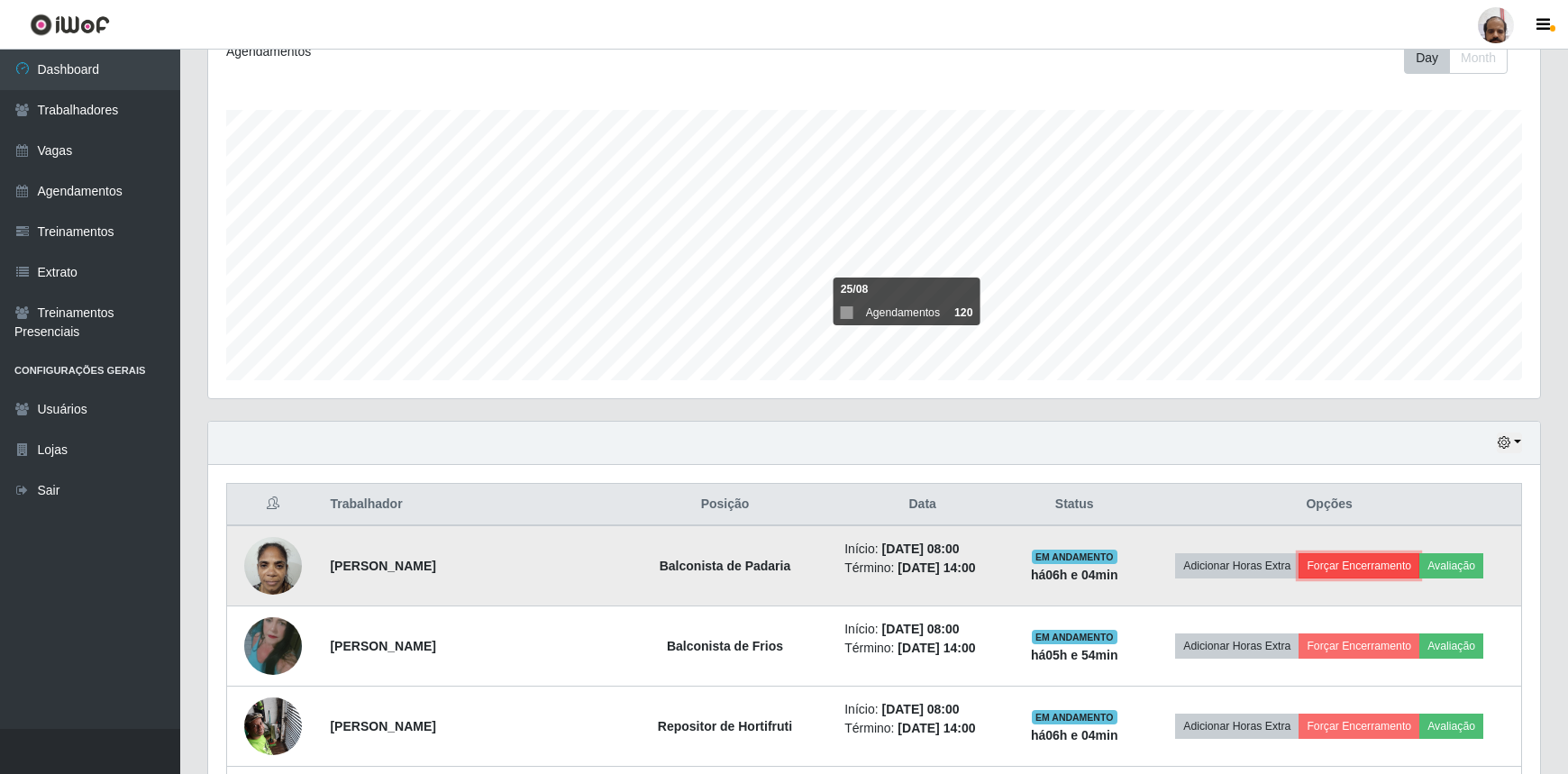
click at [1369, 560] on button "Forçar Encerramento" at bounding box center [1358, 565] width 121 height 25
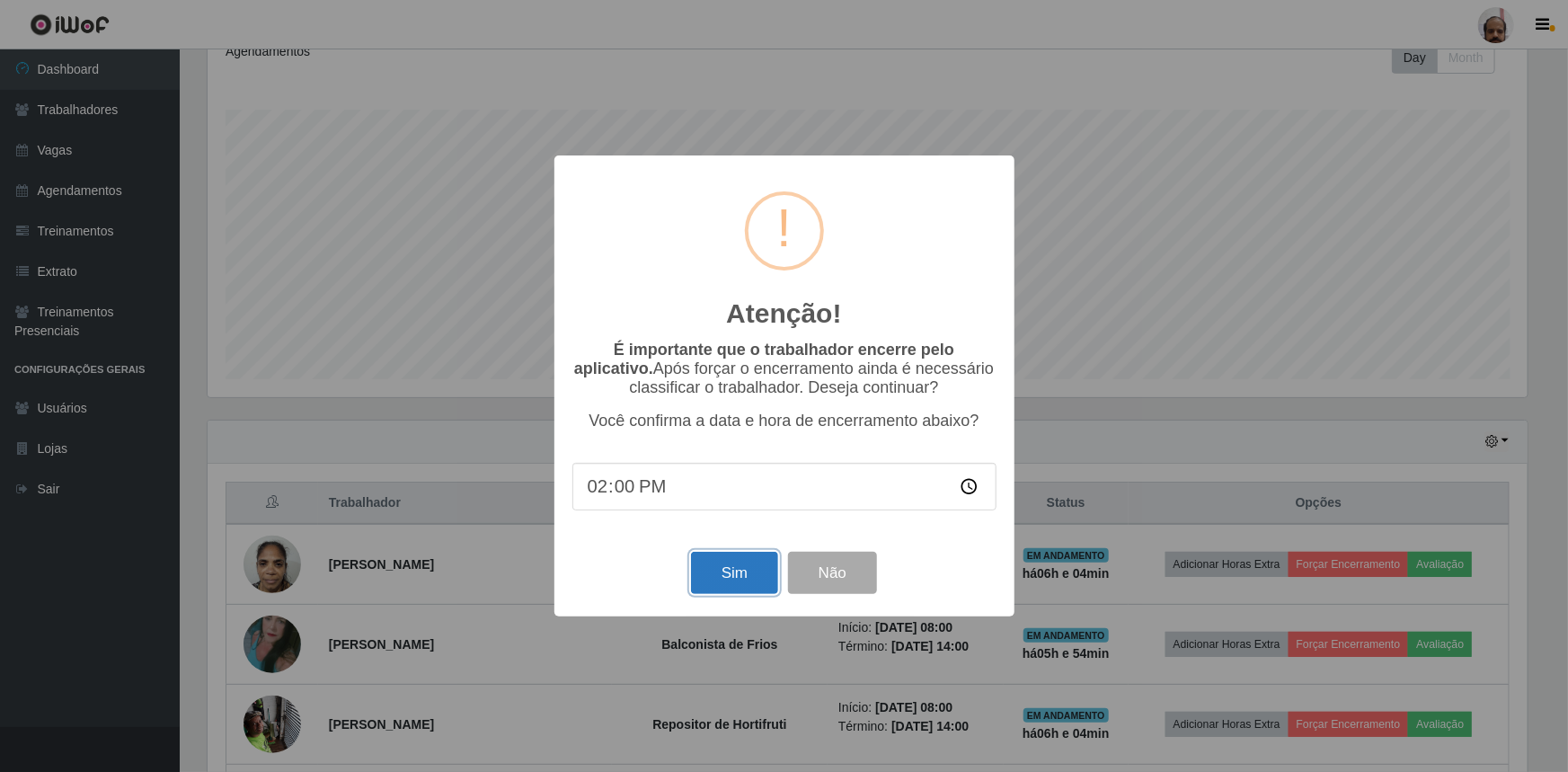
click at [760, 571] on button "Sim" at bounding box center [734, 573] width 87 height 42
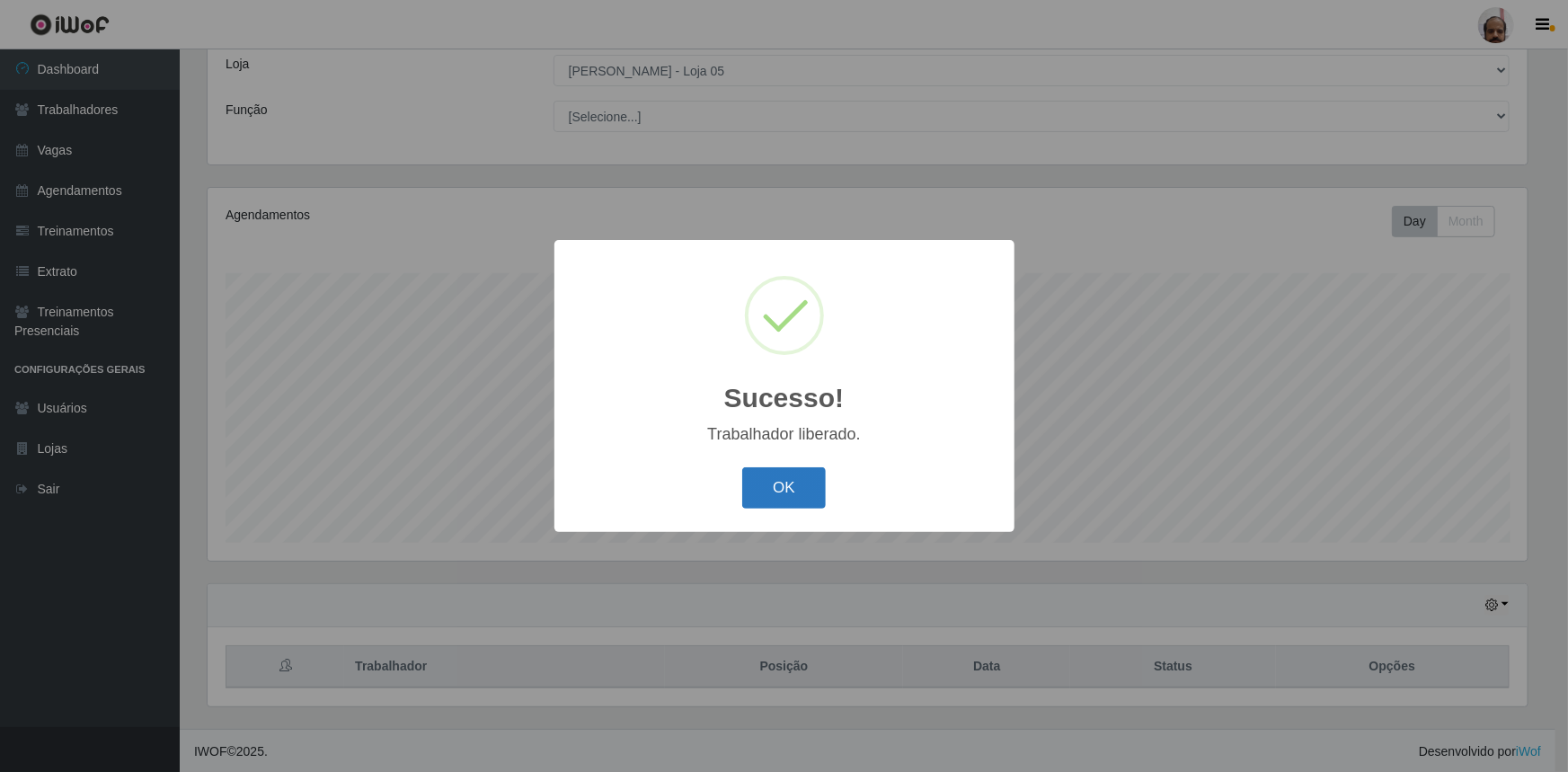
click at [794, 495] on button "OK" at bounding box center [784, 488] width 84 height 42
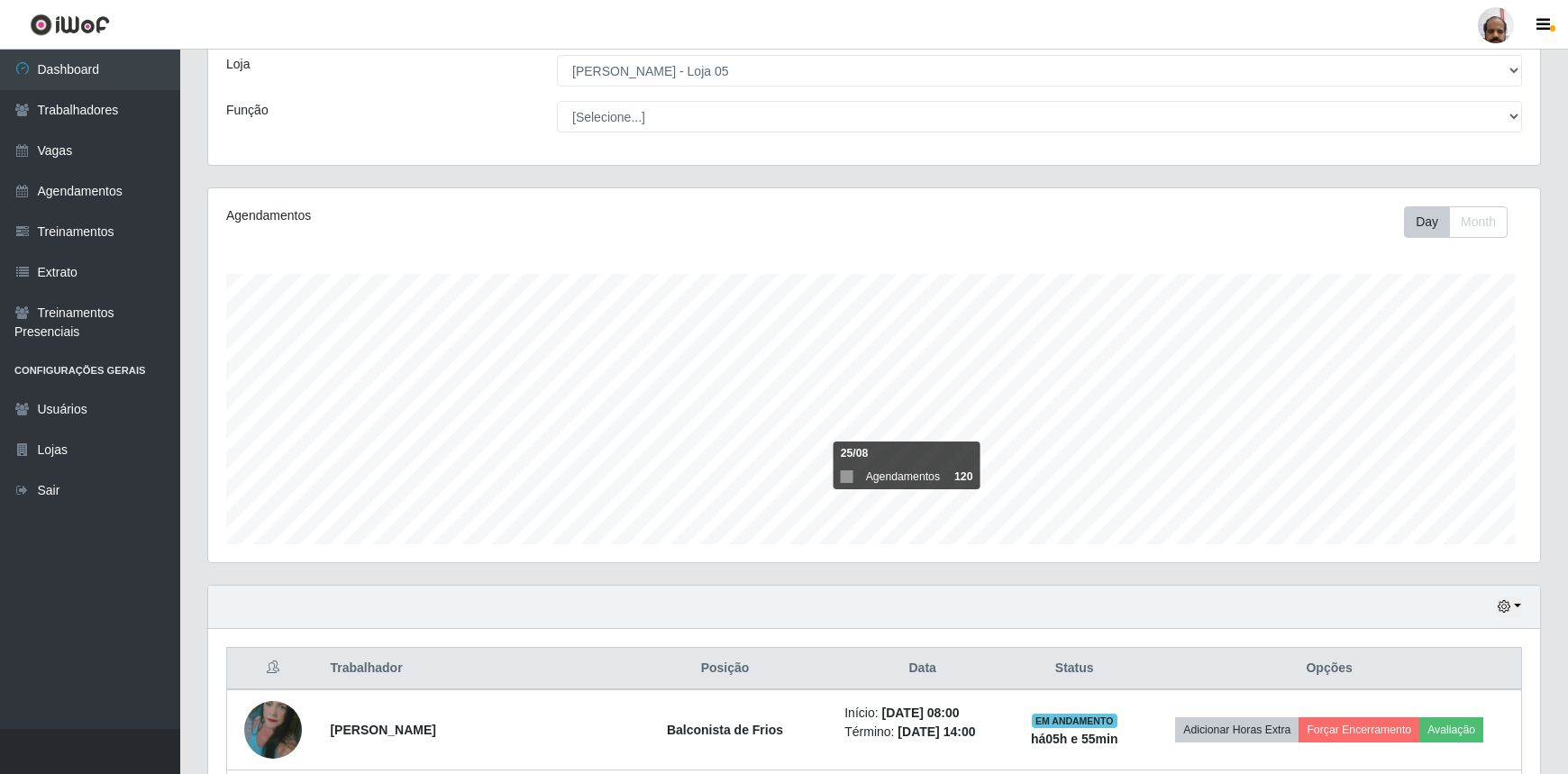
scroll to position [900566, 899608]
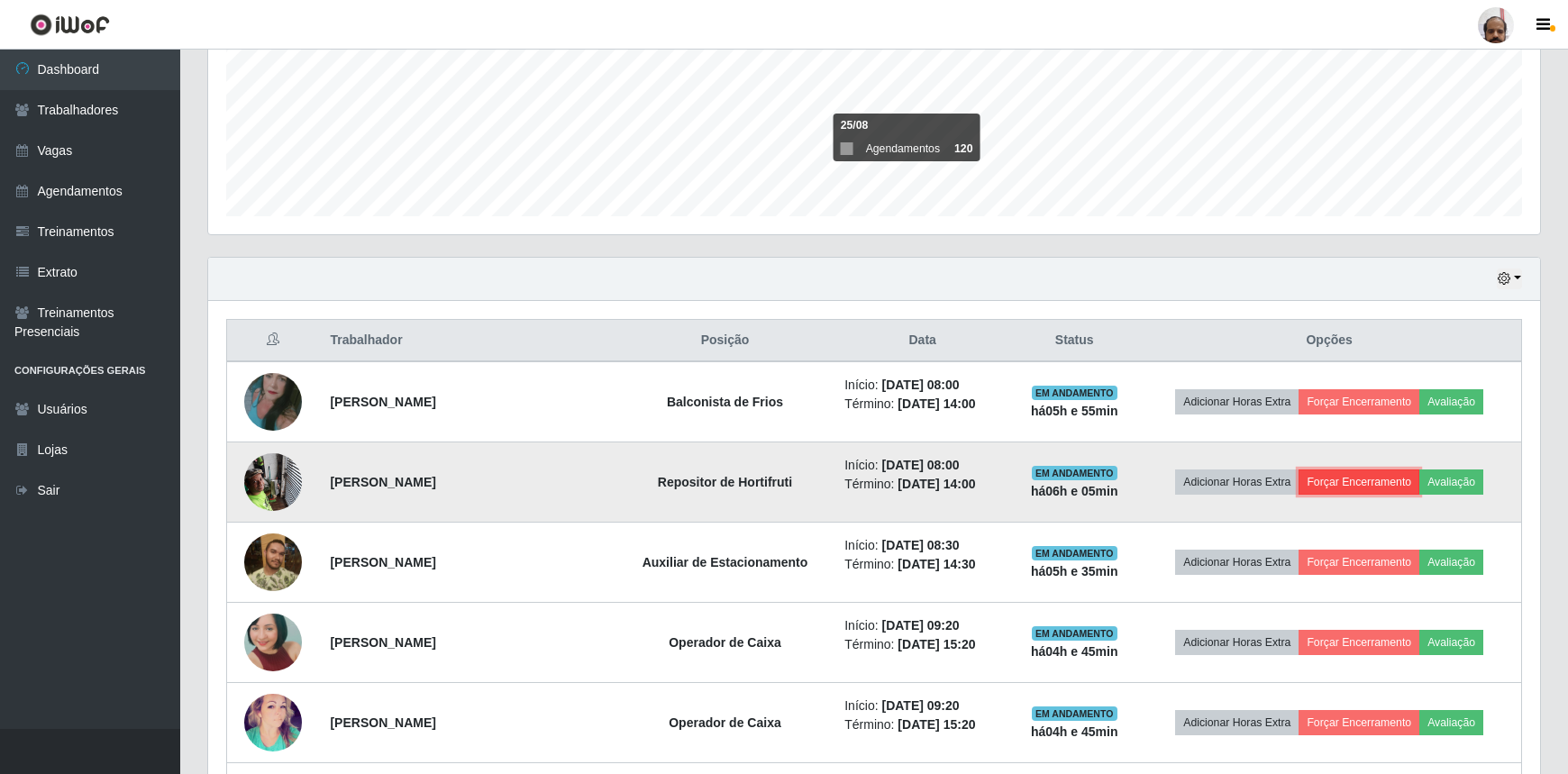
click at [1391, 469] on button "Forçar Encerramento" at bounding box center [1358, 481] width 121 height 25
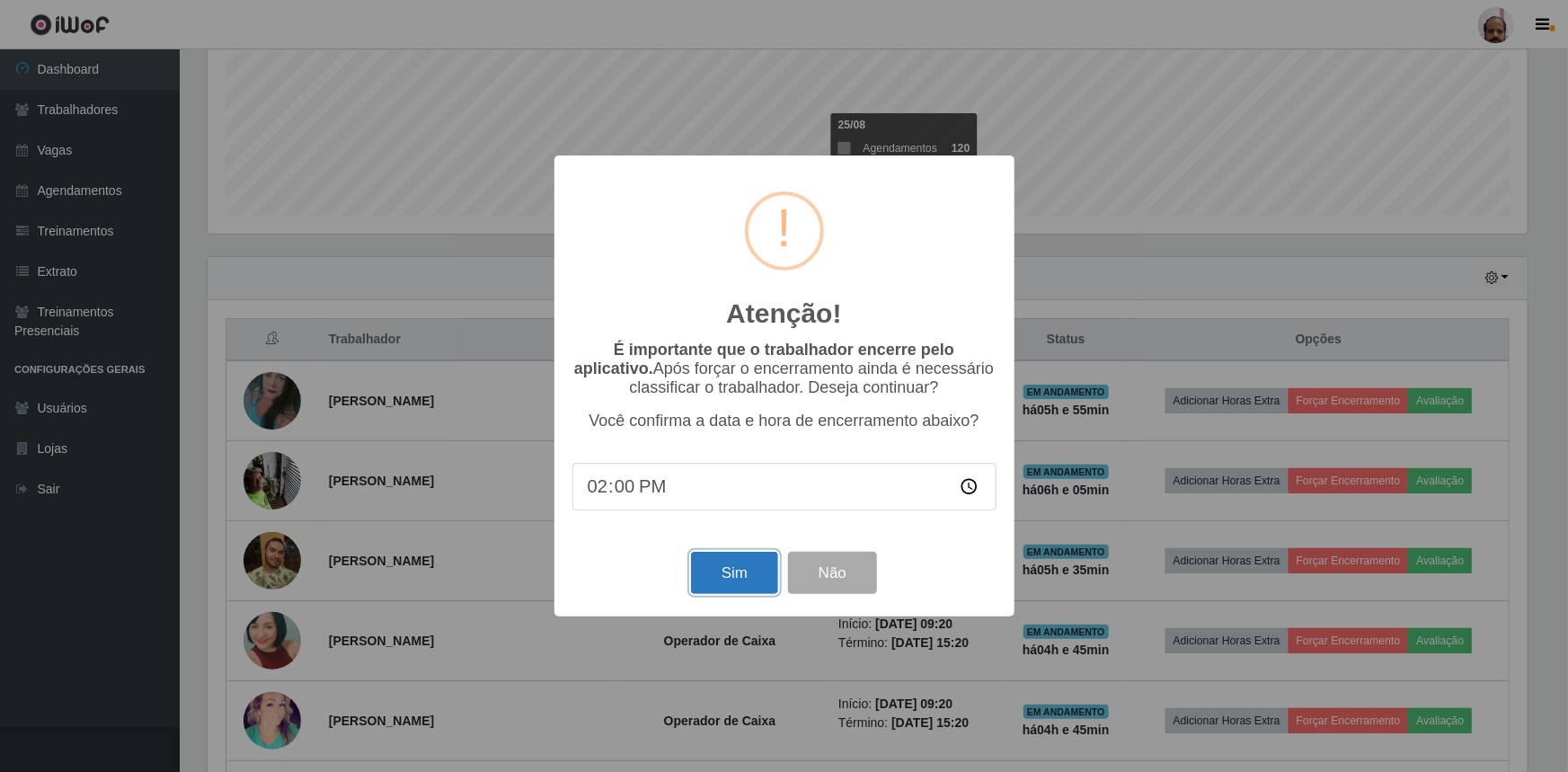
click at [763, 567] on button "Sim" at bounding box center [734, 573] width 87 height 42
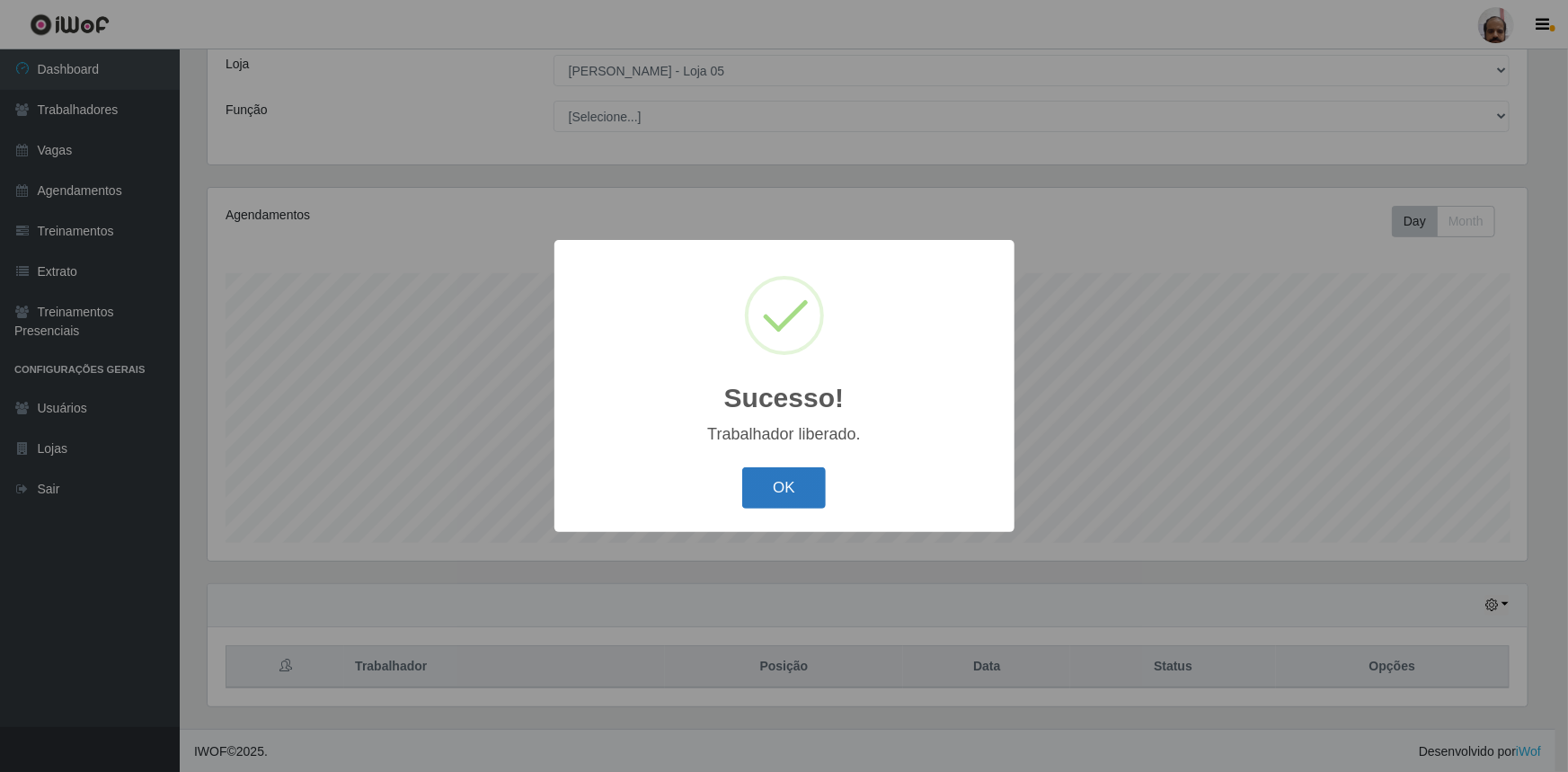
click at [803, 496] on button "OK" at bounding box center [784, 488] width 84 height 42
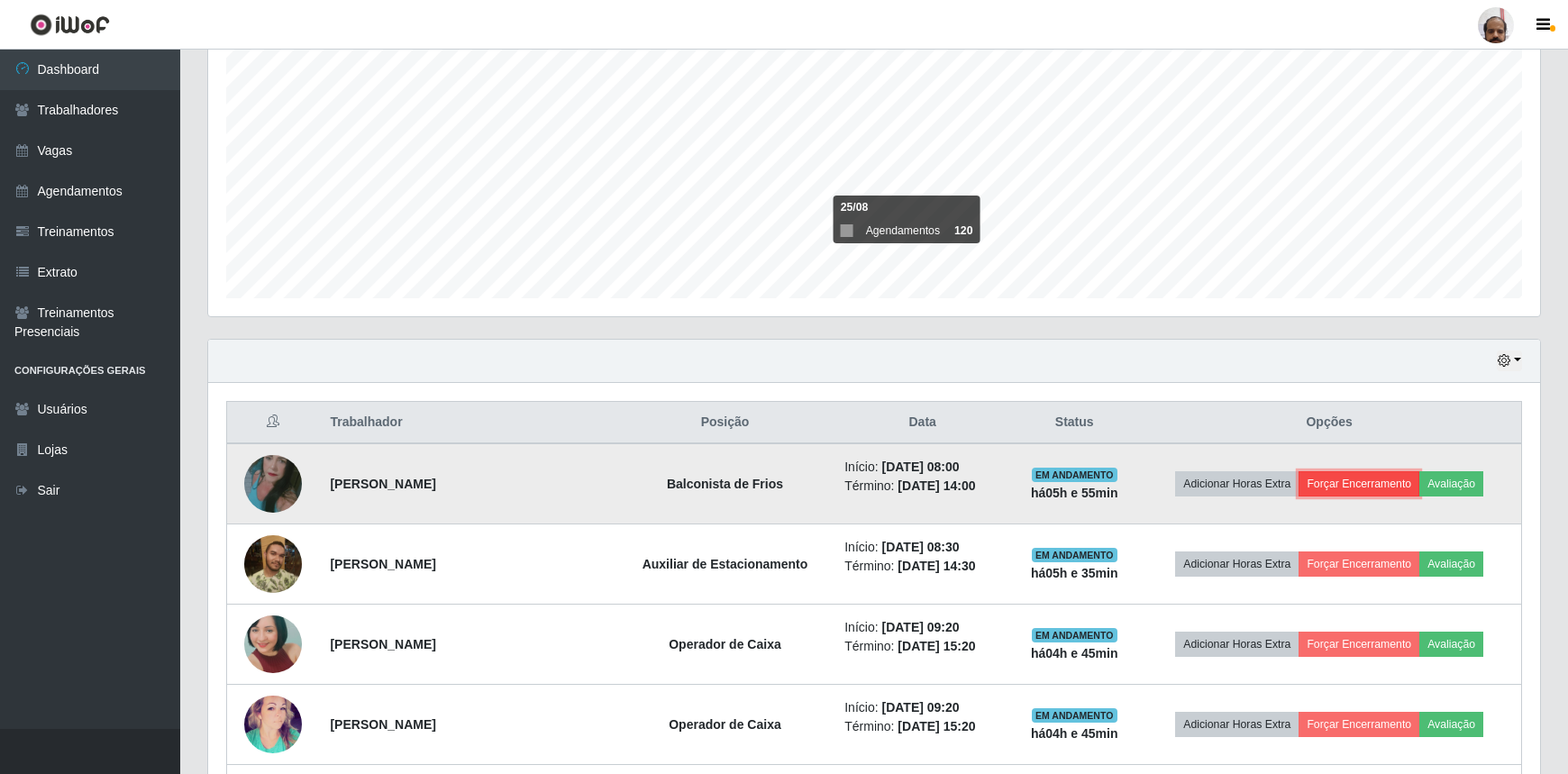
click at [1351, 481] on button "Forçar Encerramento" at bounding box center [1358, 483] width 121 height 25
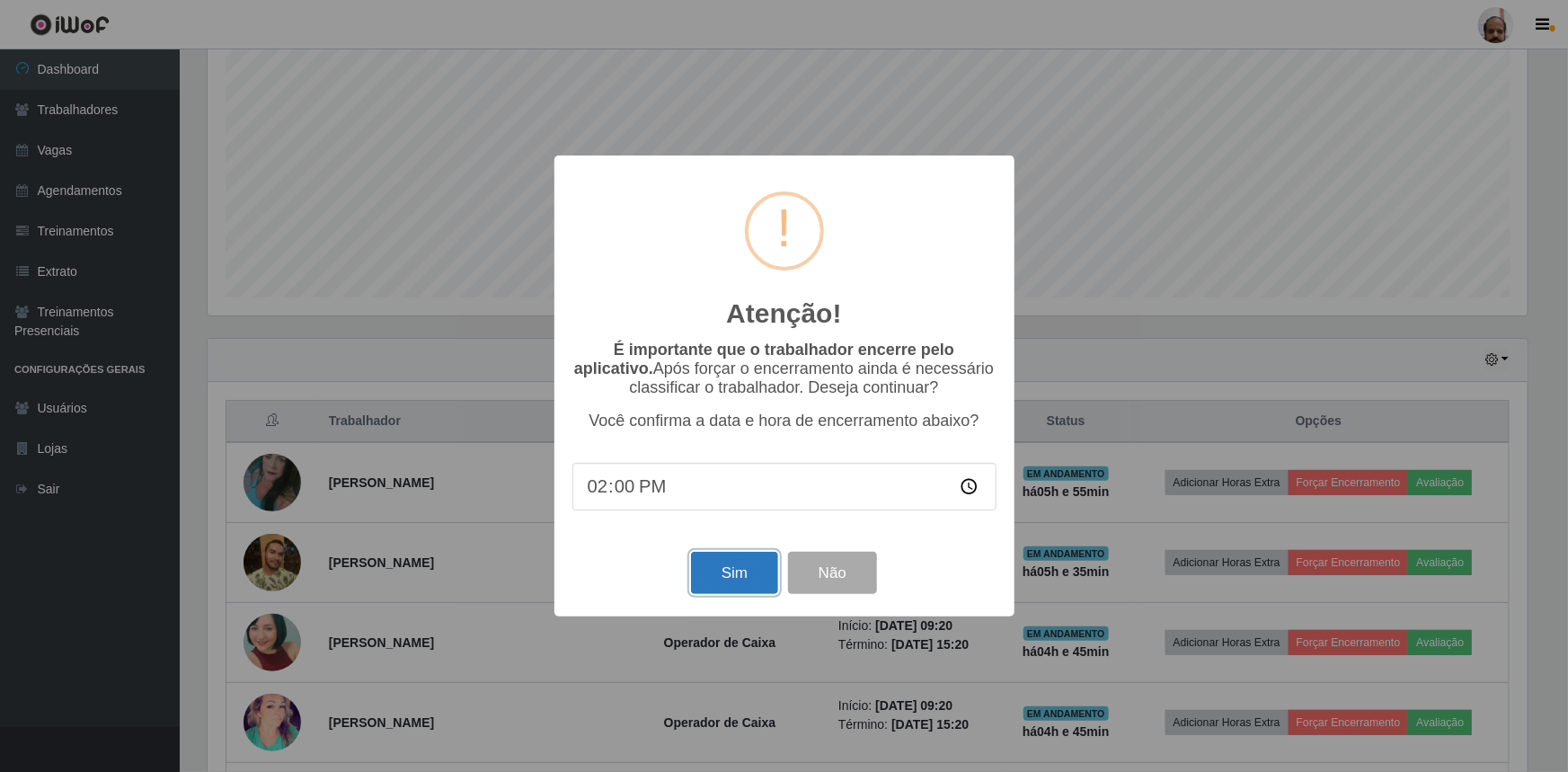
click at [746, 579] on button "Sim" at bounding box center [734, 573] width 87 height 42
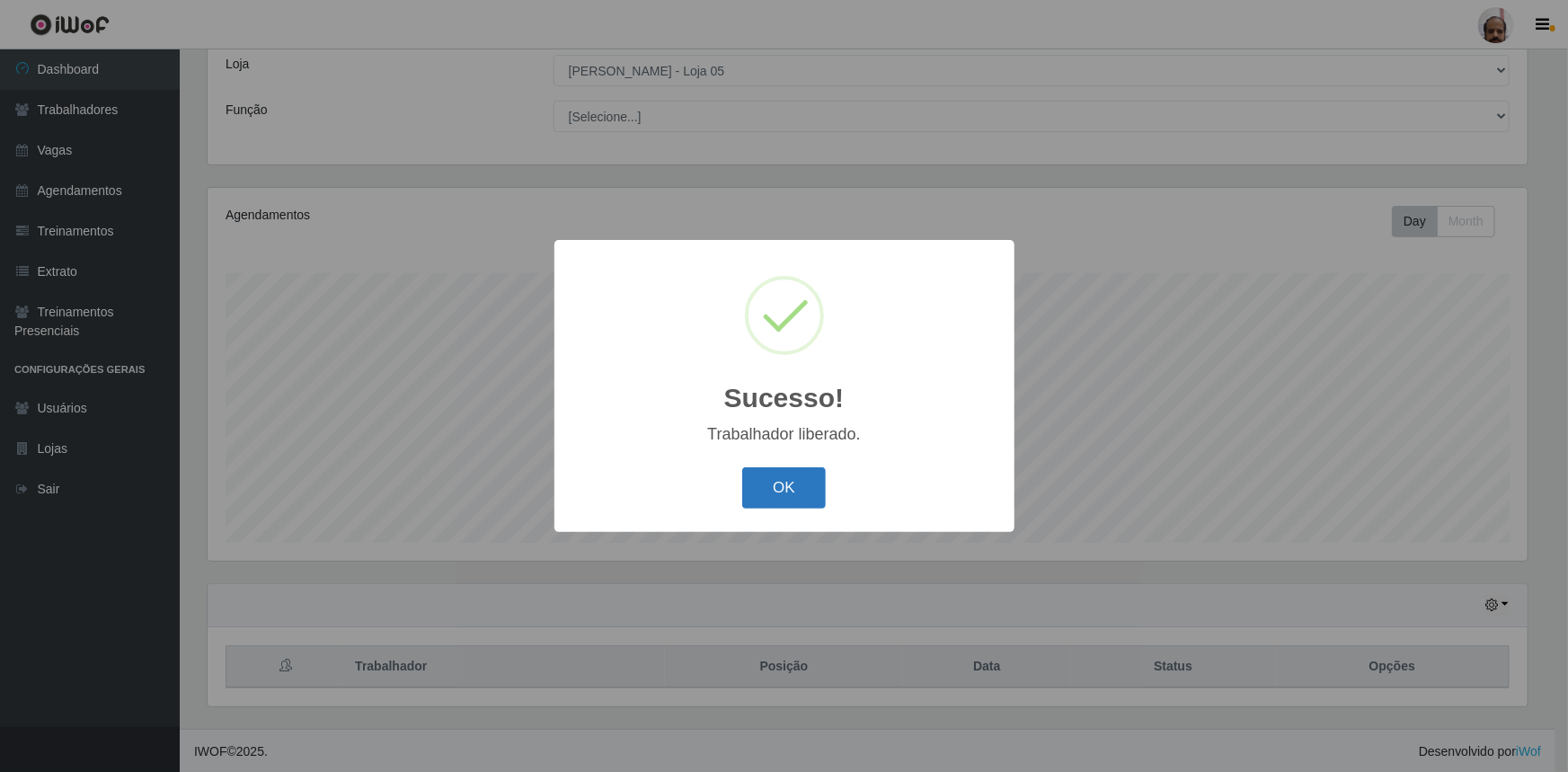
click at [791, 487] on button "OK" at bounding box center [784, 488] width 84 height 42
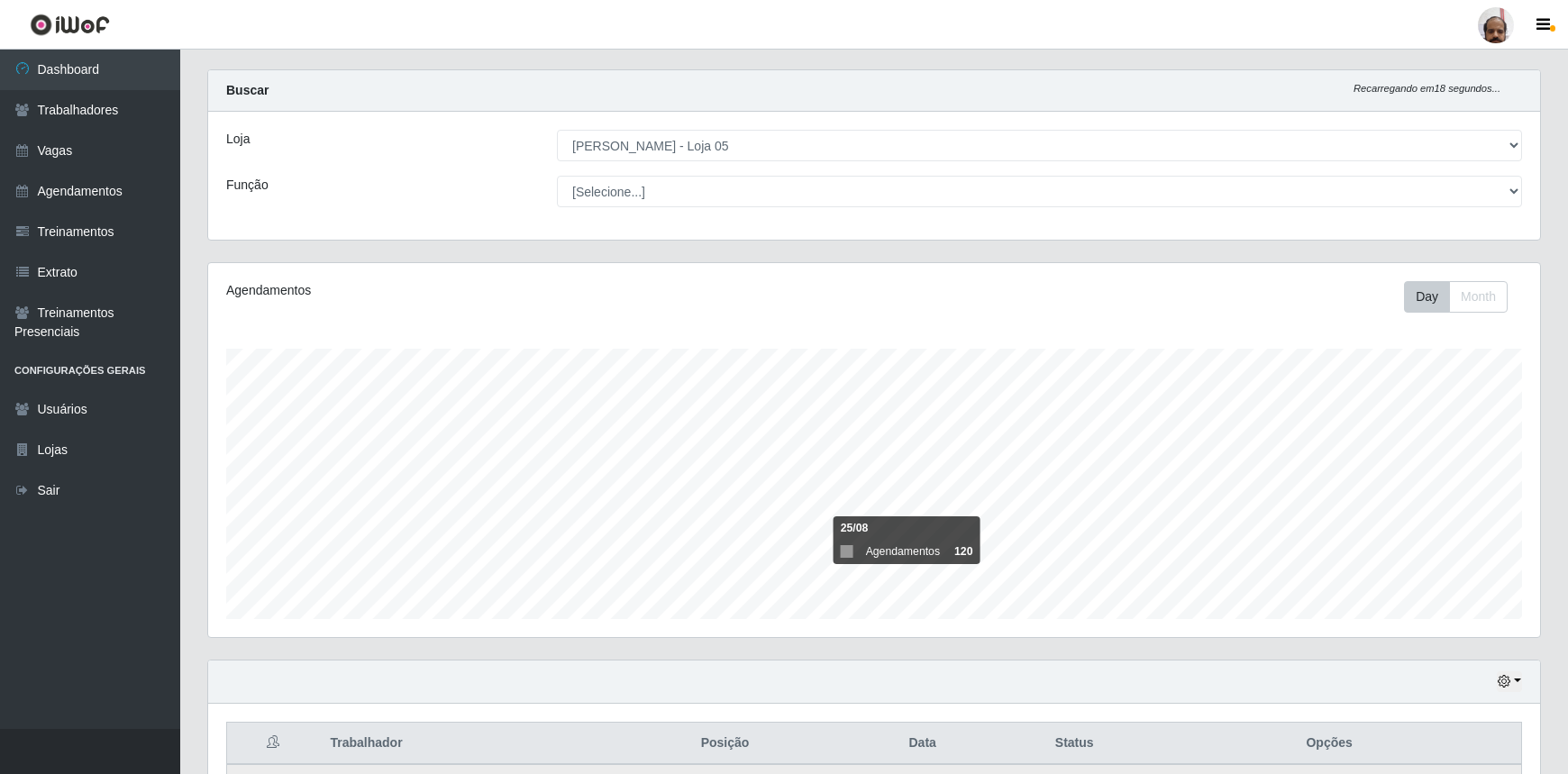
scroll to position [270, 0]
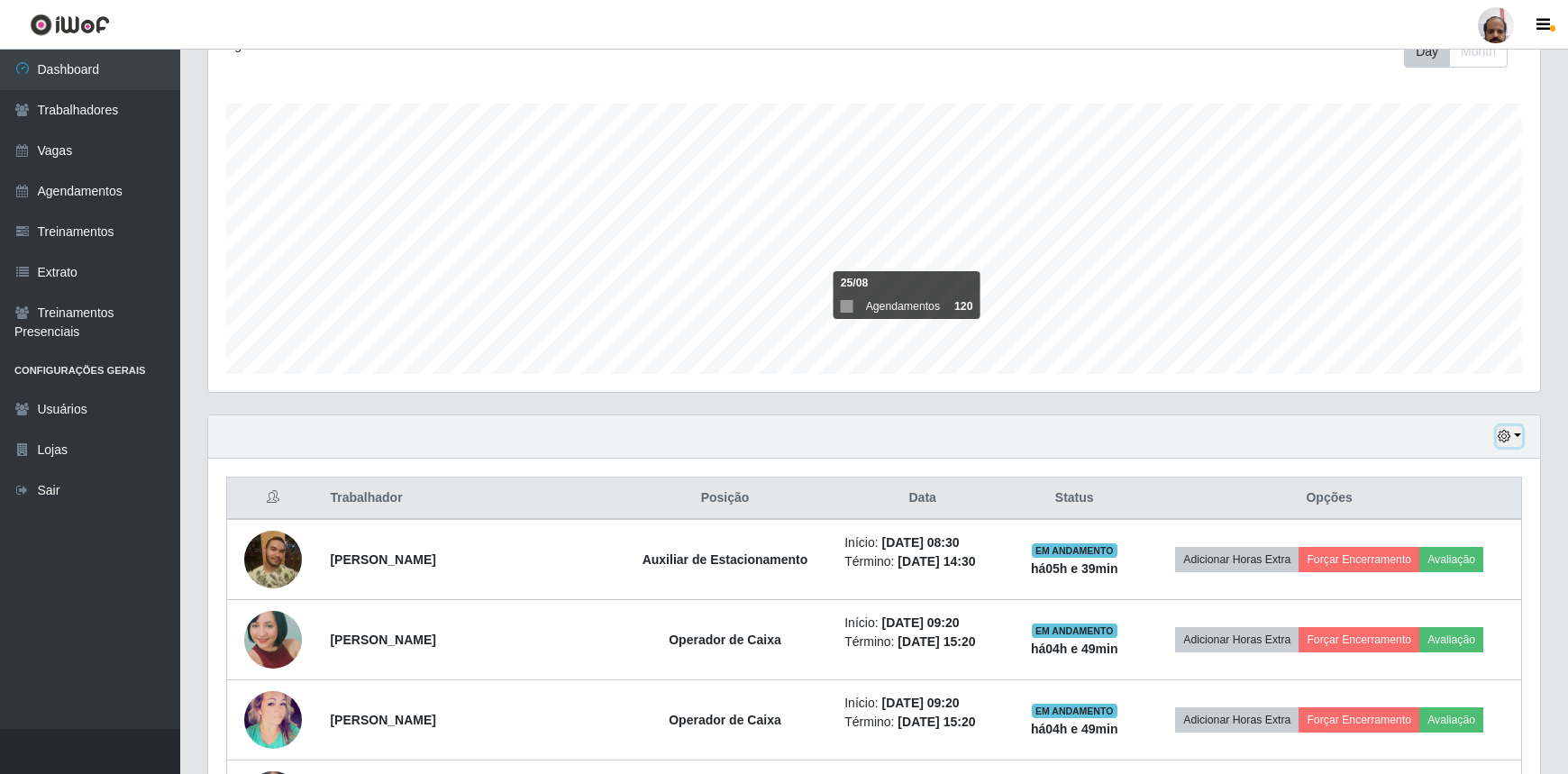
click at [1515, 432] on button "button" at bounding box center [1508, 436] width 25 height 21
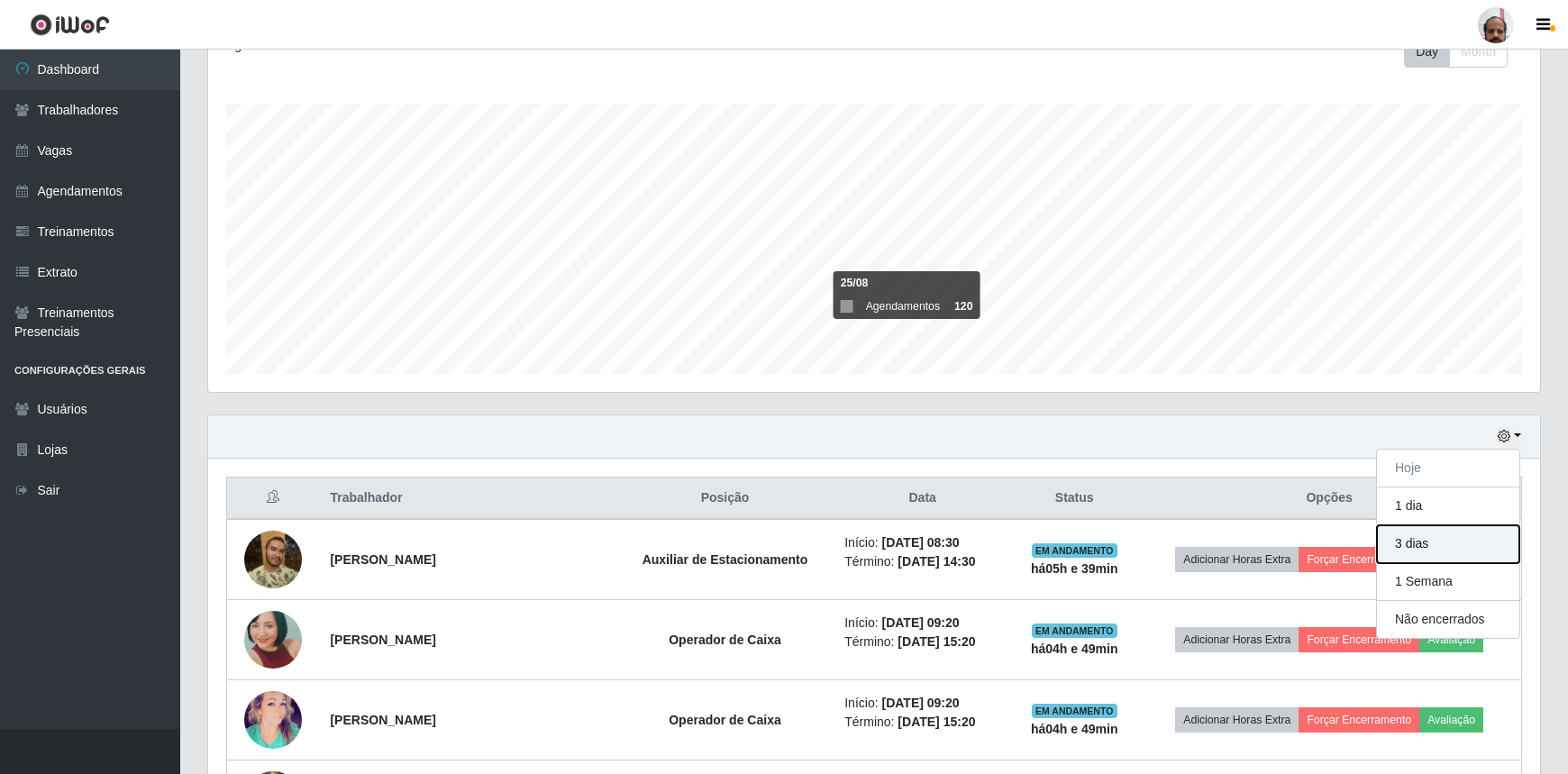
click at [1446, 537] on button "3 dias" at bounding box center [1448, 544] width 142 height 38
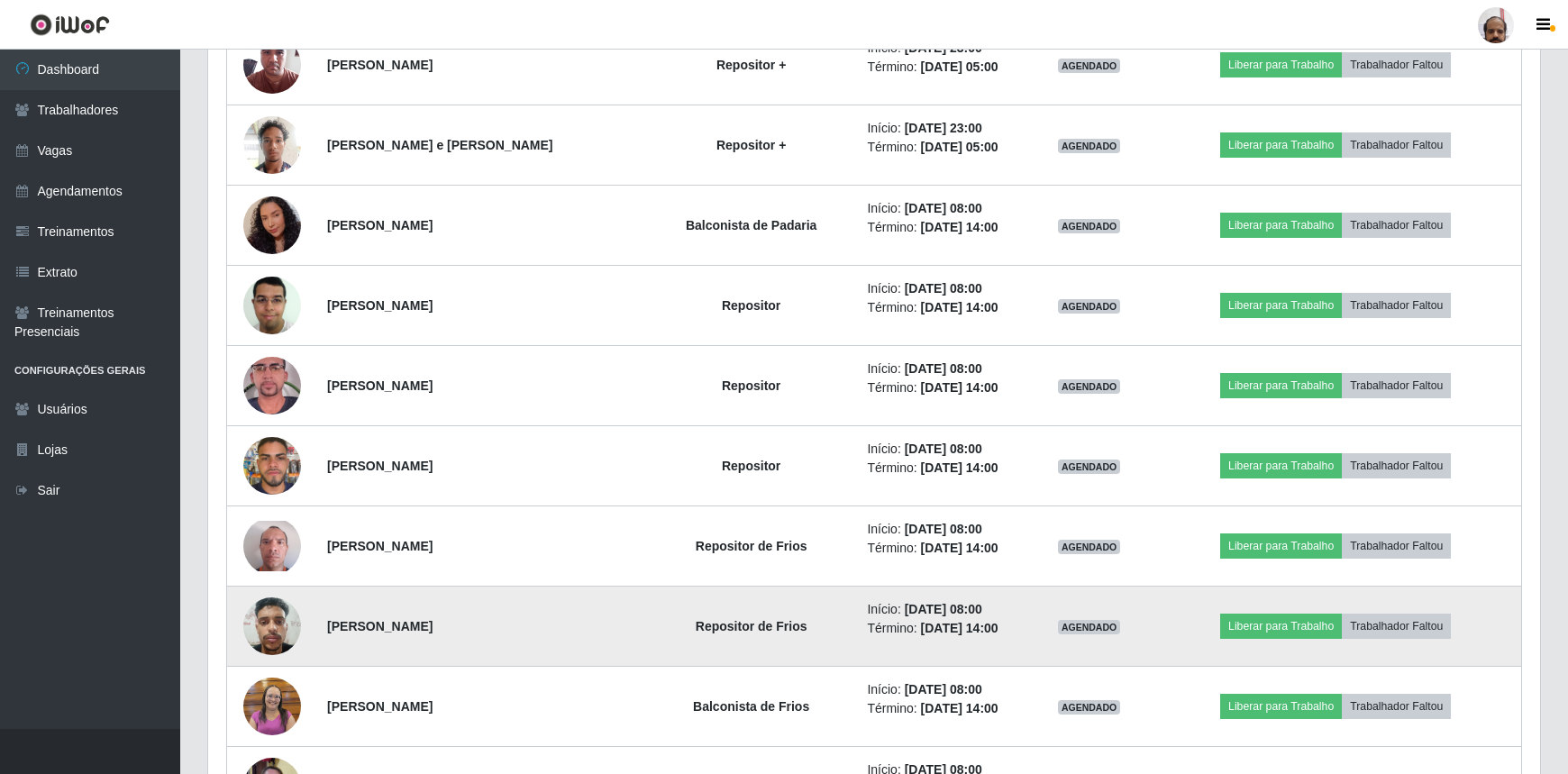
scroll to position [3874, 0]
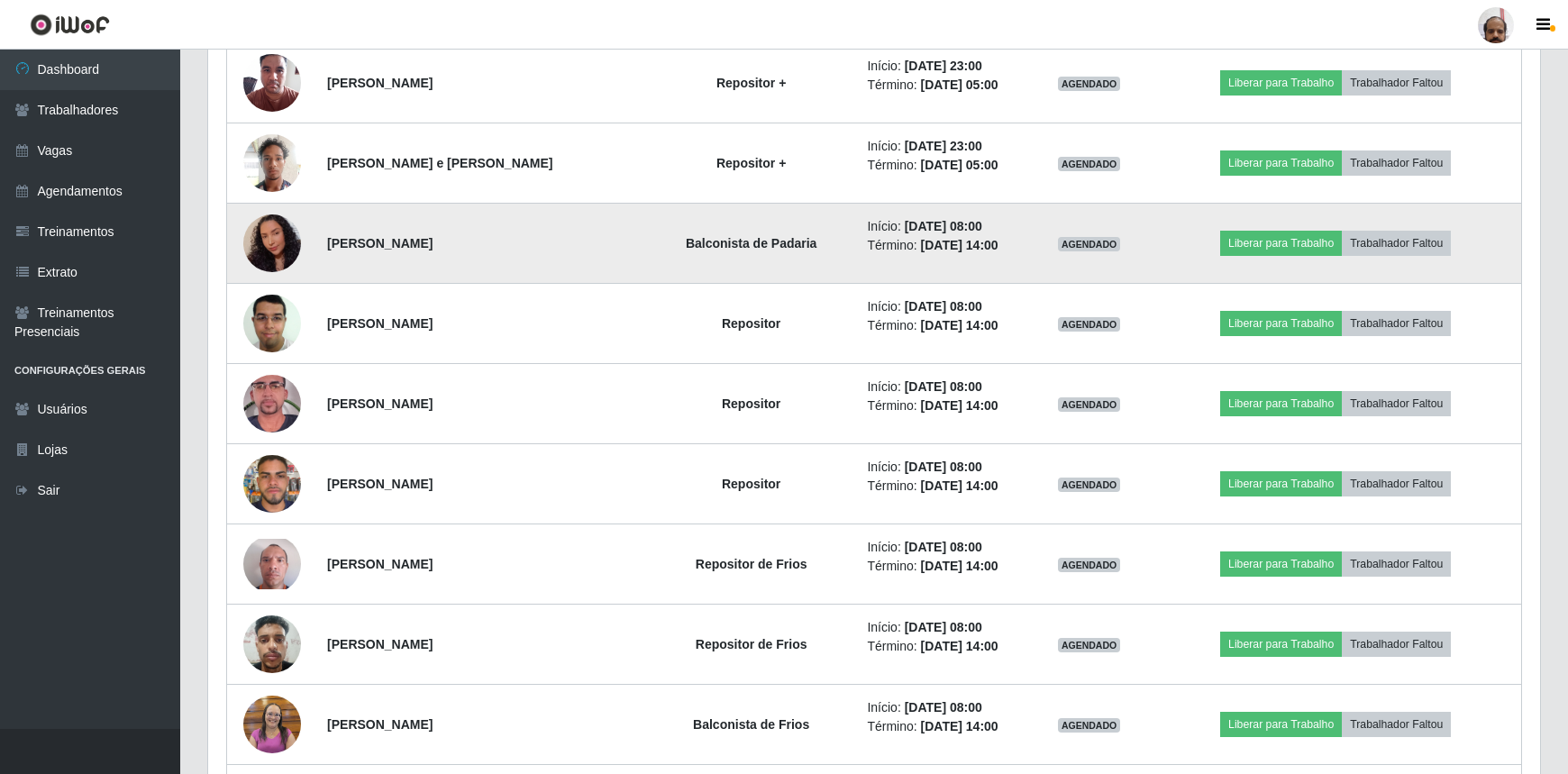
click at [282, 227] on img at bounding box center [272, 243] width 58 height 74
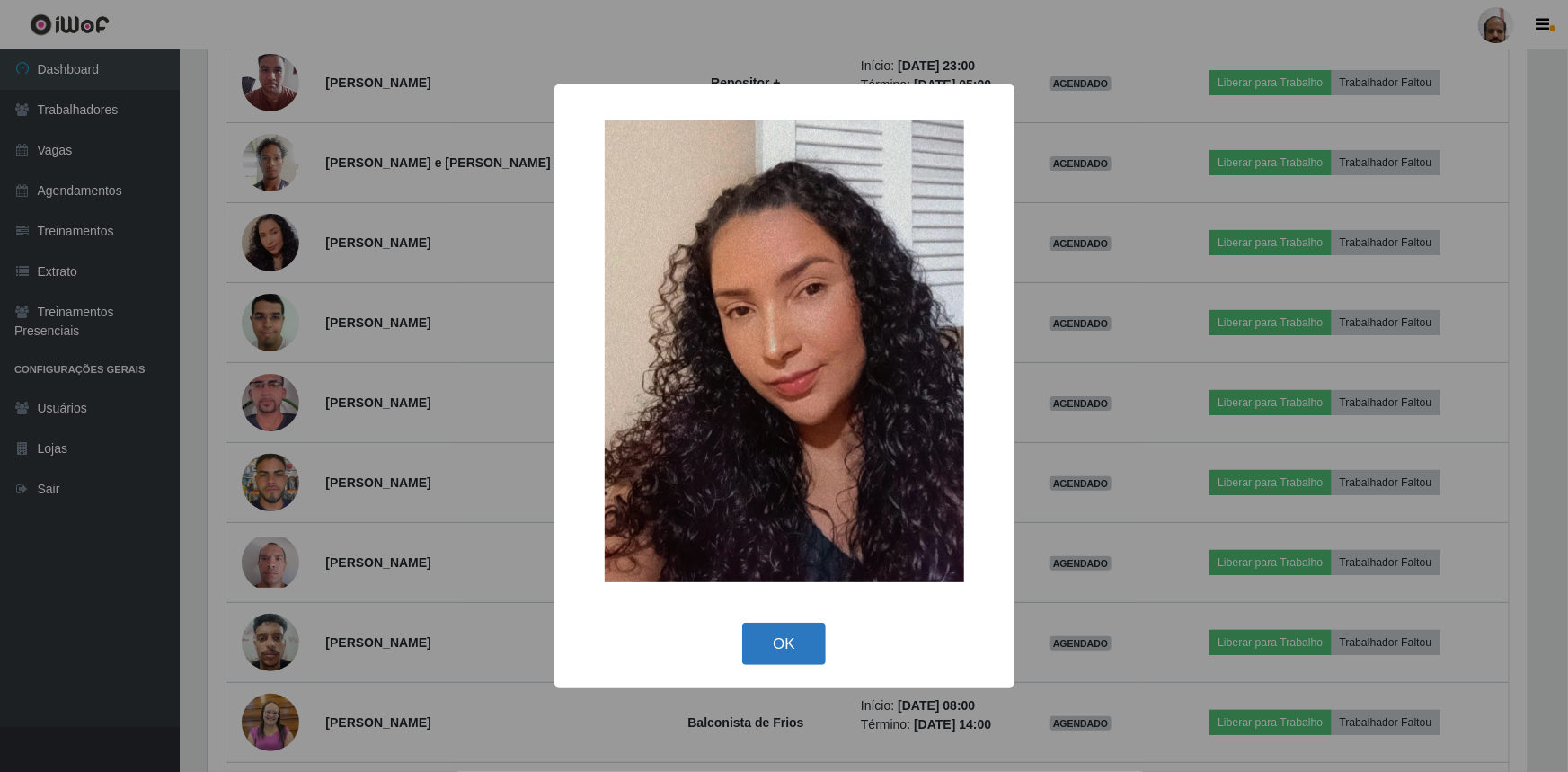
click at [783, 630] on button "OK" at bounding box center [784, 643] width 84 height 42
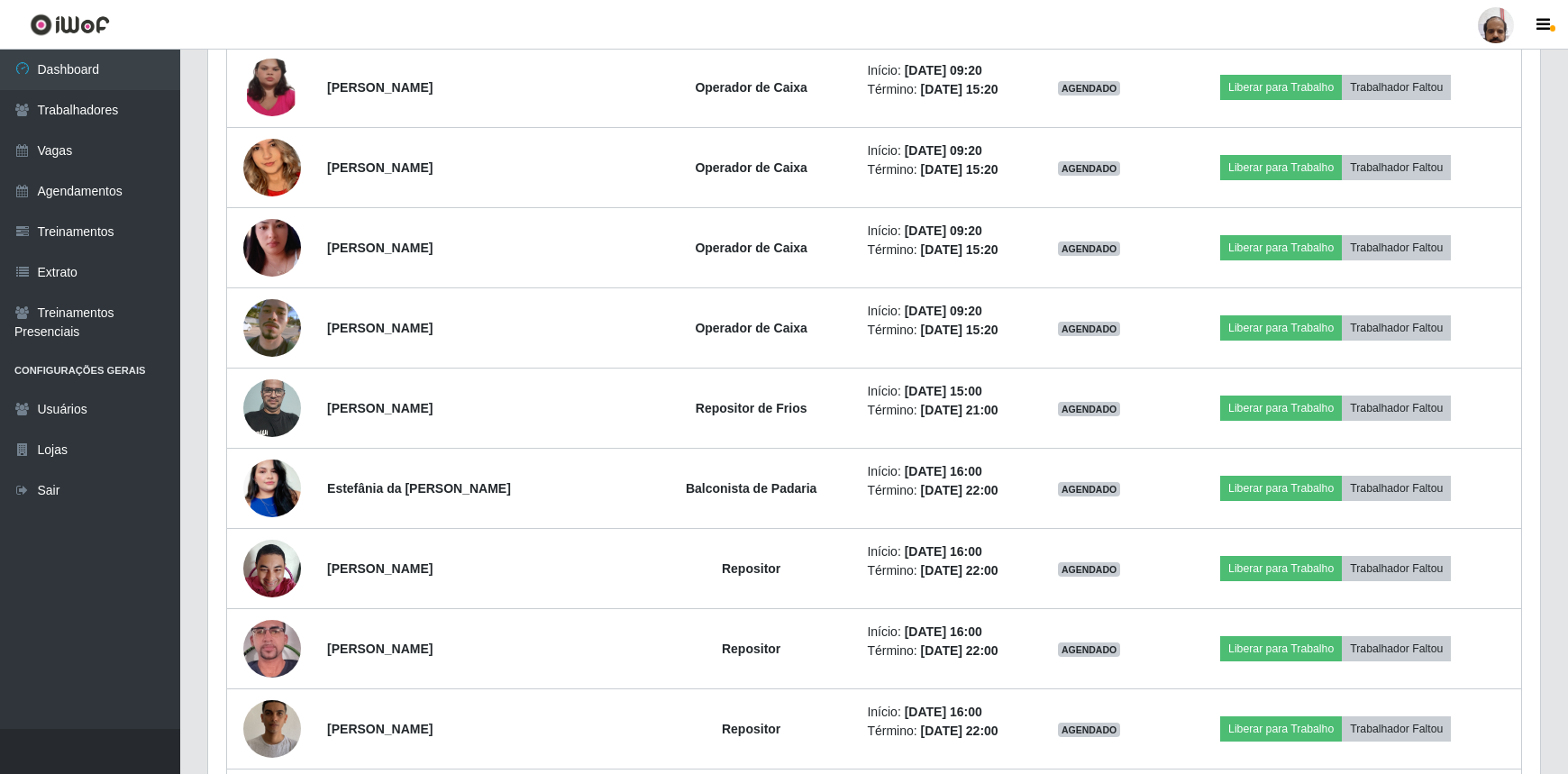
scroll to position [4939, 0]
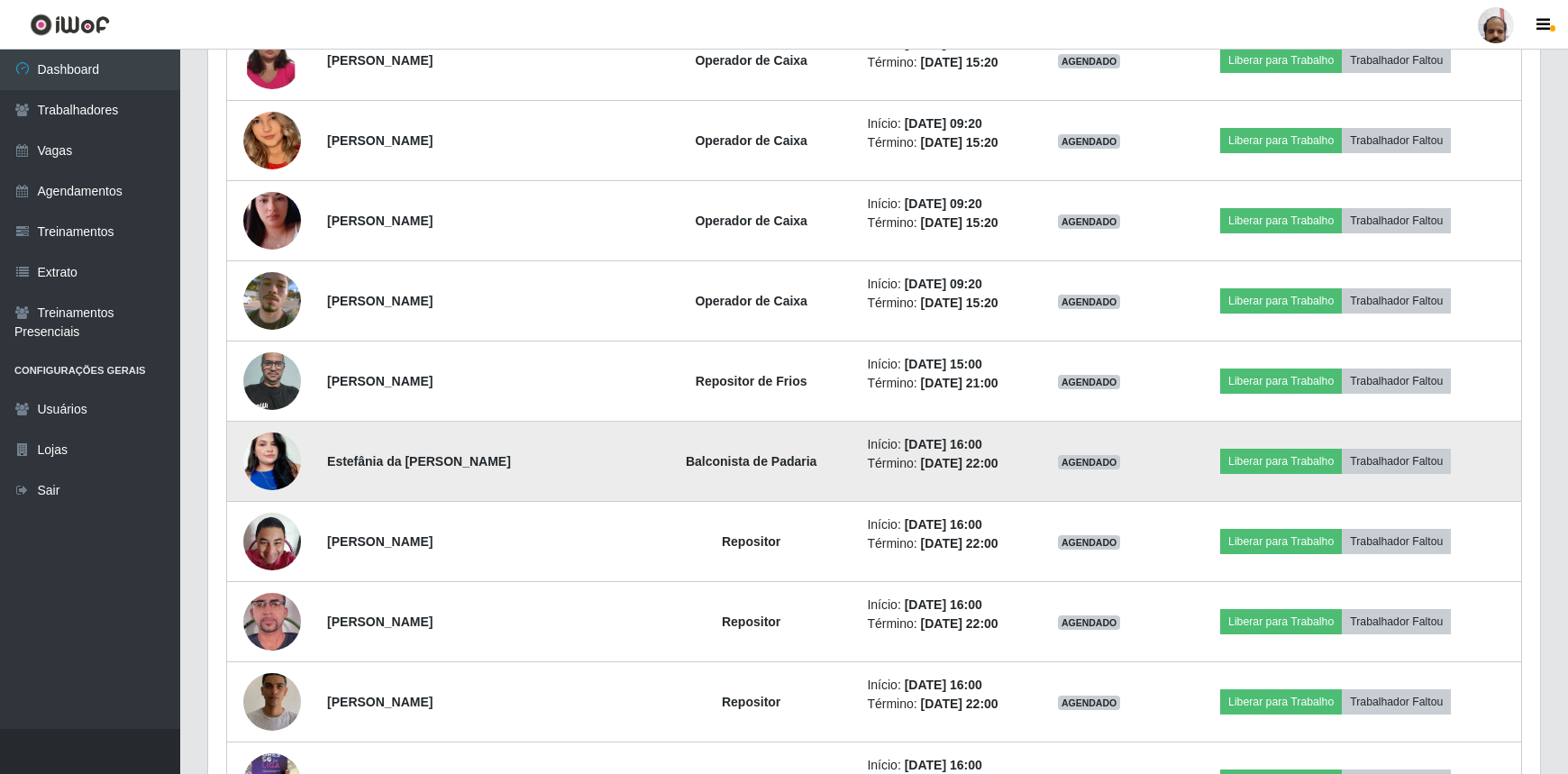
click at [269, 458] on img at bounding box center [272, 461] width 58 height 103
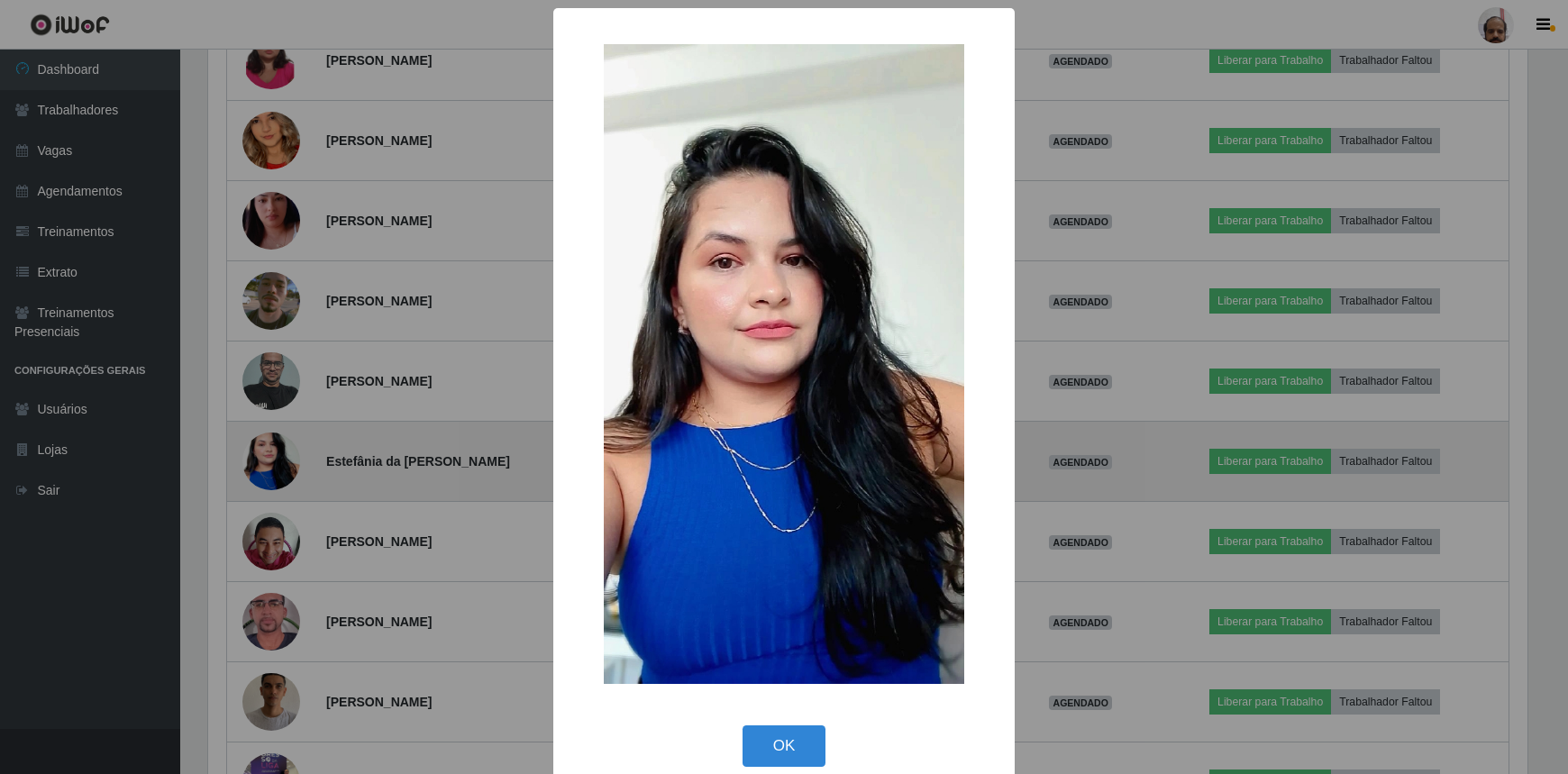
scroll to position [374, 1323]
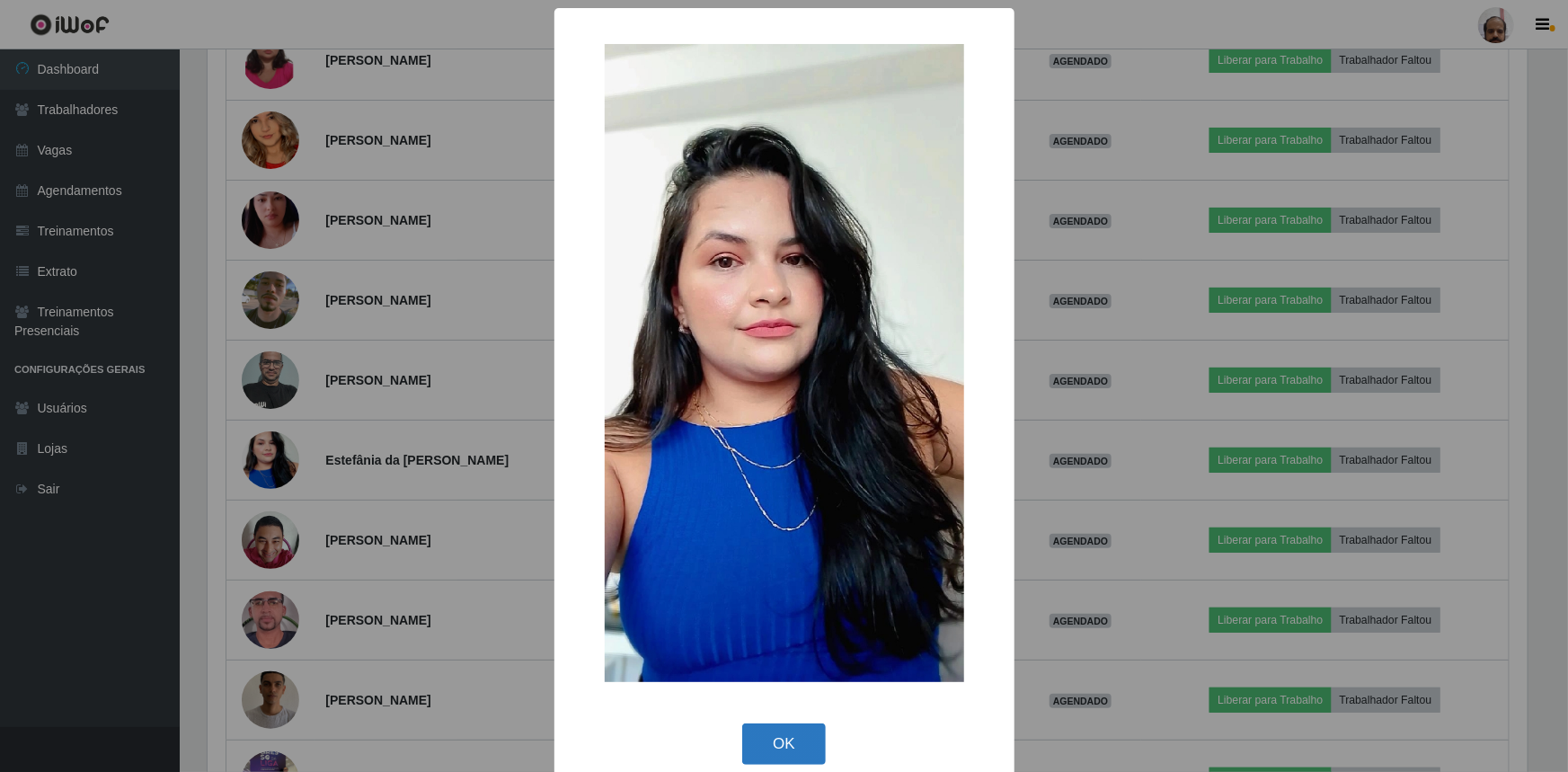
click at [793, 737] on button "OK" at bounding box center [784, 744] width 84 height 42
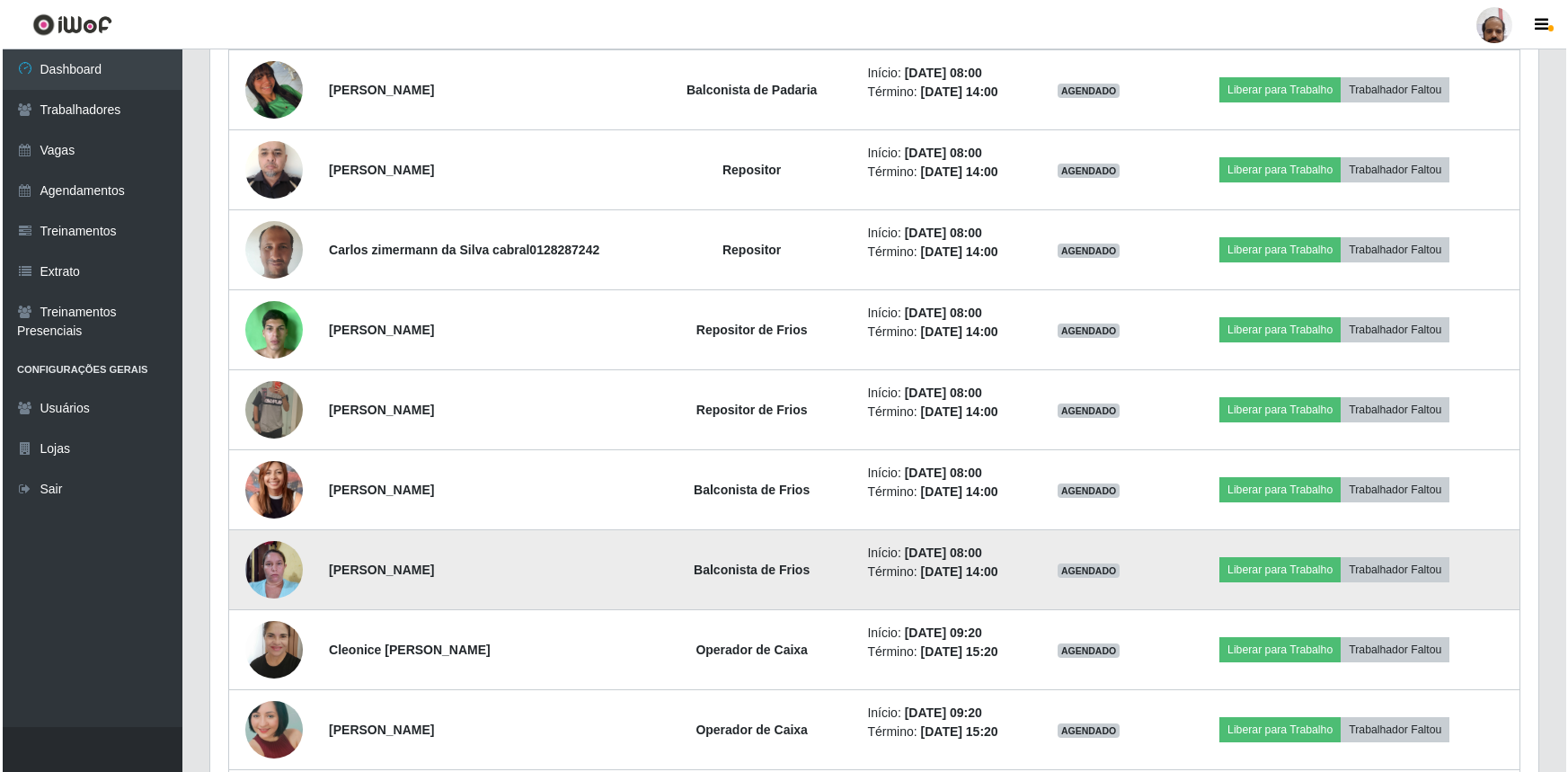
scroll to position [7214, 0]
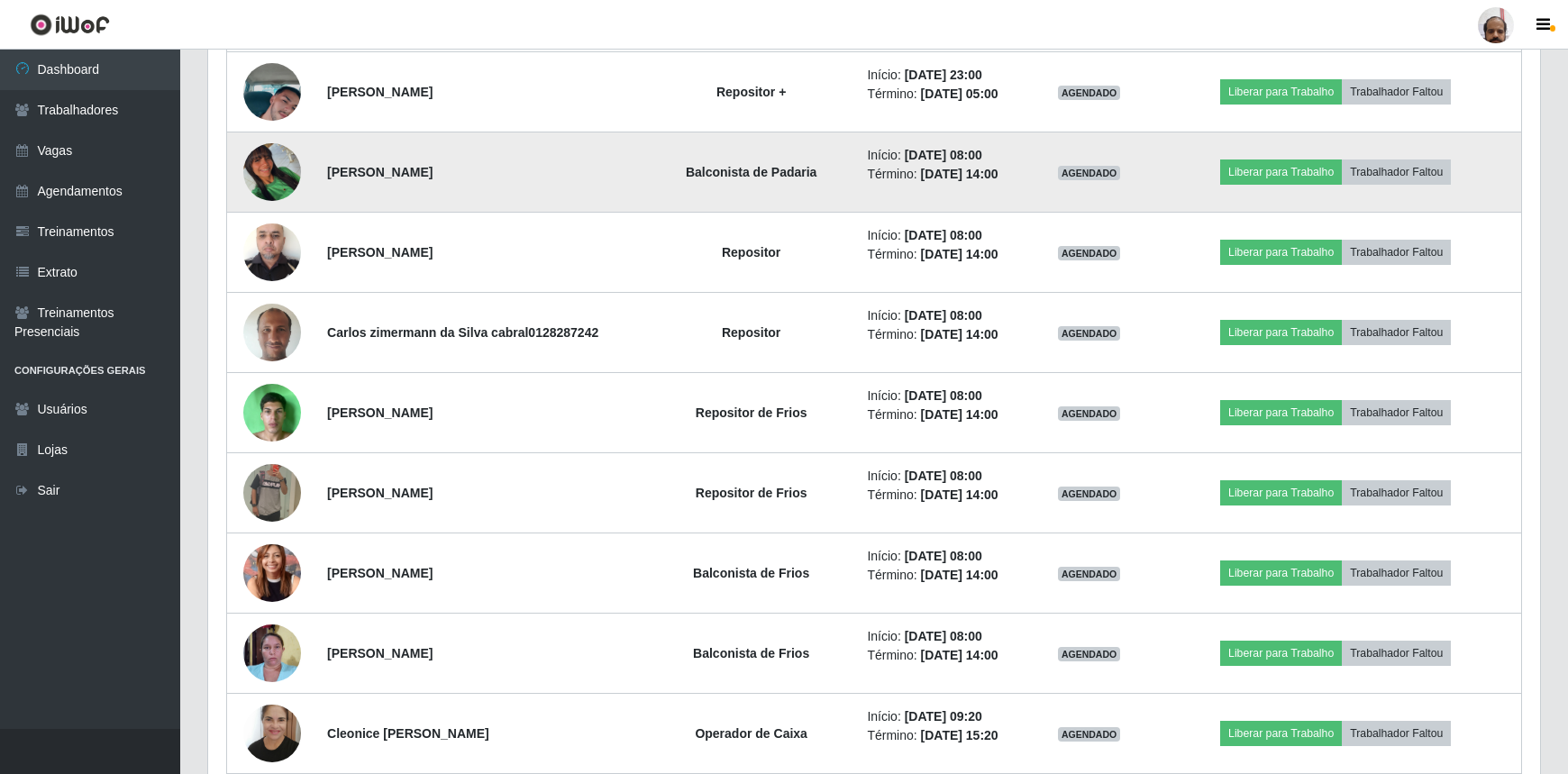
click at [275, 168] on img at bounding box center [272, 172] width 58 height 58
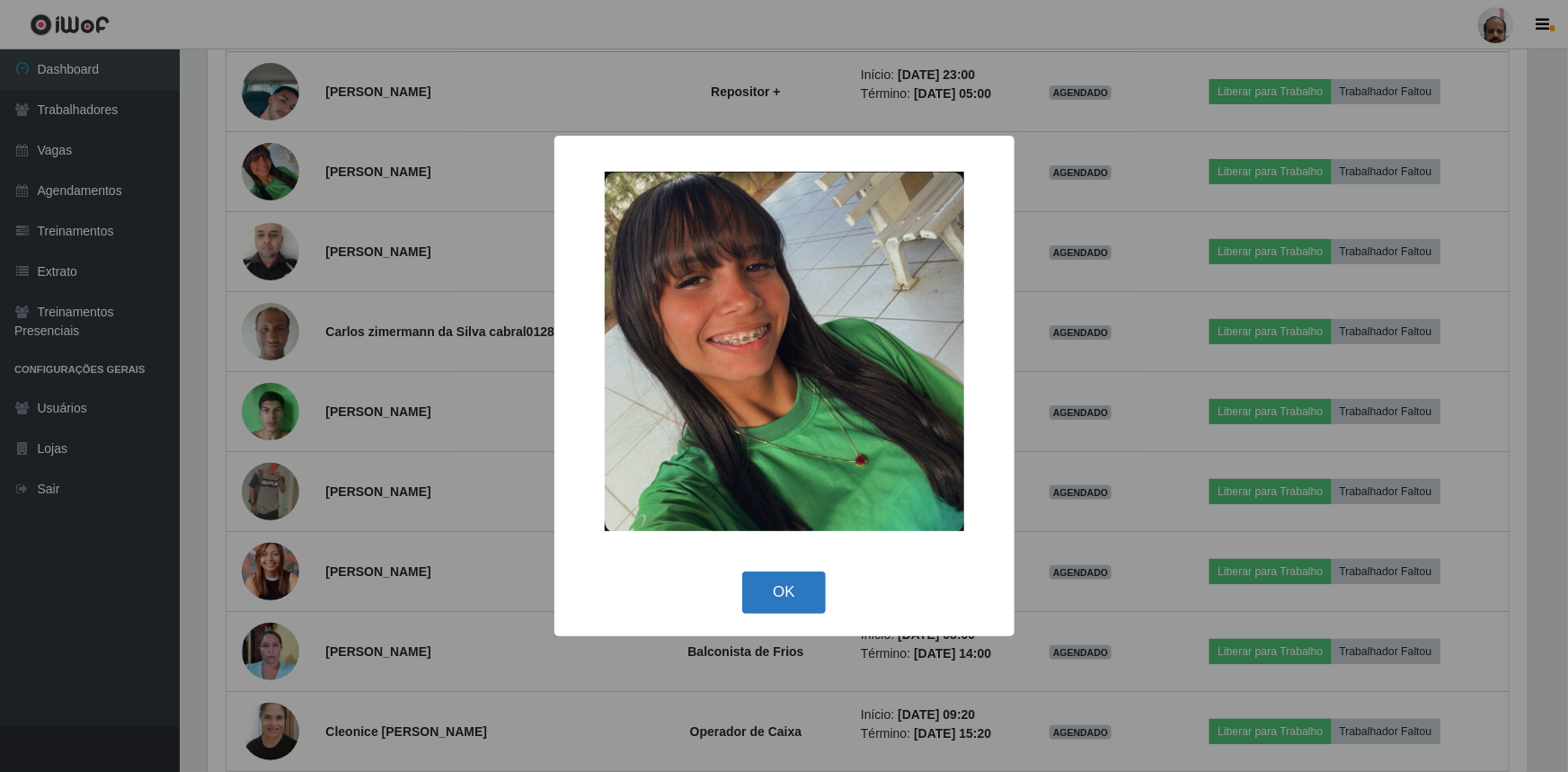
click at [785, 598] on button "OK" at bounding box center [784, 592] width 84 height 42
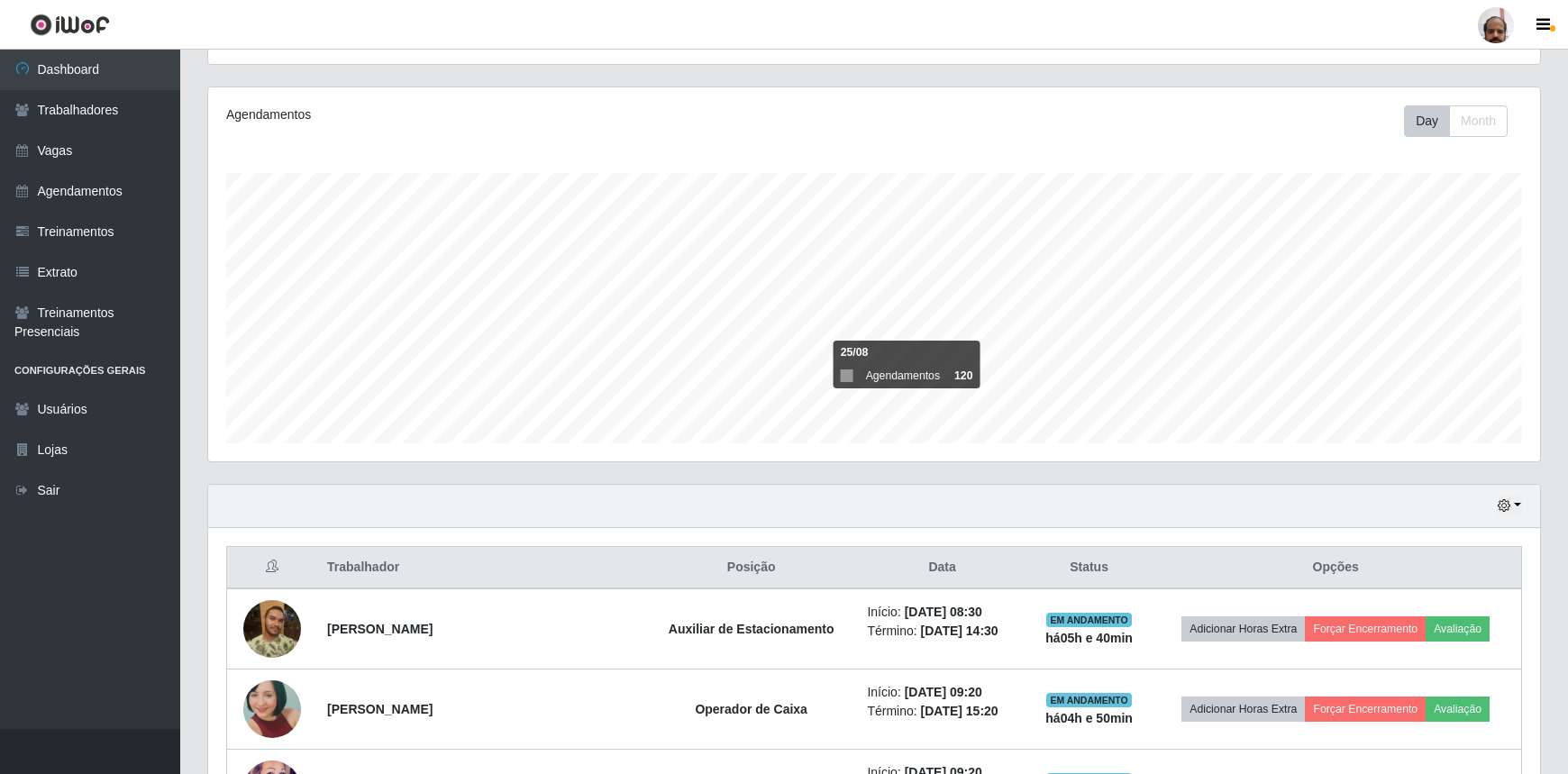
scroll to position [119, 0]
